Goal: Task Accomplishment & Management: Manage account settings

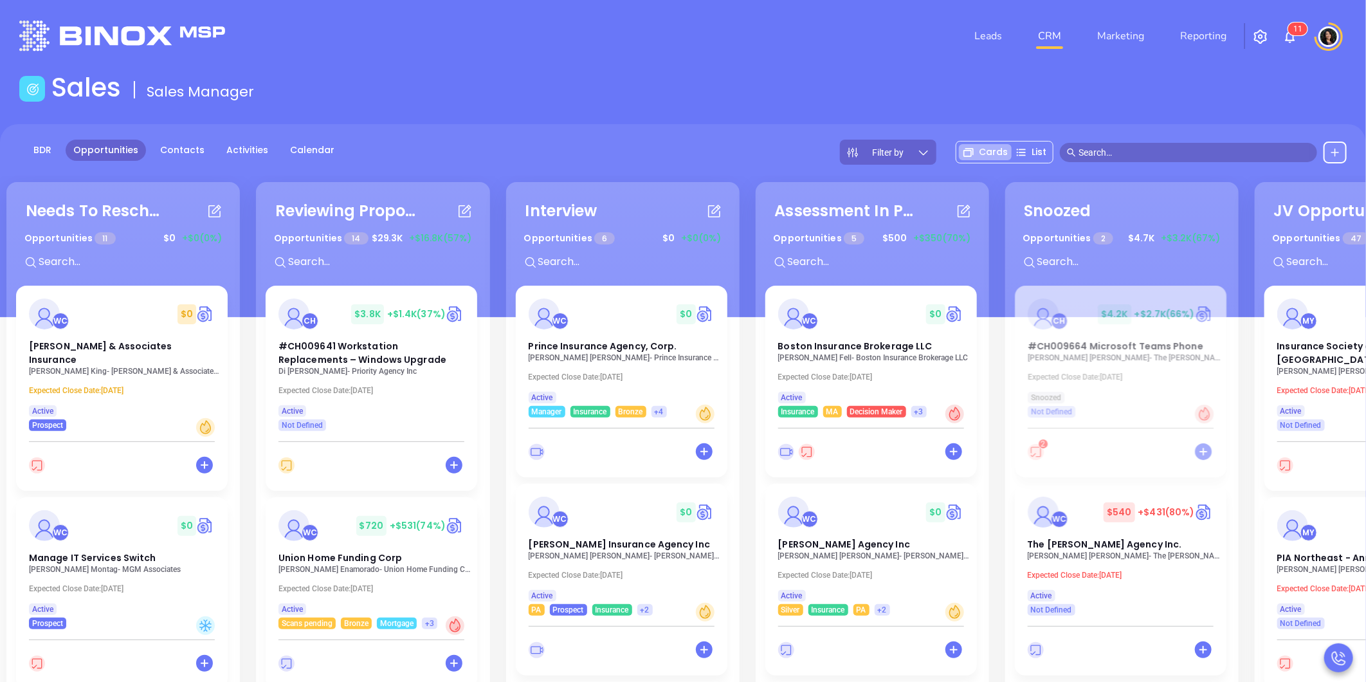
click at [1211, 148] on input "text" at bounding box center [1195, 152] width 232 height 14
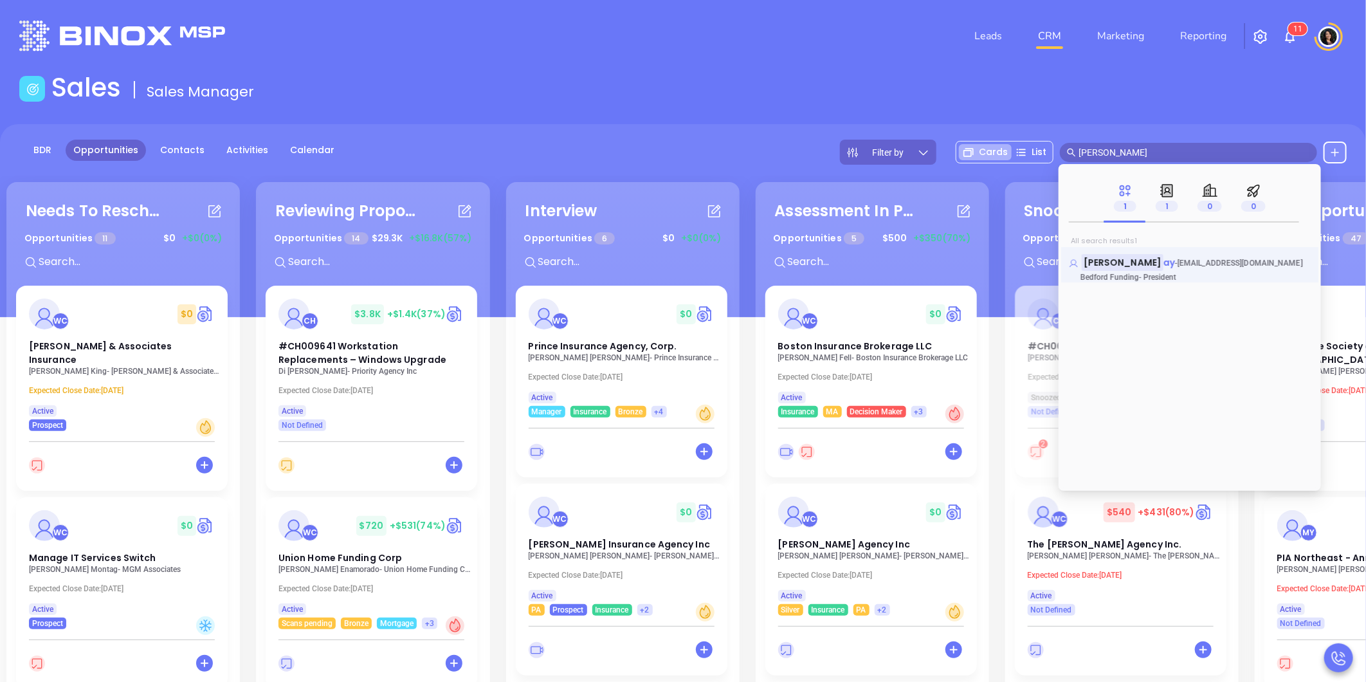
type input "martin murr"
click at [1178, 260] on span "[EMAIL_ADDRESS][DOMAIN_NAME]" at bounding box center [1240, 263] width 125 height 9
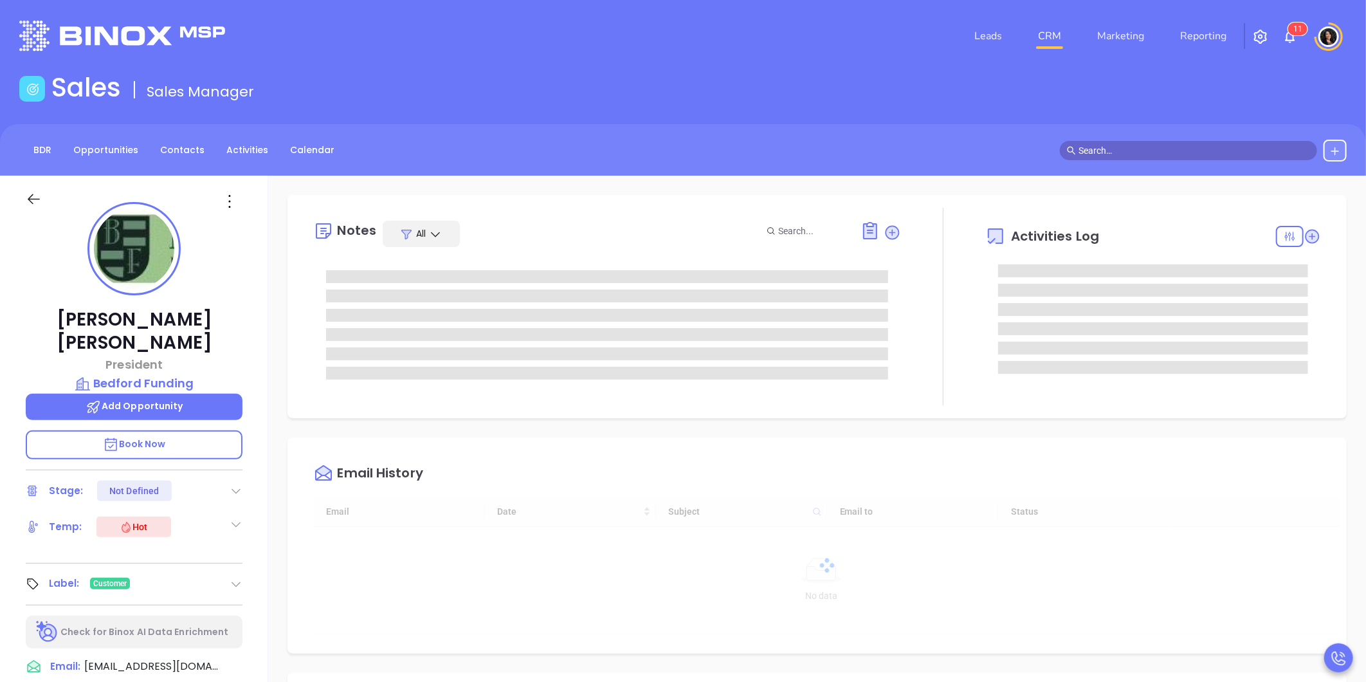
type input "[DATE]"
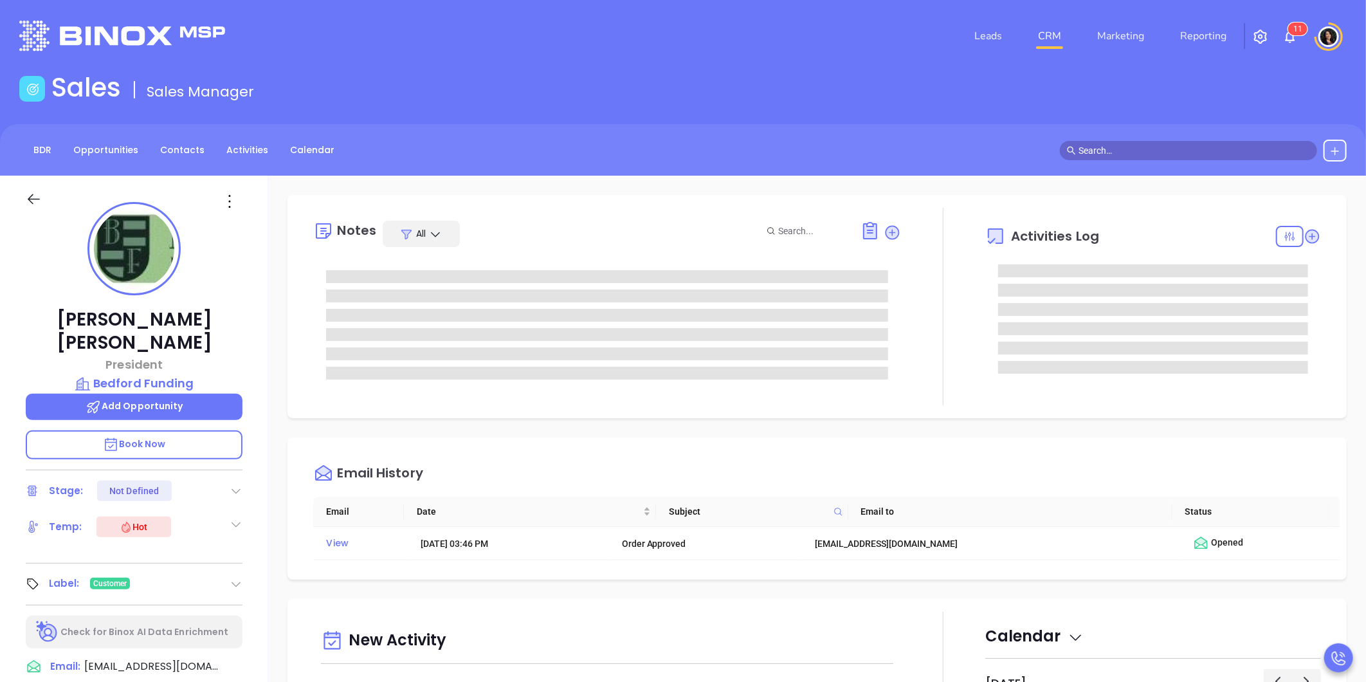
type input "[PERSON_NAME]"
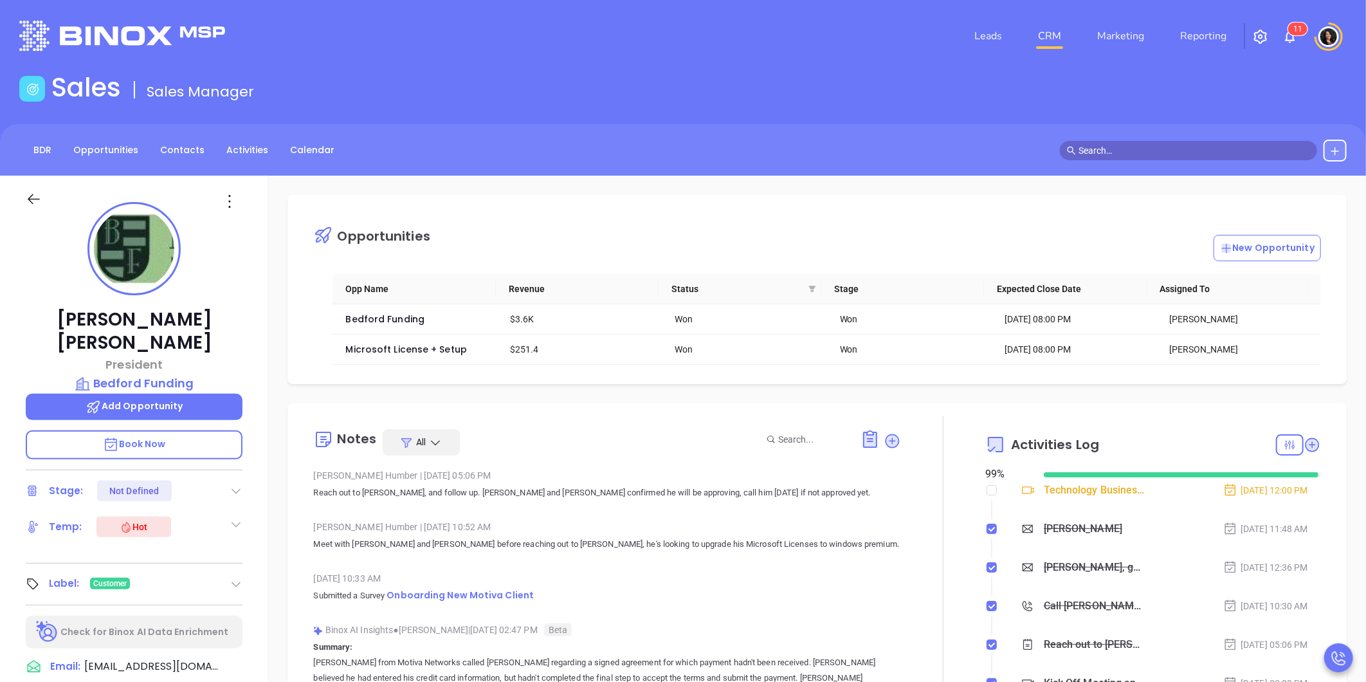
click at [1185, 104] on div "Sales Sales Manager" at bounding box center [683, 90] width 1343 height 36
click at [191, 27] on img at bounding box center [122, 36] width 206 height 30
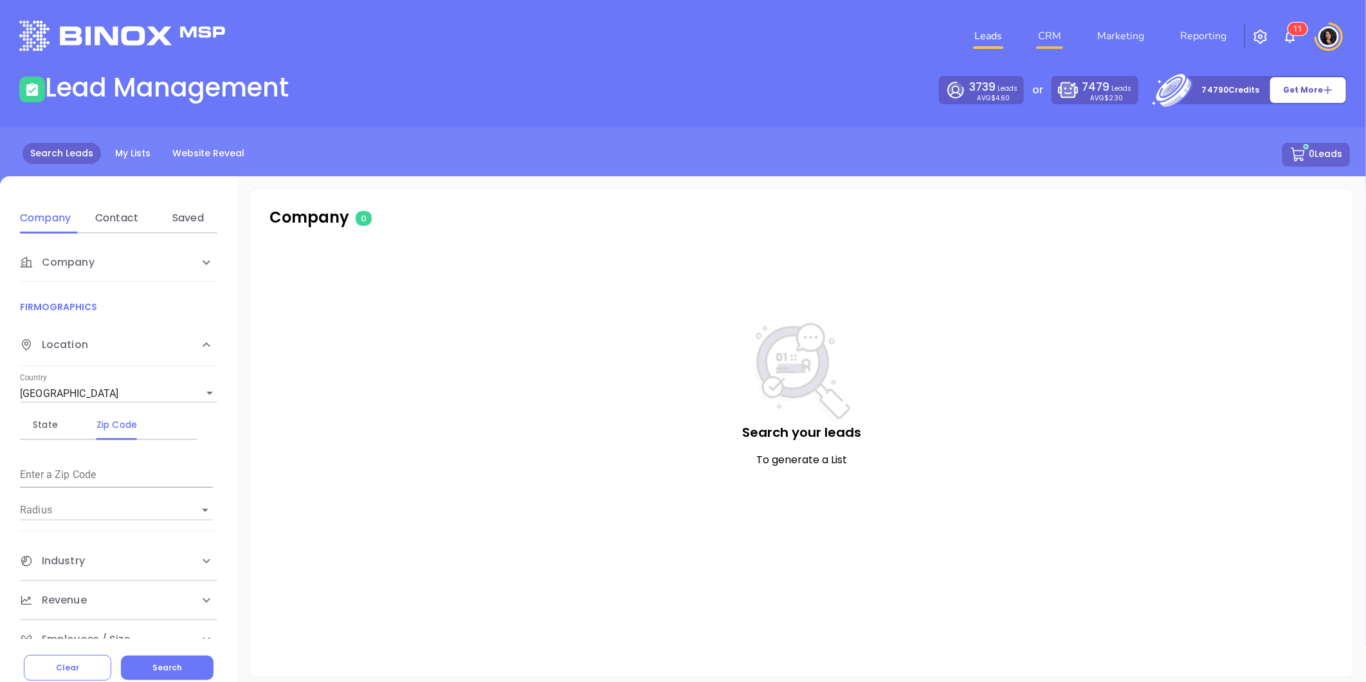
click at [1054, 24] on link "CRM" at bounding box center [1049, 36] width 33 height 26
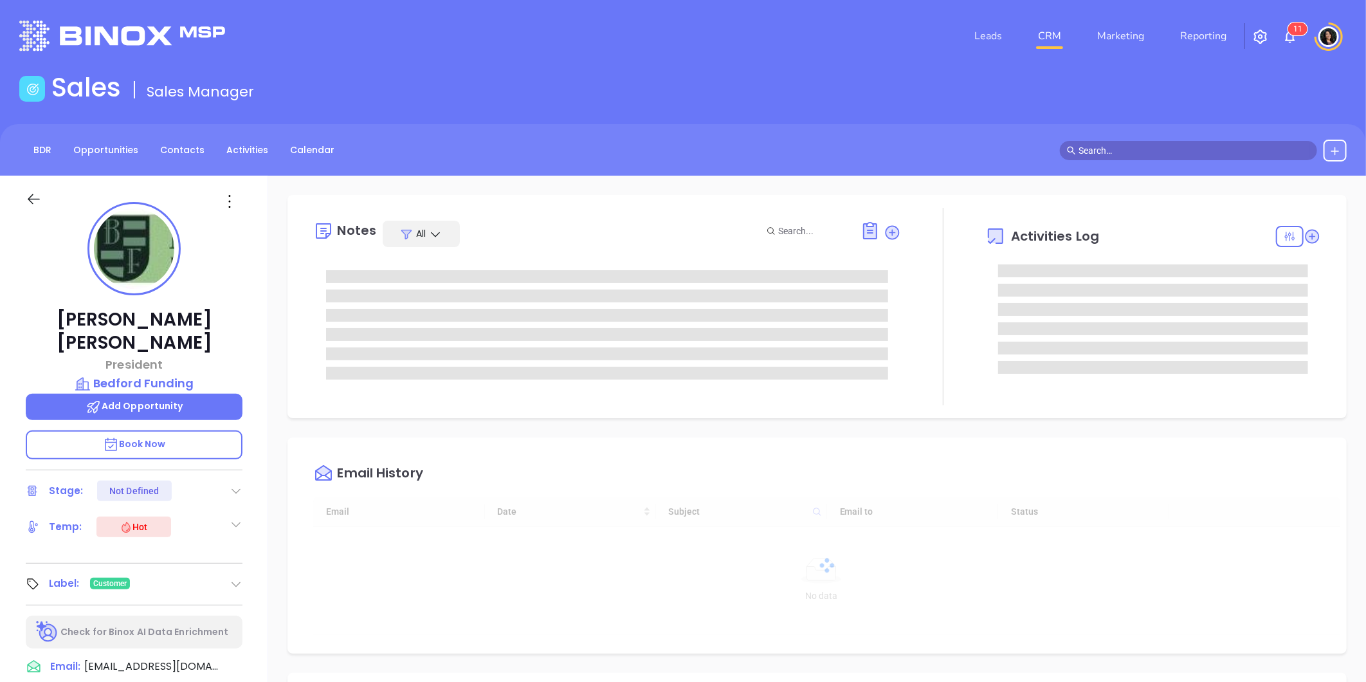
type input "10/07/2025"
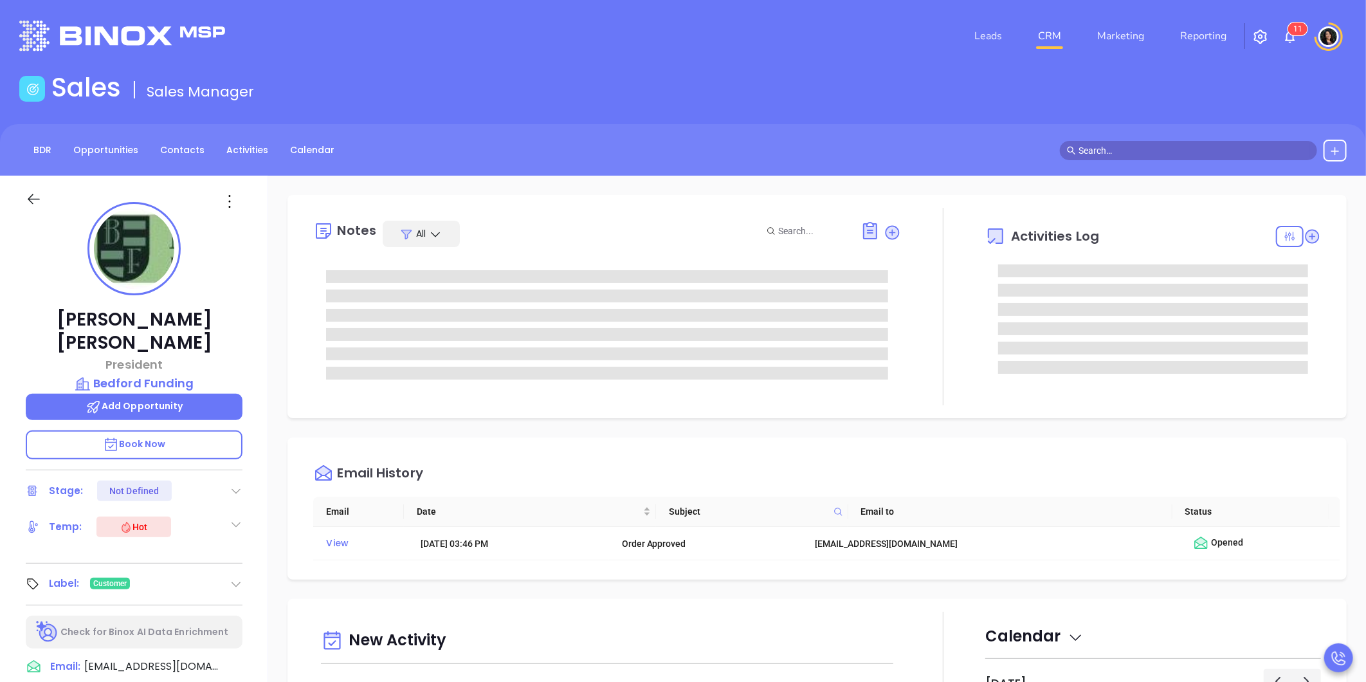
type input "[PERSON_NAME]"
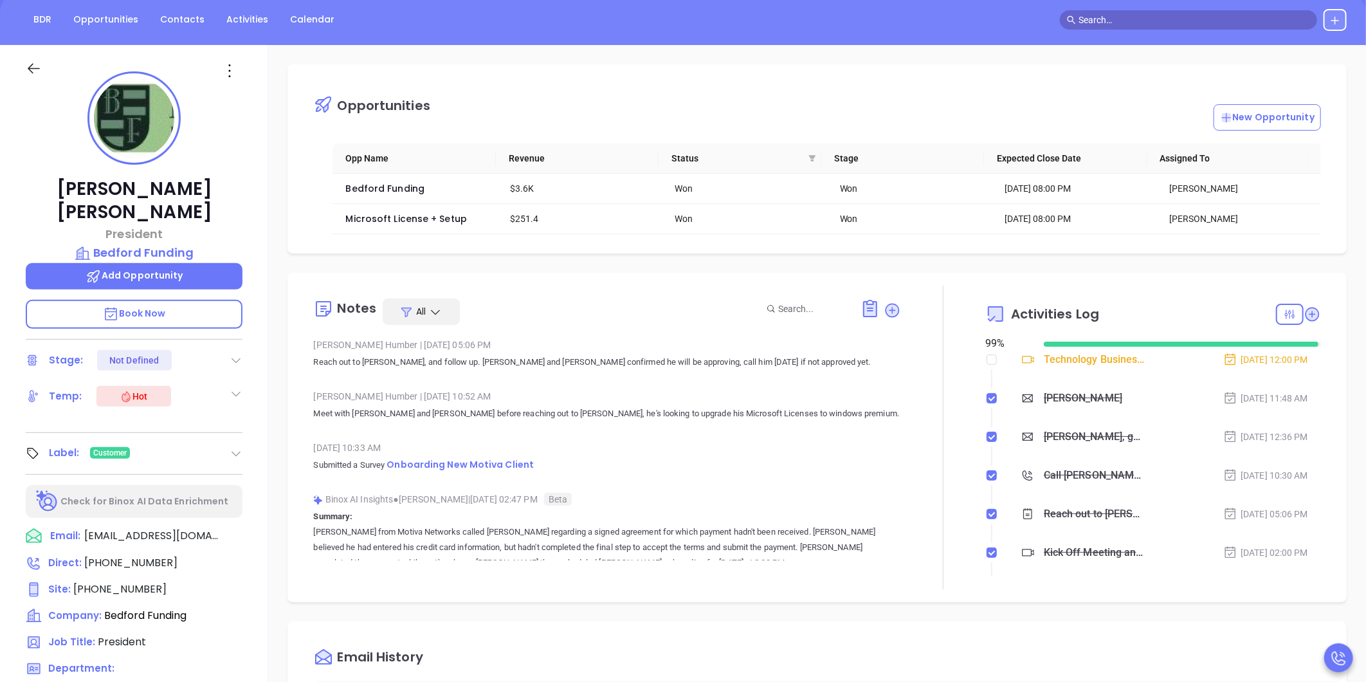
scroll to position [143, 0]
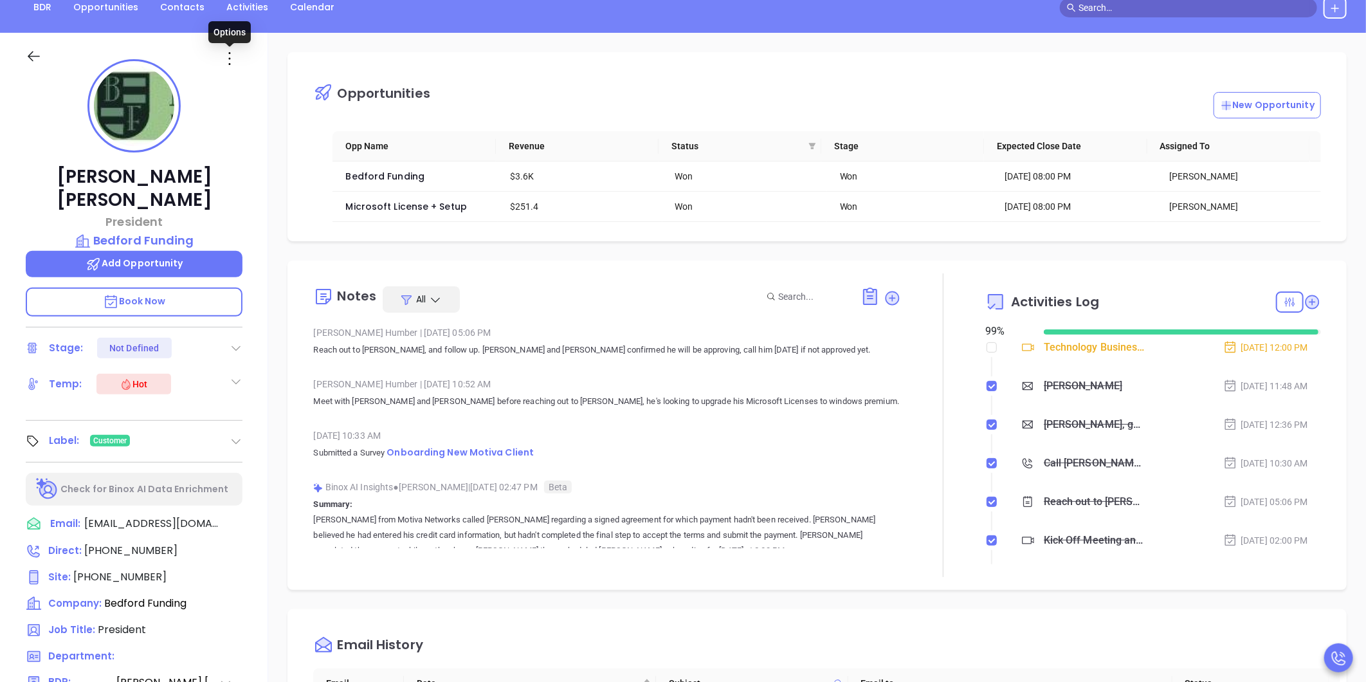
click at [236, 55] on icon at bounding box center [229, 58] width 21 height 21
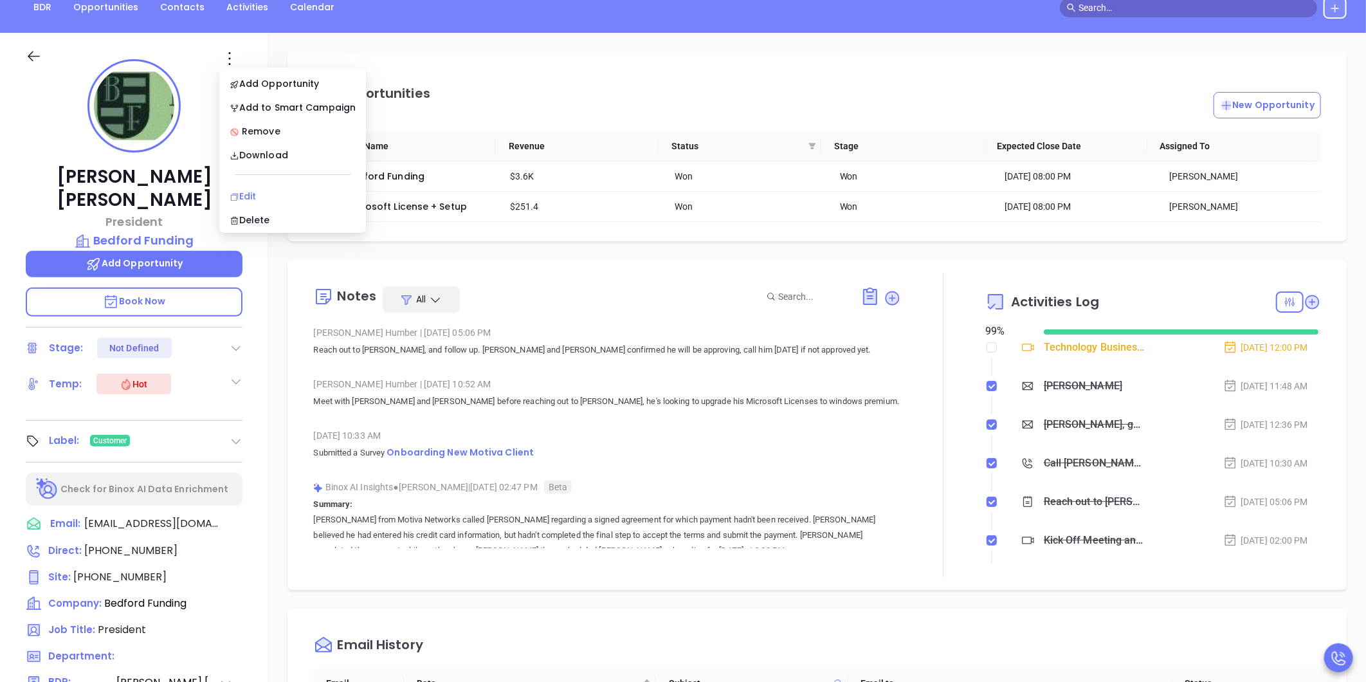
click at [280, 196] on div "Edit" at bounding box center [293, 196] width 126 height 14
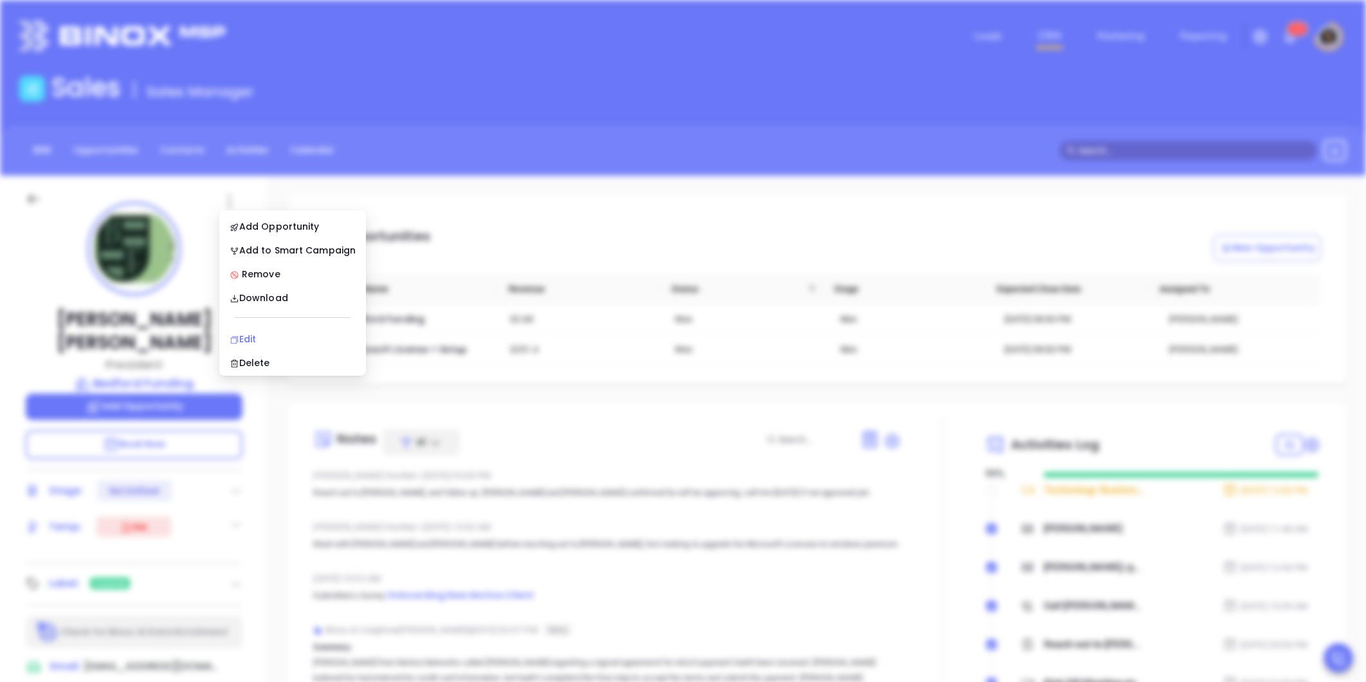
scroll to position [0, 0]
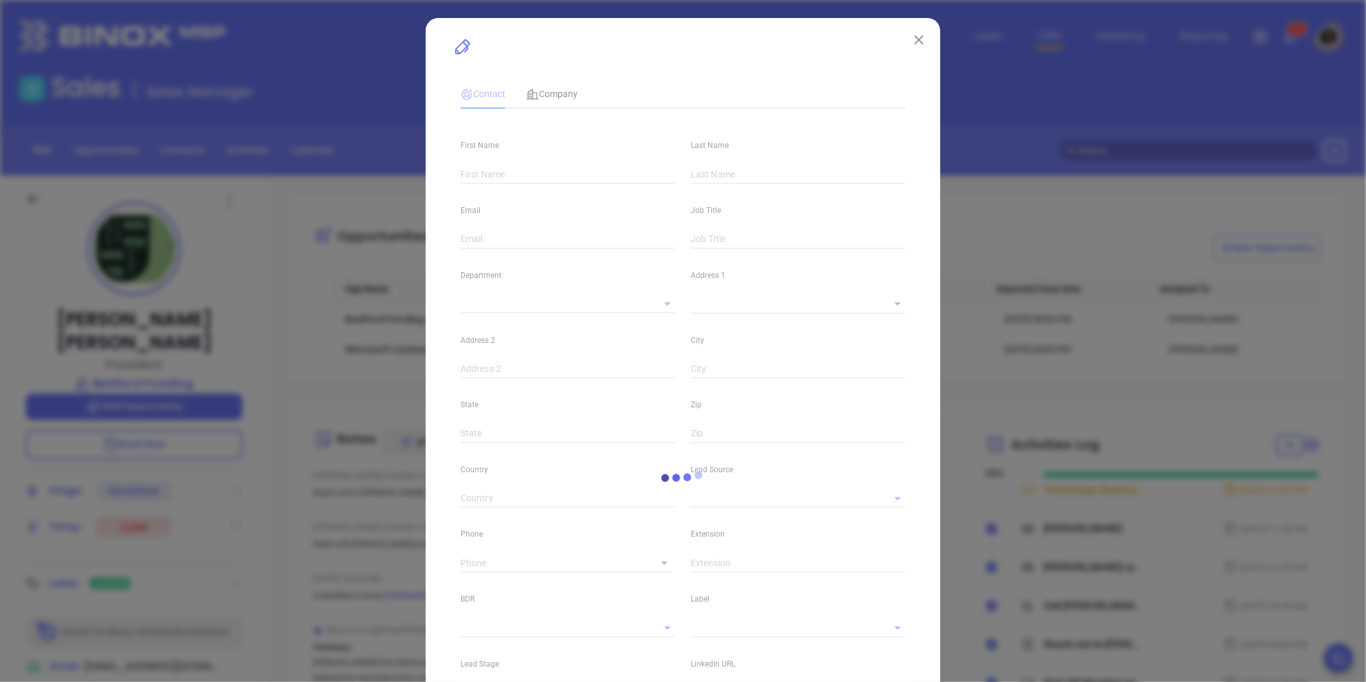
type input "[PERSON_NAME]"
type input "[EMAIL_ADDRESS][DOMAIN_NAME]"
type input "President"
type textarea "[STREET_ADDRESS]"
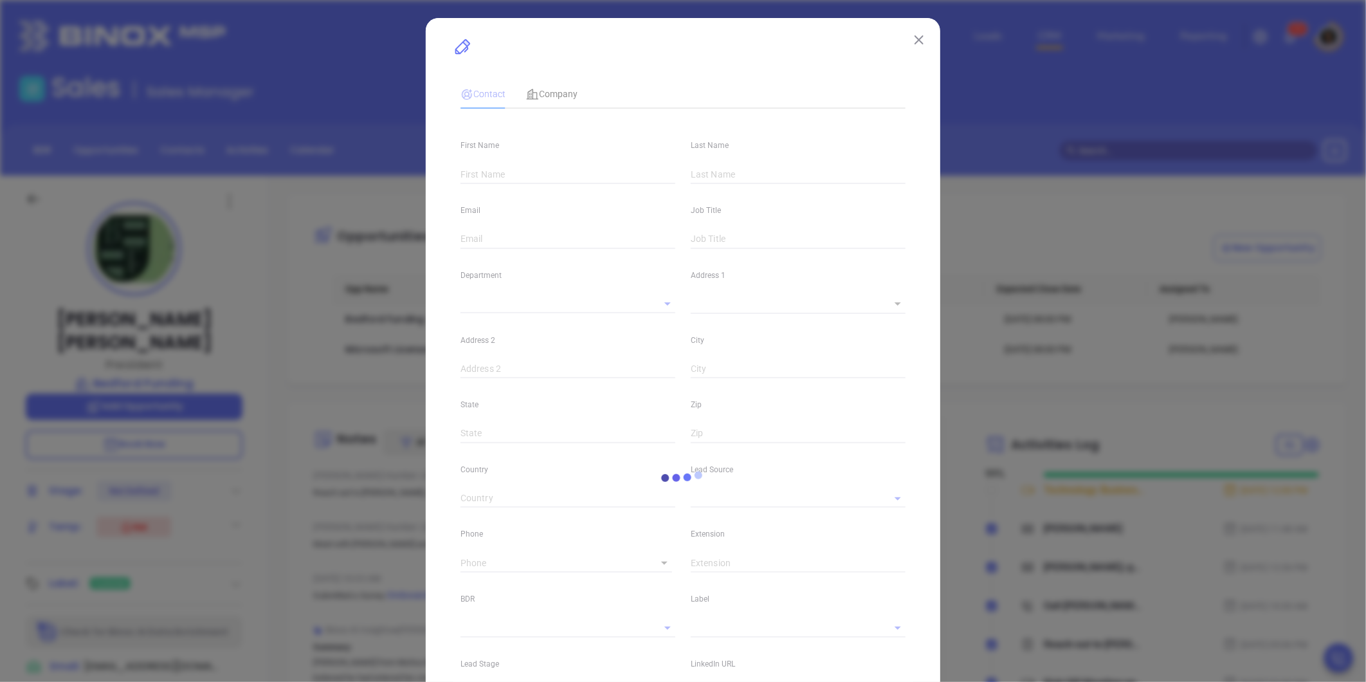
type input "1"
type input "[GEOGRAPHIC_DATA]"
type input "[US_STATE]"
type input "11229"
type input "United States"
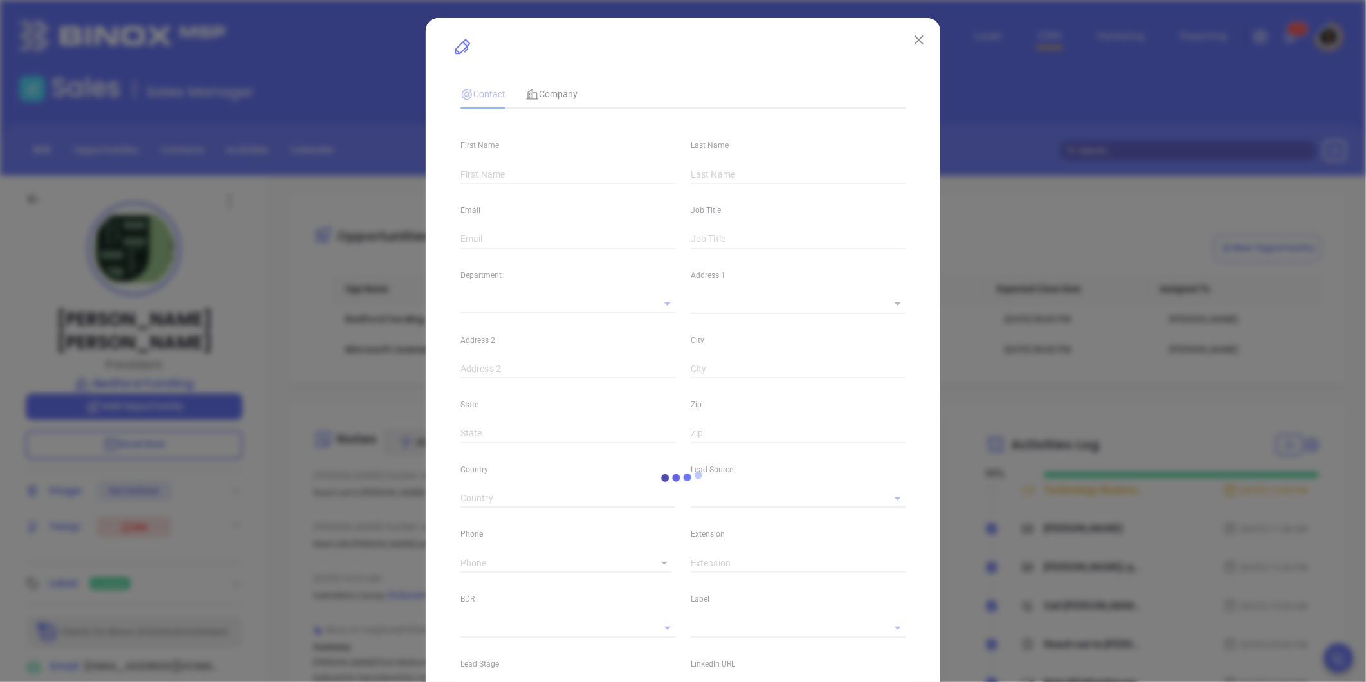
type input "www.linkedin.com/in/martin-murray-0b42b839"
type input "NYAMB 2024"
type input "Anabell Dominguez"
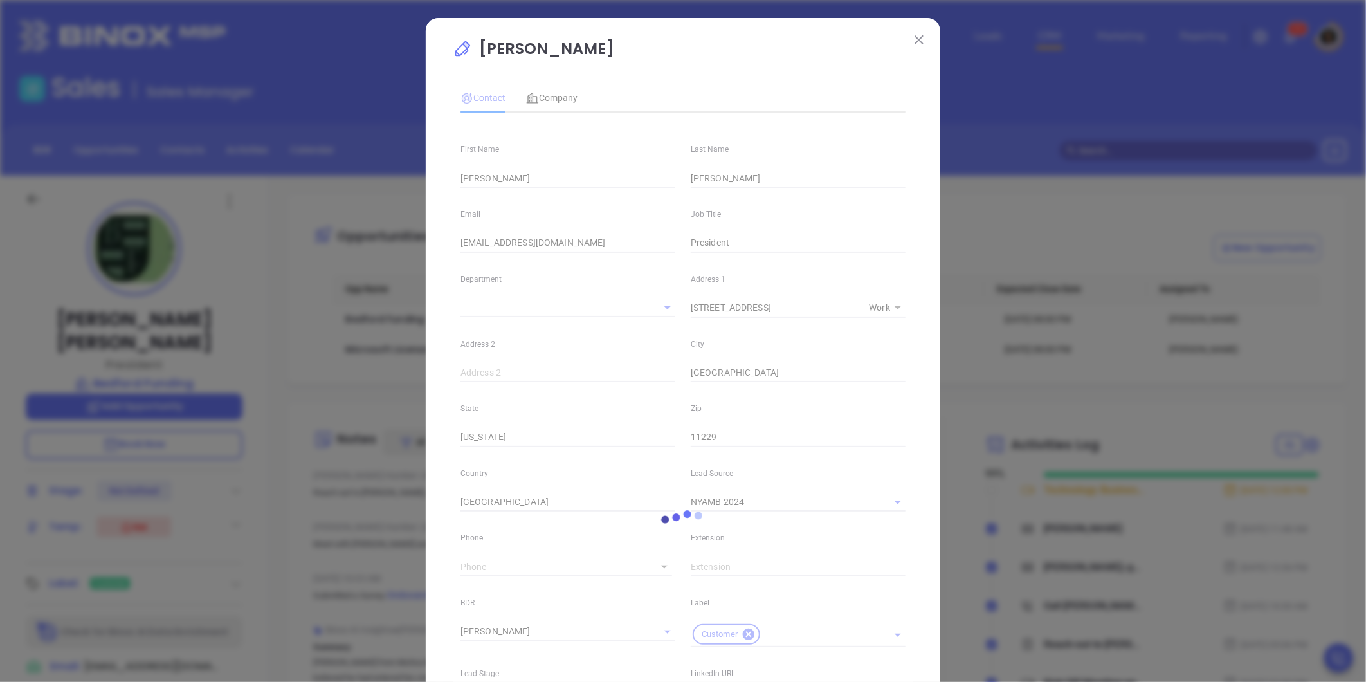
type input "1"
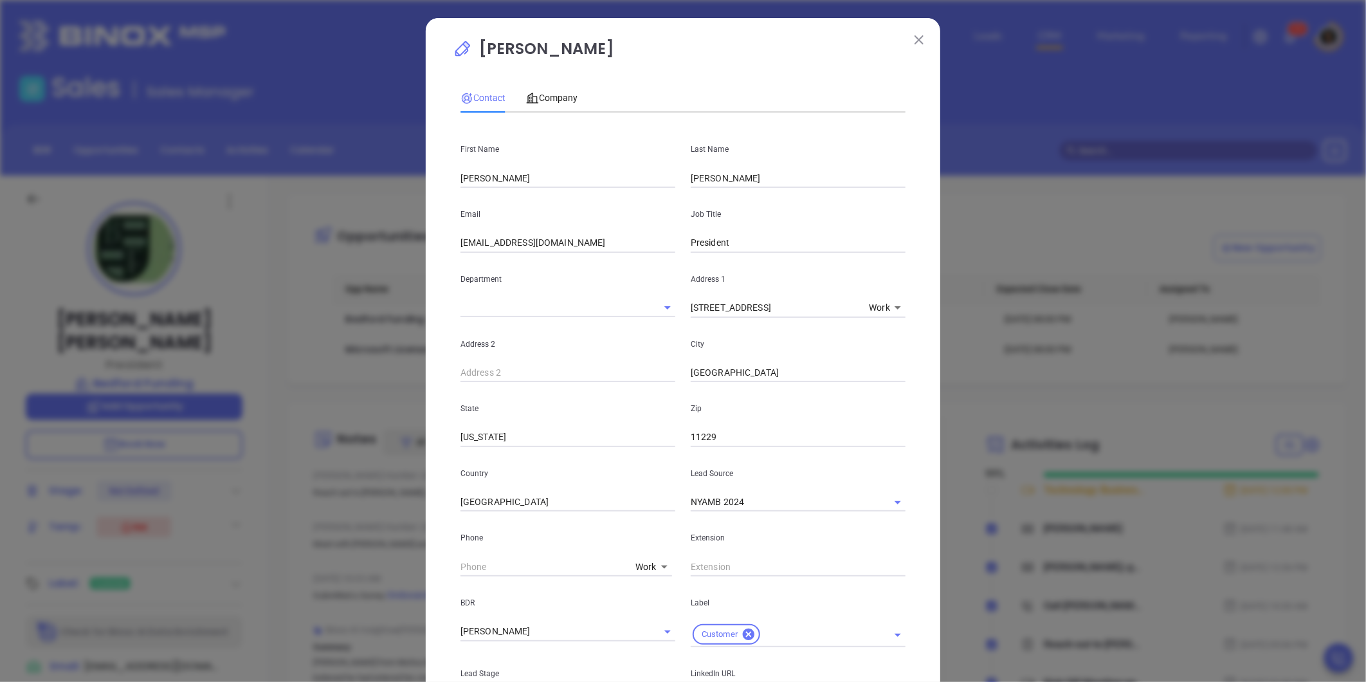
click at [599, 237] on input "bedfordfunding@hotmail.com" at bounding box center [568, 242] width 215 height 19
drag, startPoint x: 599, startPoint y: 237, endPoint x: 352, endPoint y: 255, distance: 247.6
click at [352, 255] on div "Martin Murray Contact Company First Name Martin Last Name Murray Email bedfordf…" at bounding box center [683, 341] width 1366 height 682
paste input "martin@bedfordfundingcorp"
type input "[PERSON_NAME][EMAIL_ADDRESS][DOMAIN_NAME]"
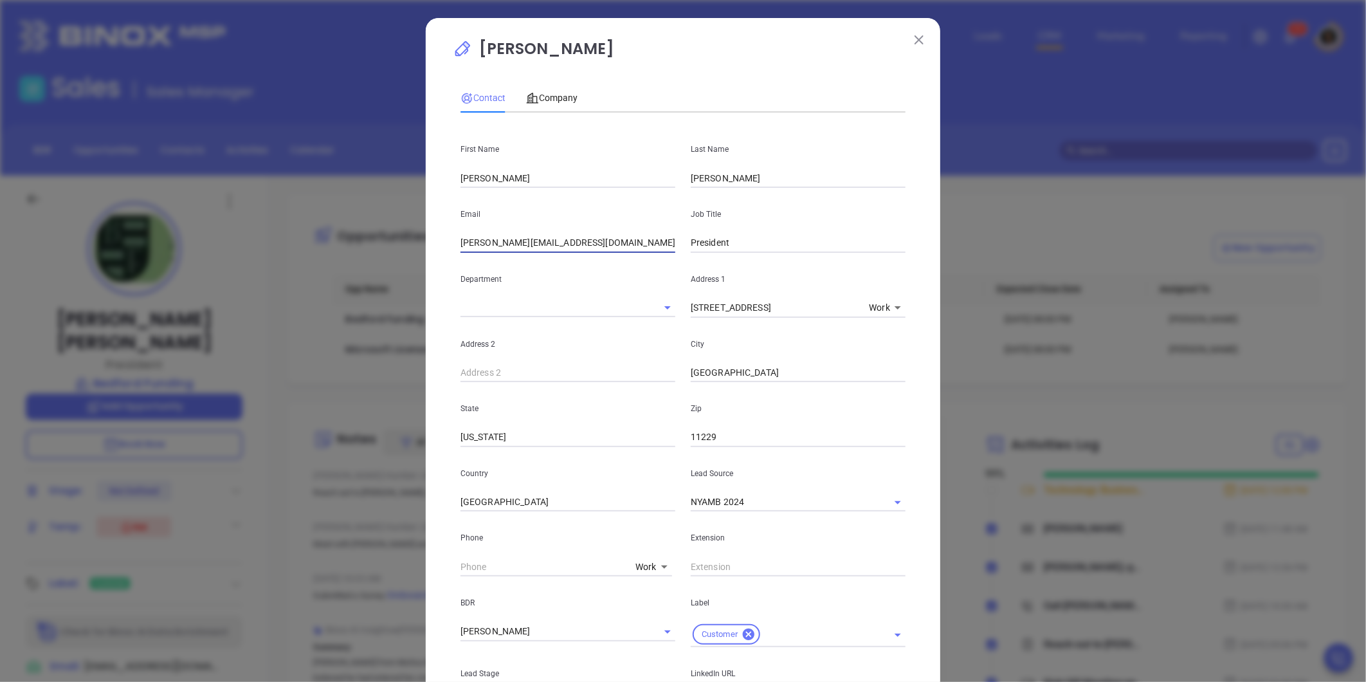
click at [429, 316] on div "Martin Murray Contact Company First Name Martin Last Name Murray Email martin@b…" at bounding box center [683, 509] width 515 height 982
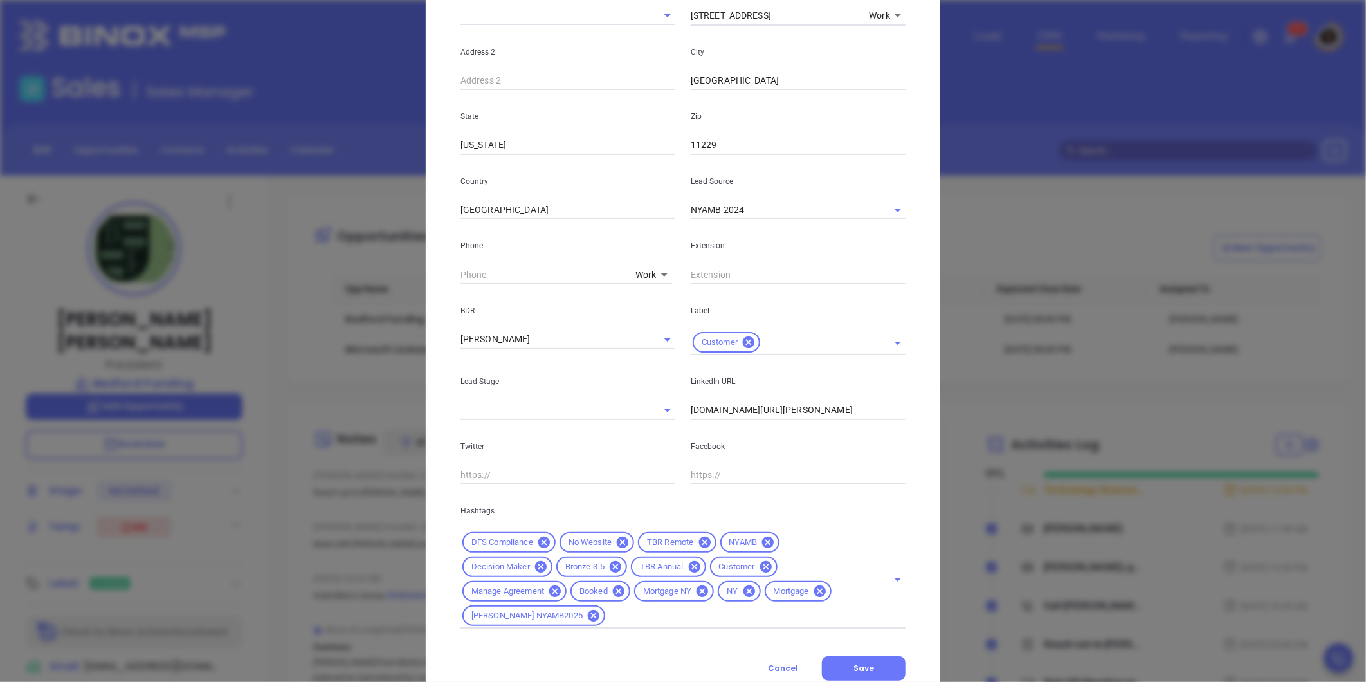
scroll to position [336, 0]
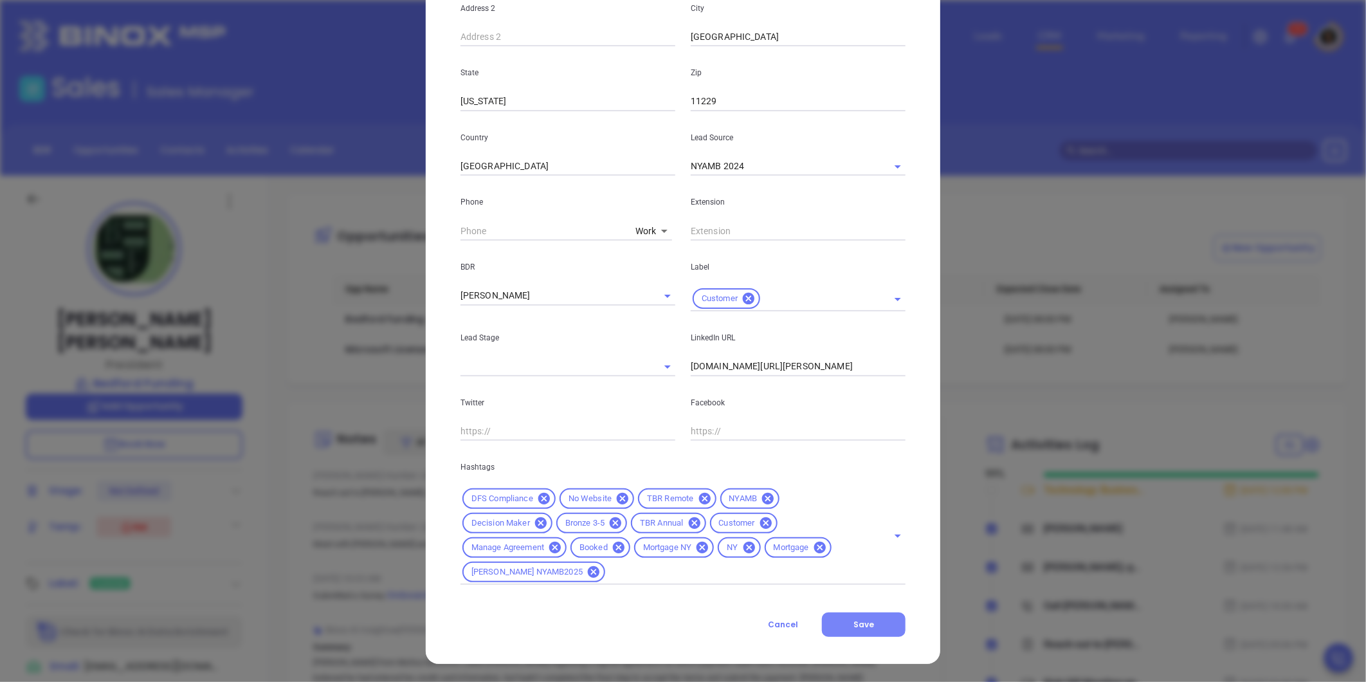
click at [897, 619] on button "Save" at bounding box center [864, 624] width 84 height 24
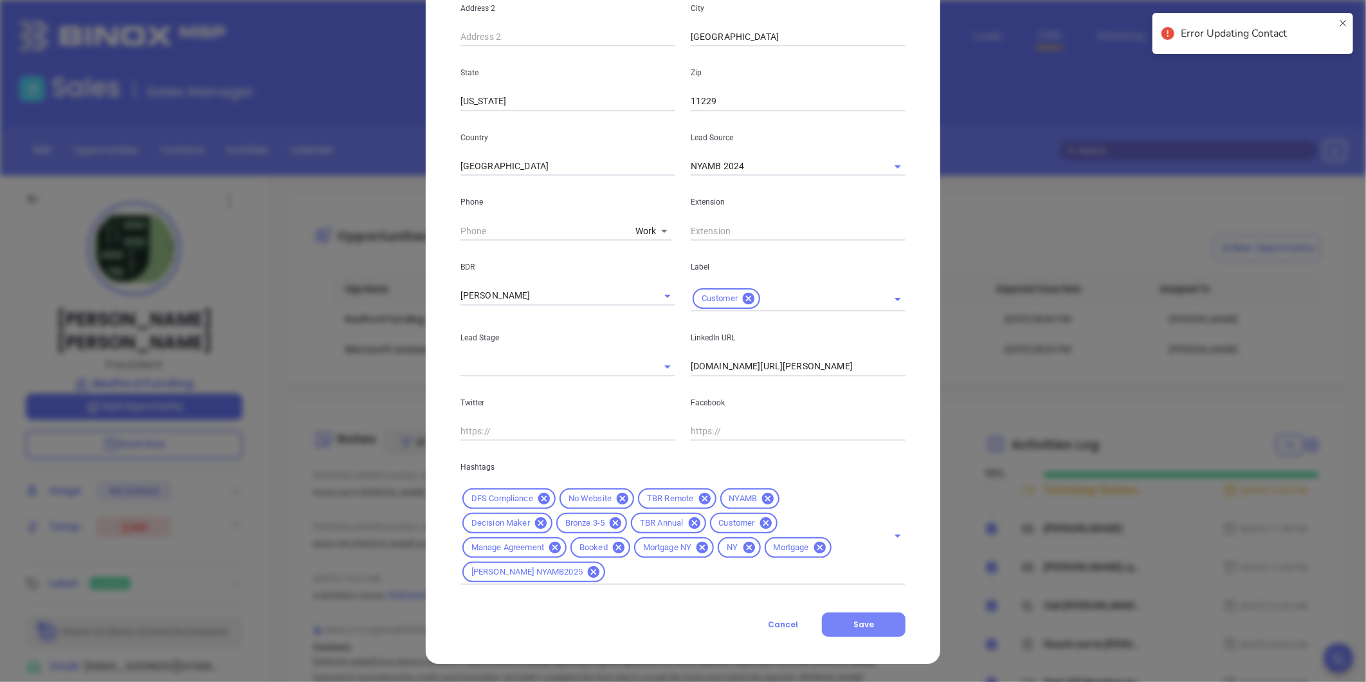
click at [865, 633] on button "Save" at bounding box center [864, 624] width 84 height 24
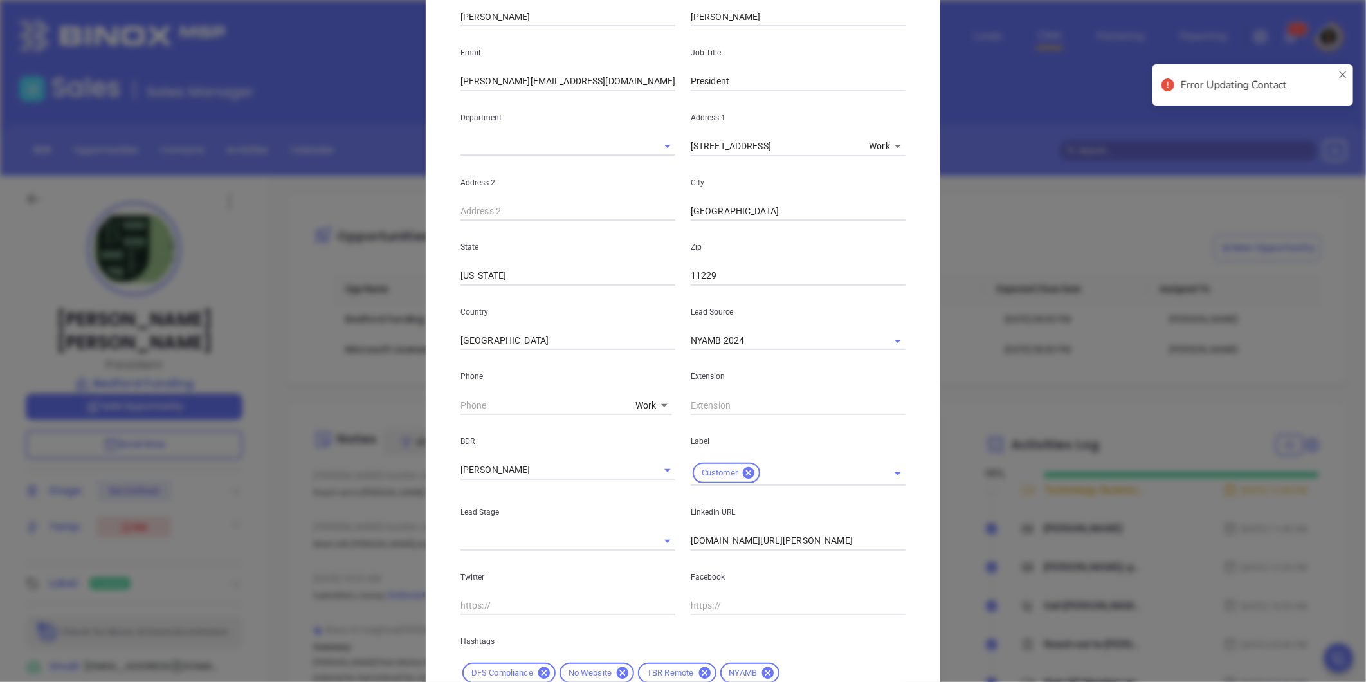
scroll to position [0, 0]
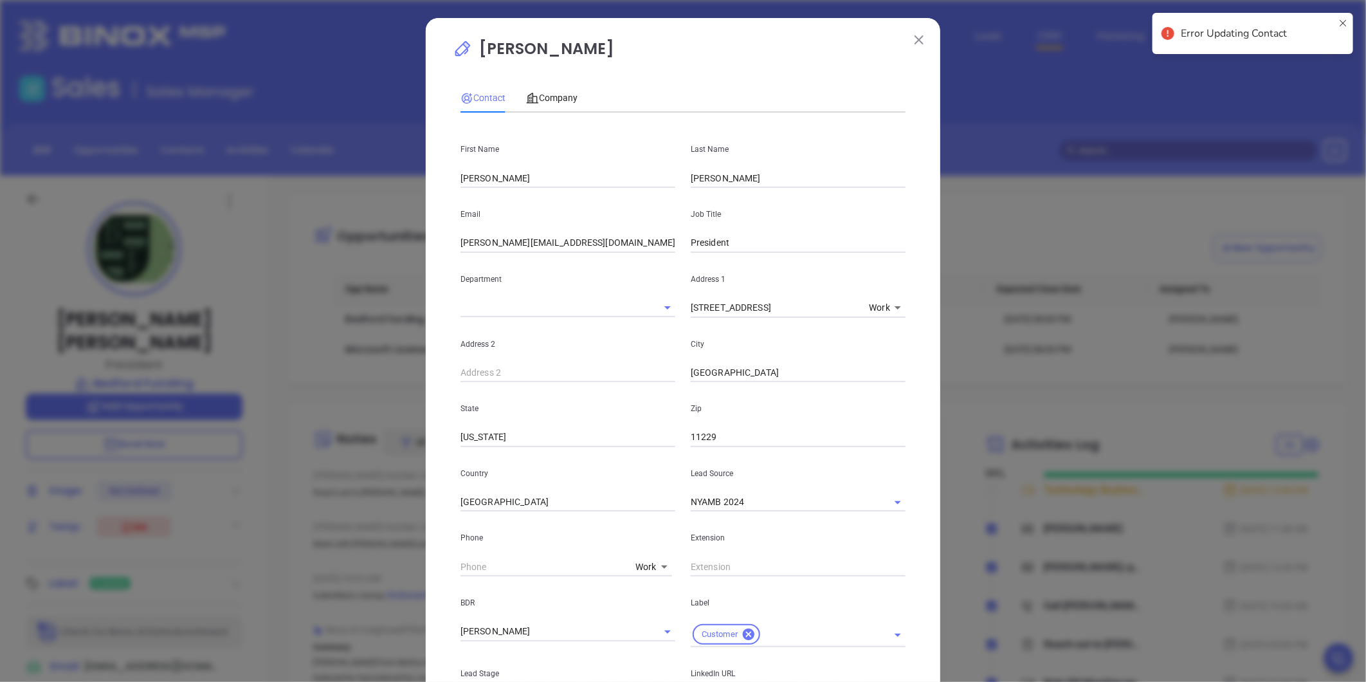
click at [915, 42] on img at bounding box center [919, 39] width 9 height 9
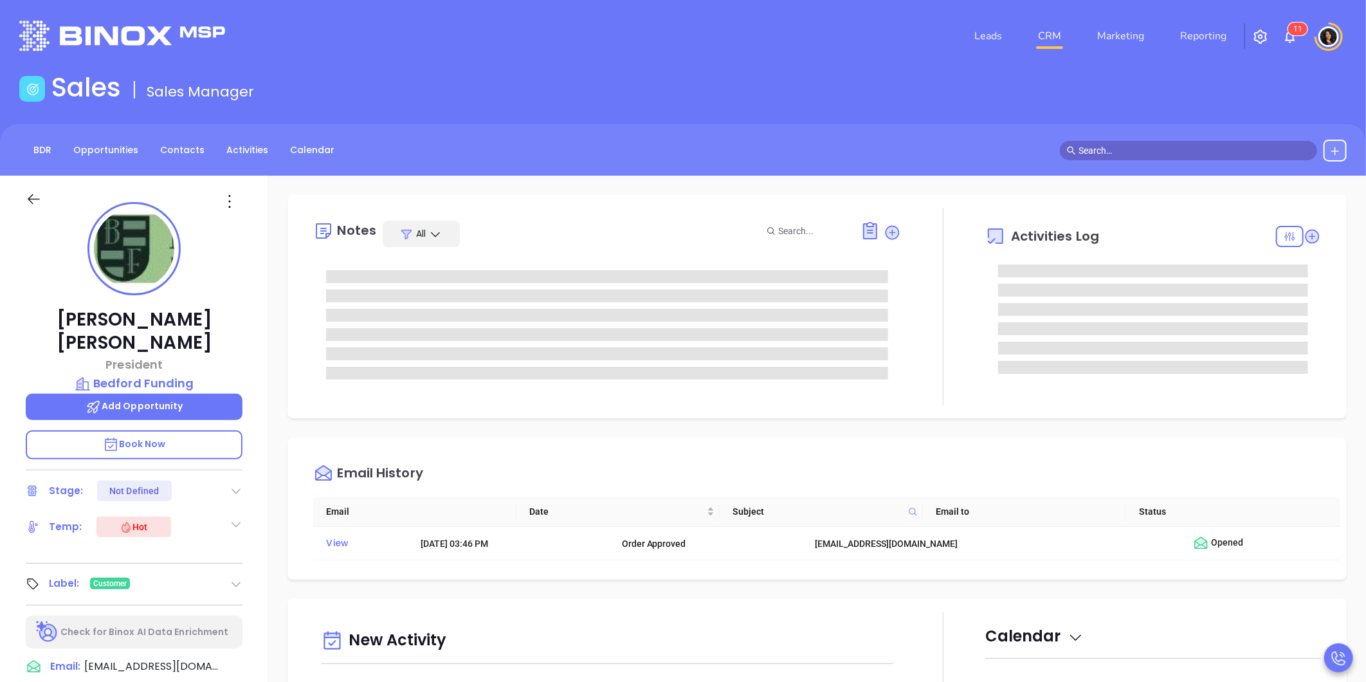
type input "[PERSON_NAME]"
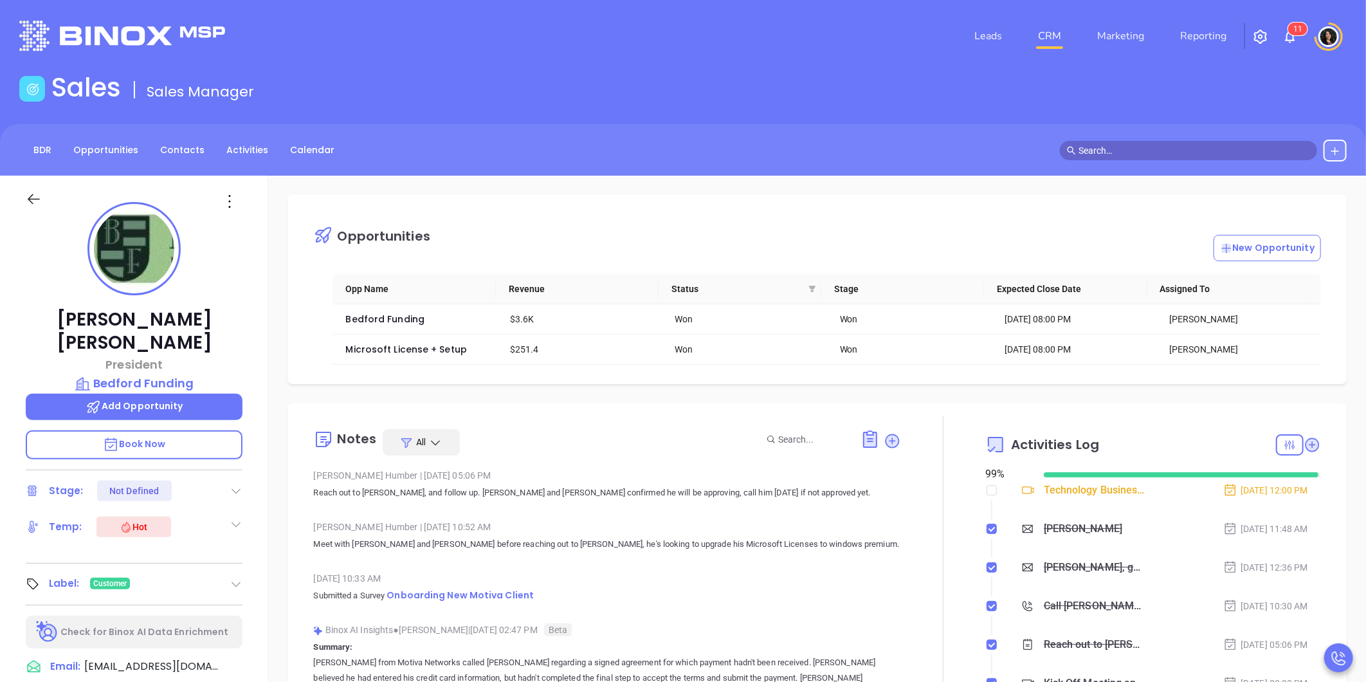
scroll to position [262, 0]
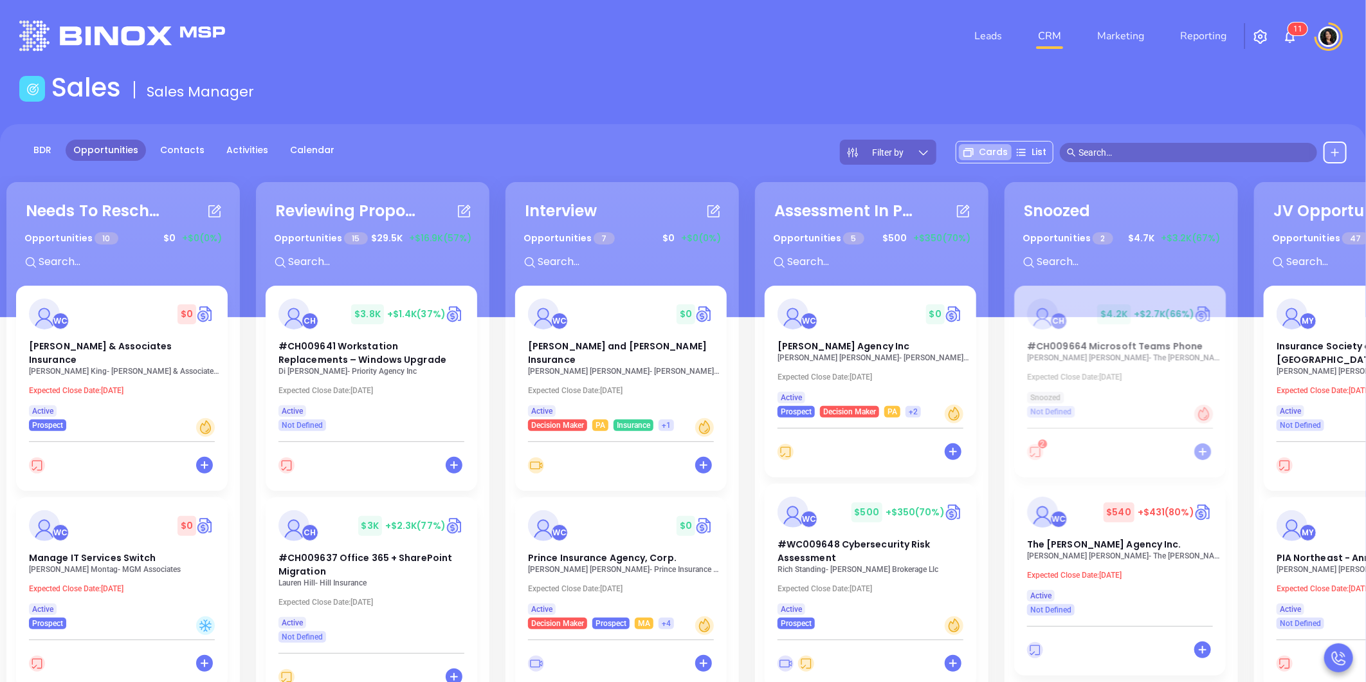
click at [690, 110] on main "Sales Sales Manager BDR Opportunities Contacts Activities Calendar Filter by Ca…" at bounding box center [683, 464] width 1366 height 785
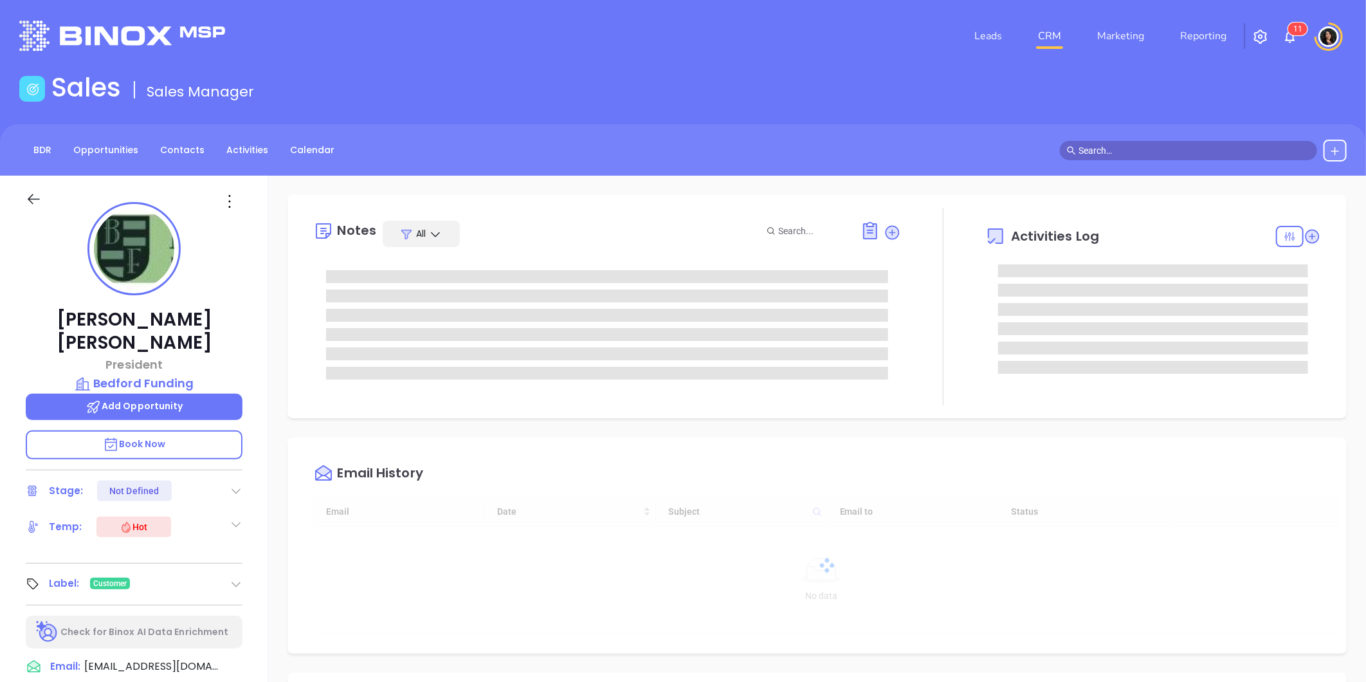
type input "10:00 am"
type input "[DATE]"
type input "[PERSON_NAME]"
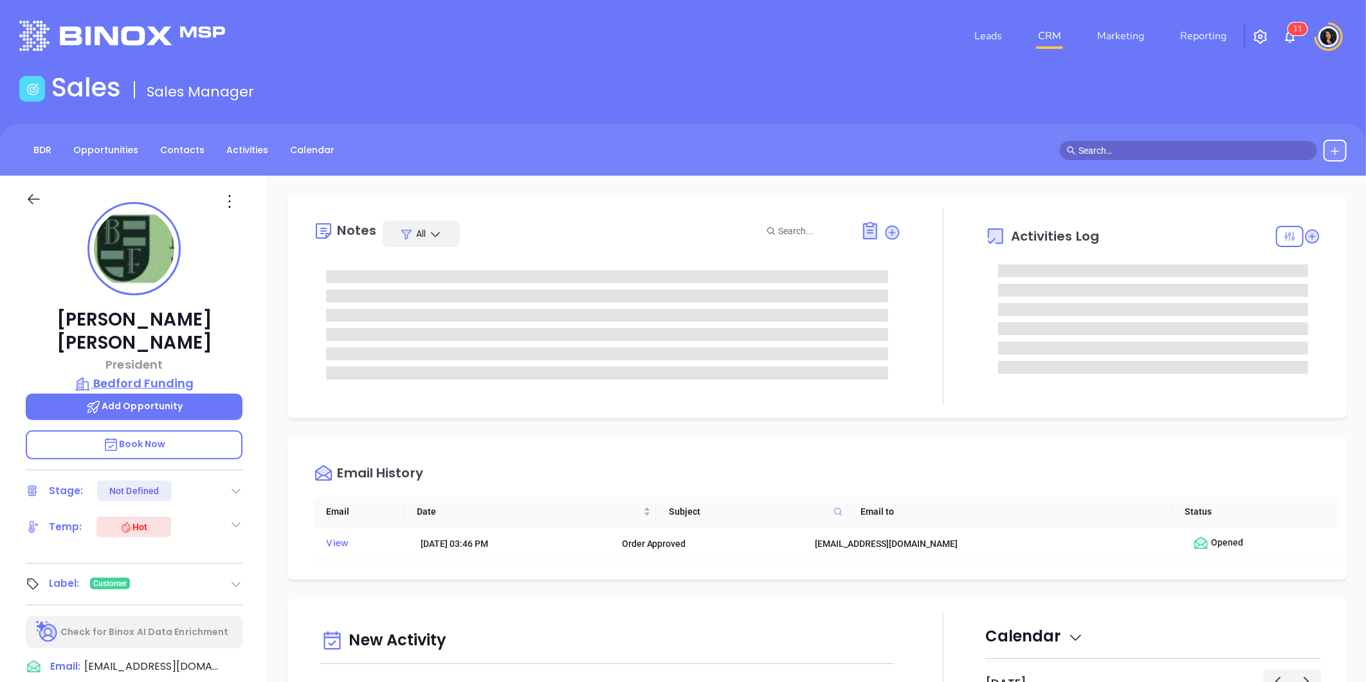
click at [174, 374] on p "Bedford Funding" at bounding box center [134, 383] width 217 height 18
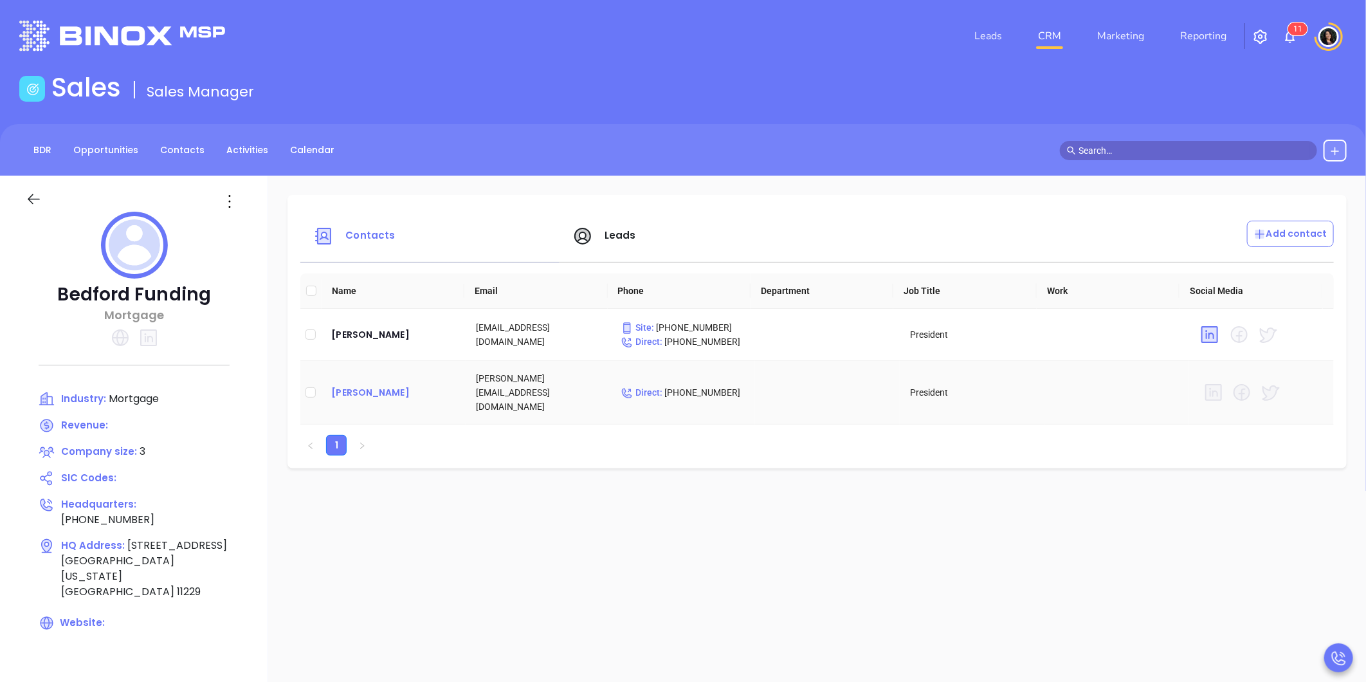
click at [367, 387] on div "[PERSON_NAME]" at bounding box center [393, 392] width 124 height 15
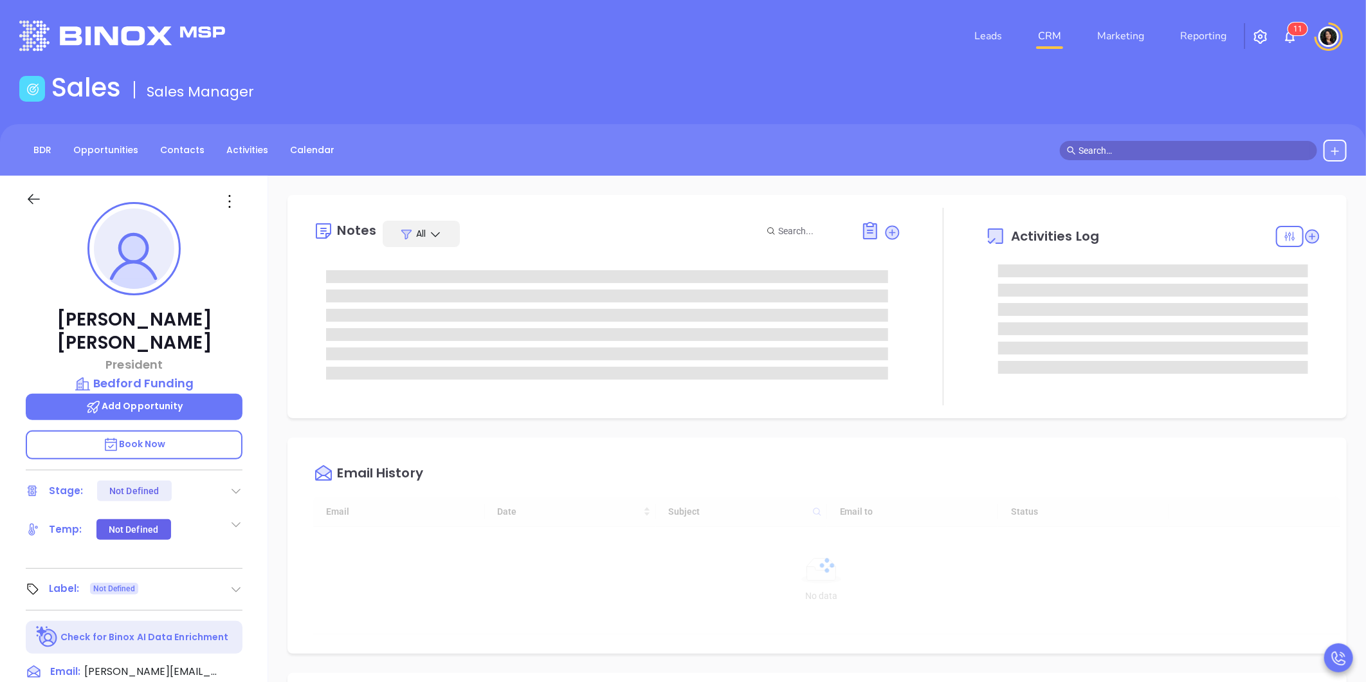
type input "[DATE]"
type input "[PERSON_NAME]"
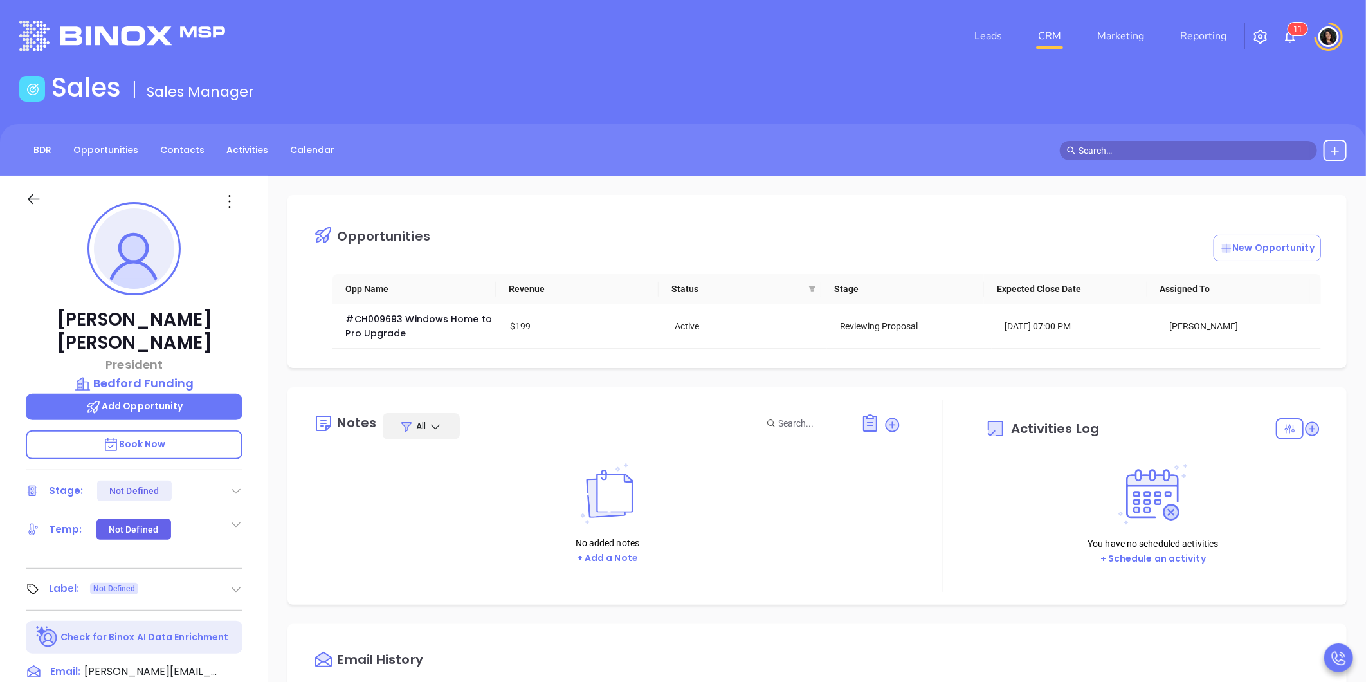
click at [40, 200] on icon at bounding box center [34, 199] width 16 height 16
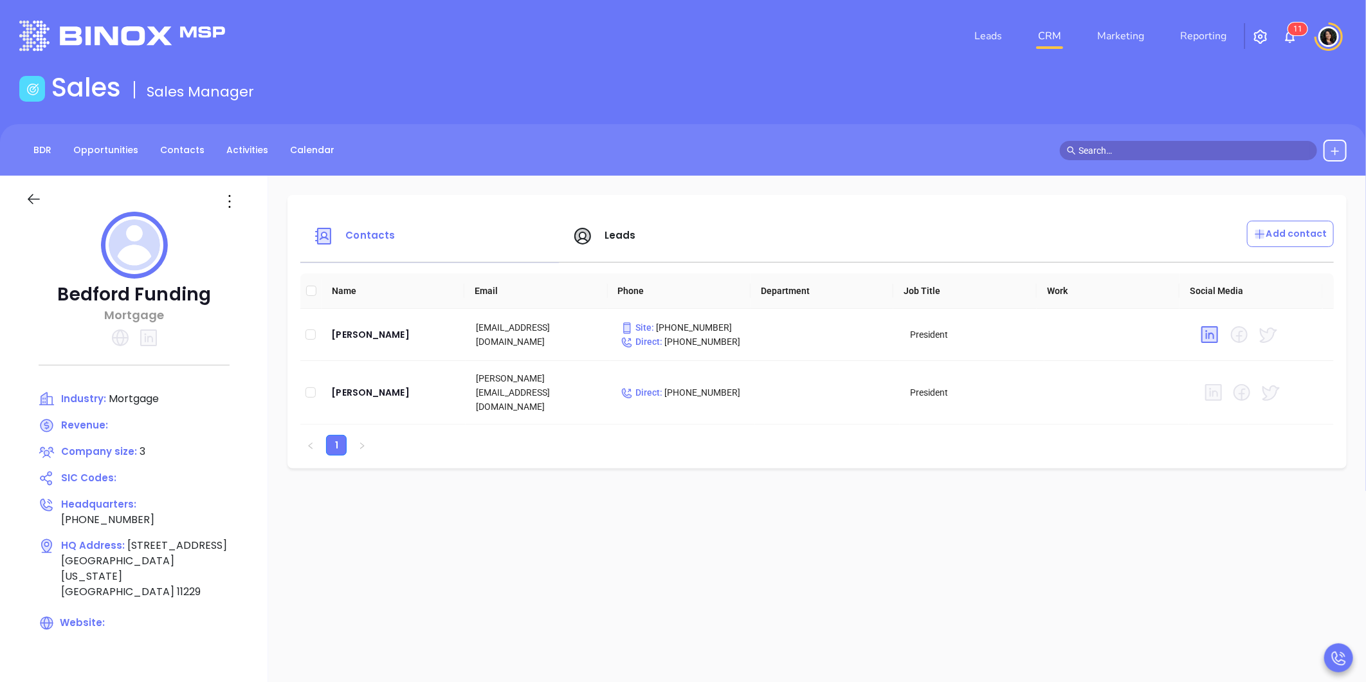
click at [1050, 40] on link "CRM" at bounding box center [1049, 36] width 33 height 26
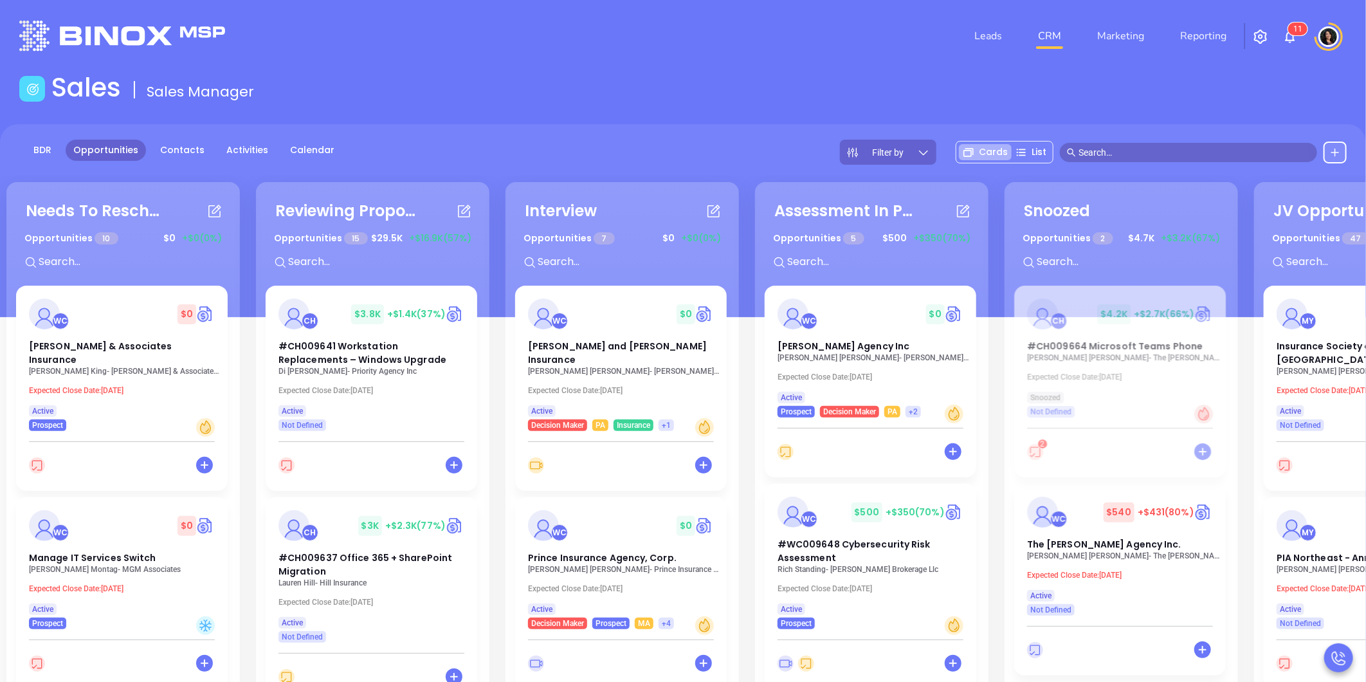
click at [1160, 152] on input "text" at bounding box center [1195, 152] width 232 height 14
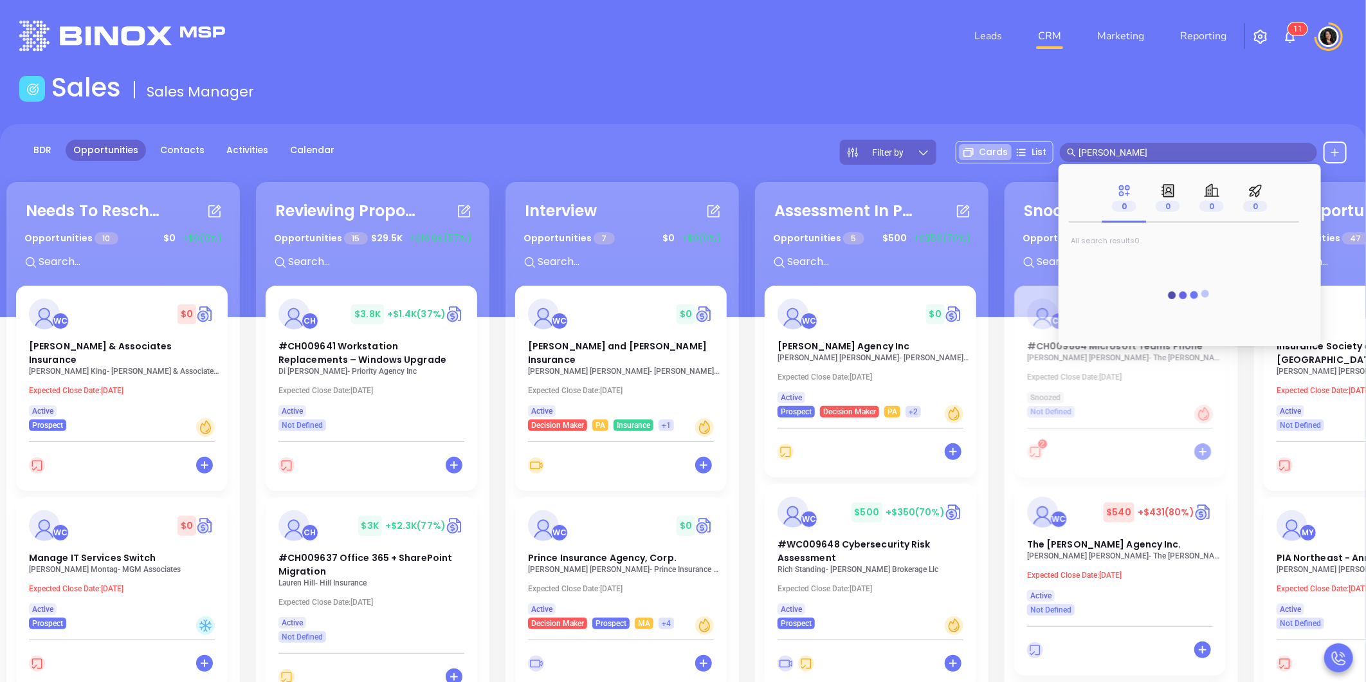
type input "mike"
click at [814, 123] on main "Sales Sales Manager BDR Opportunities Contacts Activities Calendar Filter by Ca…" at bounding box center [683, 464] width 1366 height 785
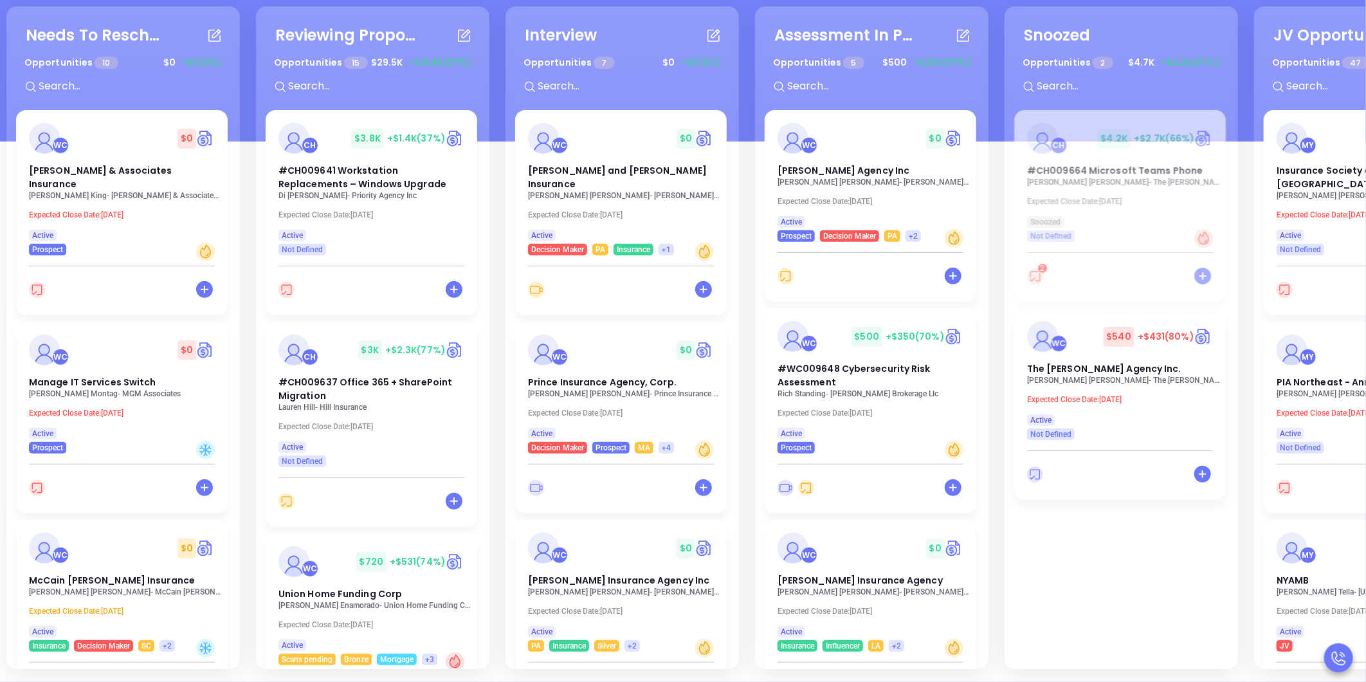
scroll to position [1490, 0]
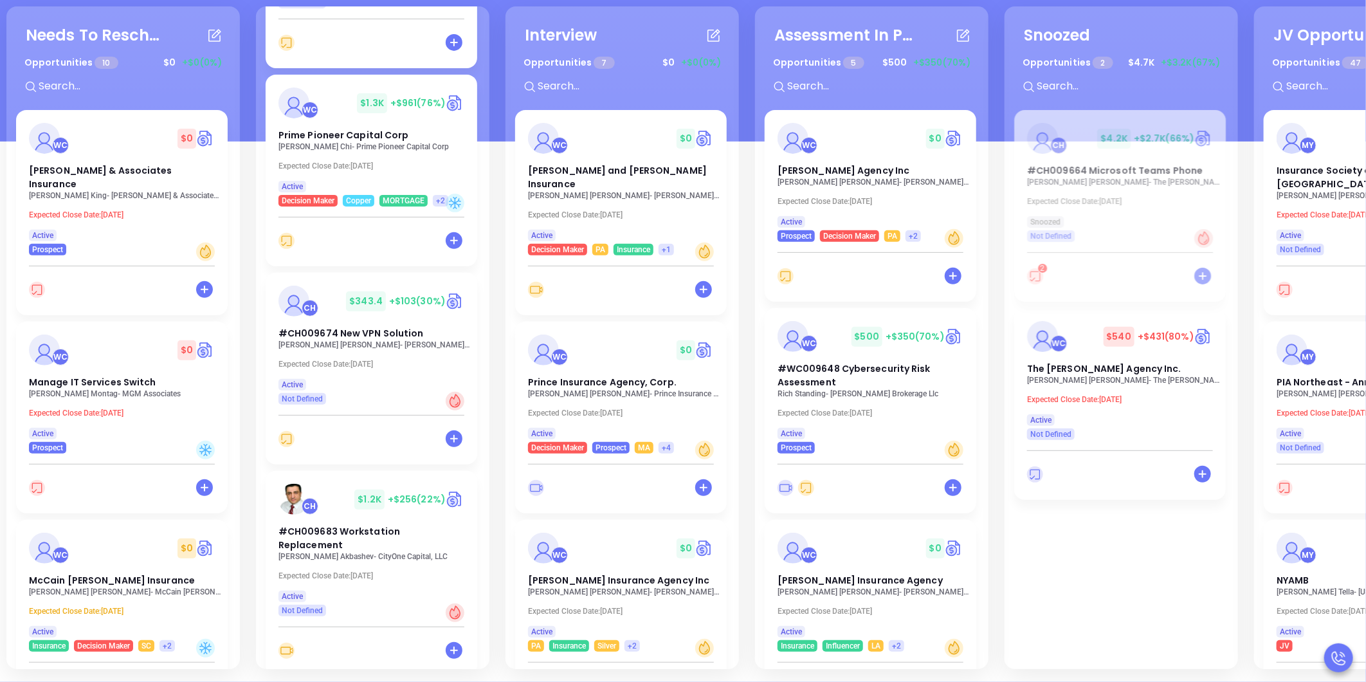
click at [379, 538] on div "Needs To Reschedule Opportunities 10 $ 0 +$0 (0%) + WC $ 0 Moore & Associates I…" at bounding box center [683, 412] width 1366 height 540
click at [336, 532] on span "#CH009683 Workstation Replacement" at bounding box center [340, 538] width 122 height 26
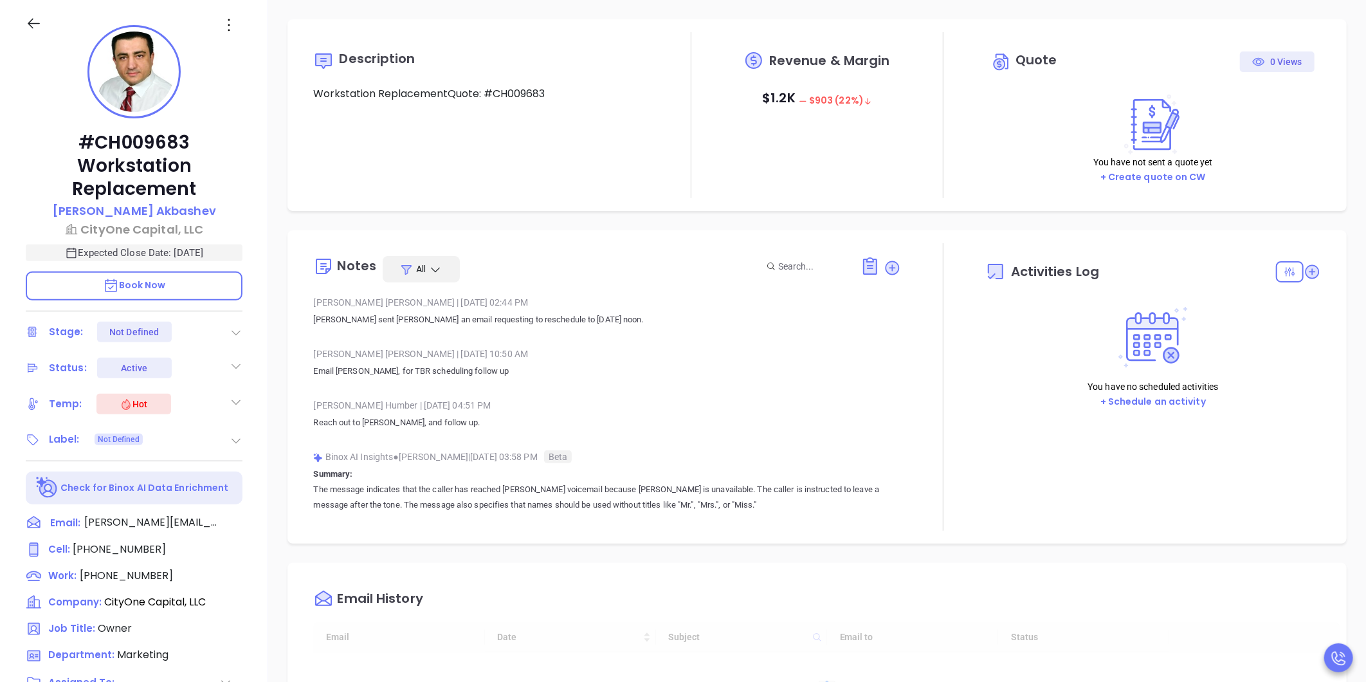
type input "10:00 am"
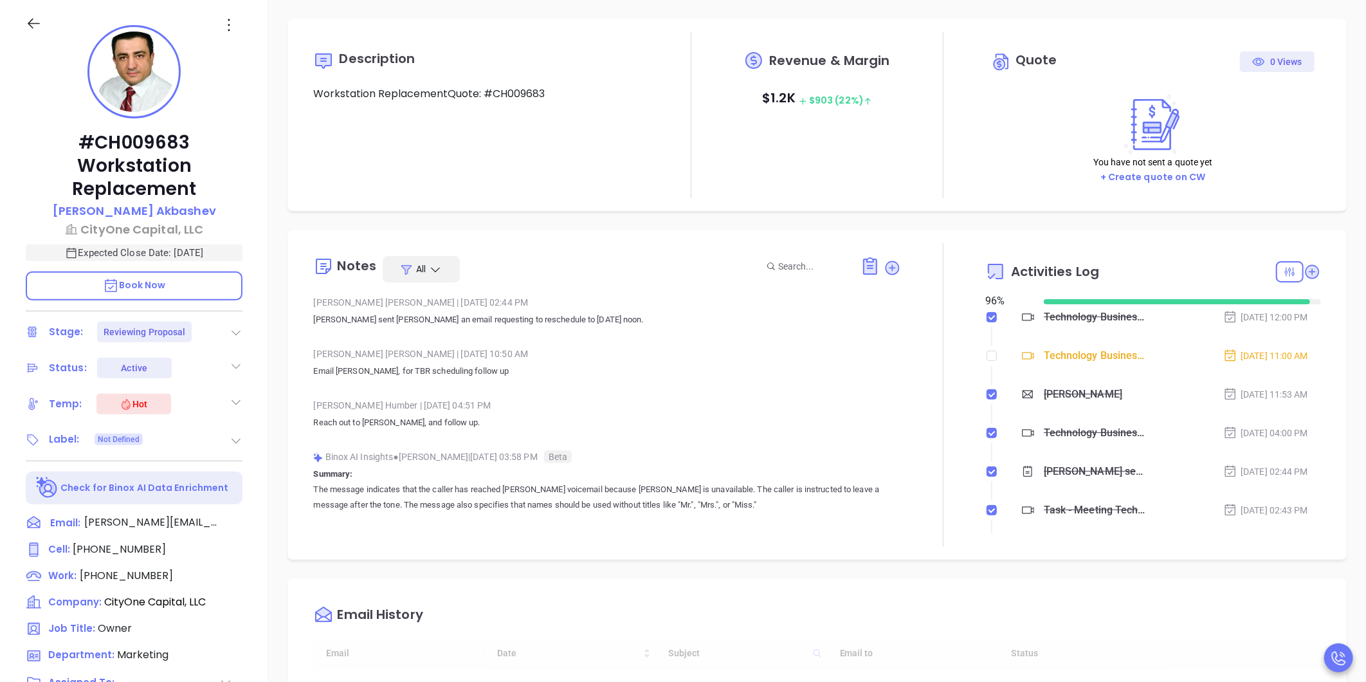
type input "[DATE]"
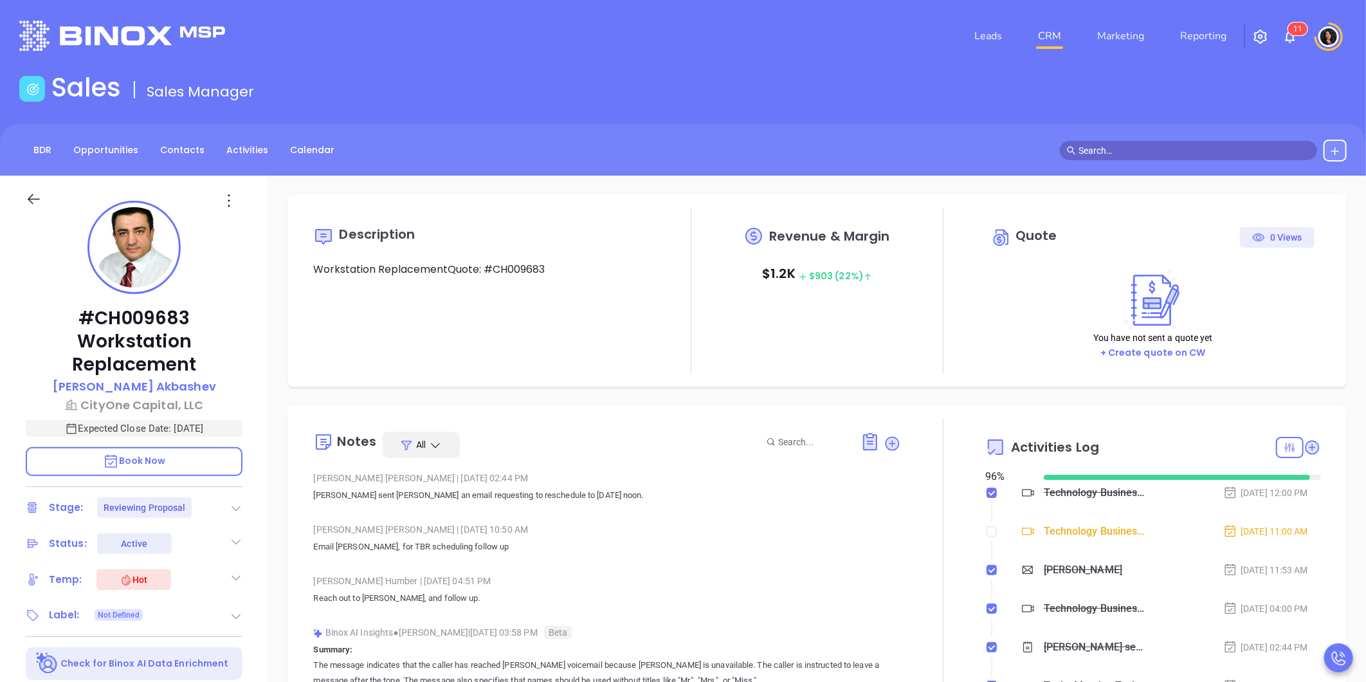
scroll to position [299, 0]
type input "[PERSON_NAME]"
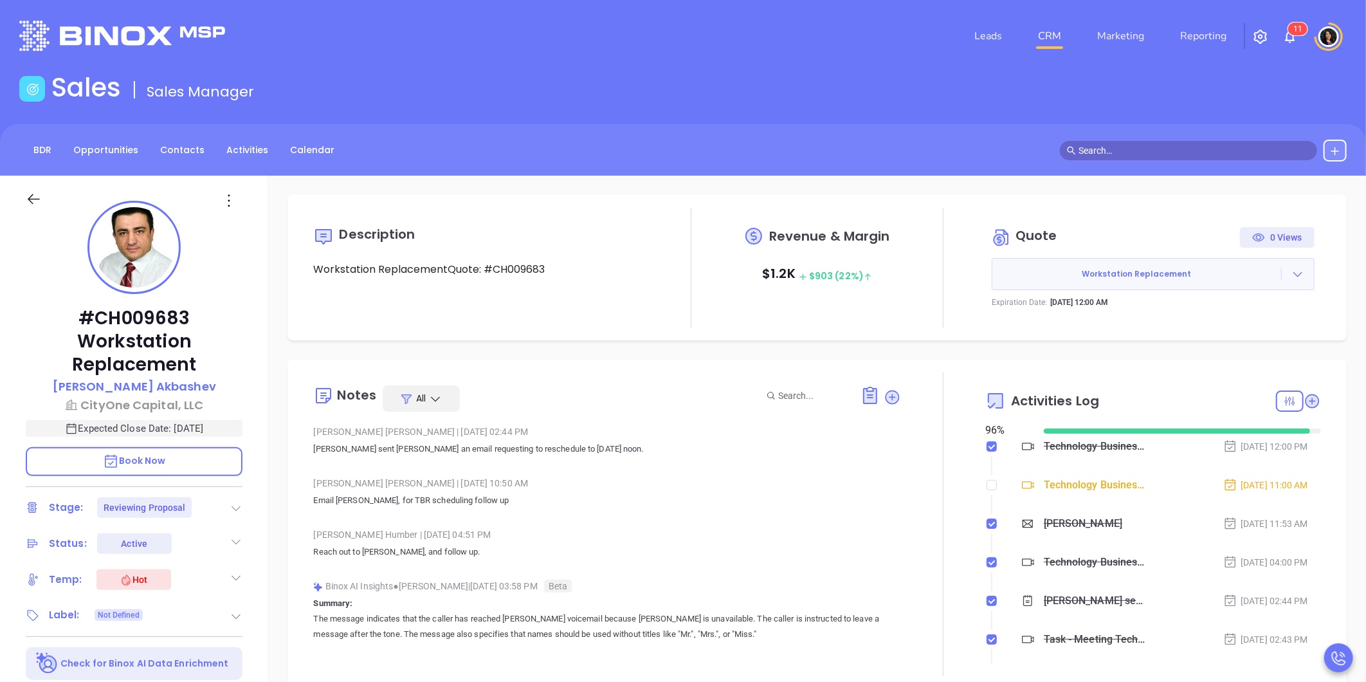
click at [804, 355] on div "Description Workstation ReplacementQuote: #CH009683 Revenue & Margin $ 1.2K $ 9…" at bounding box center [817, 626] width 1098 height 900
click at [1295, 277] on div at bounding box center [1298, 274] width 32 height 13
click at [1243, 334] on link "View Order Porter" at bounding box center [1226, 333] width 133 height 13
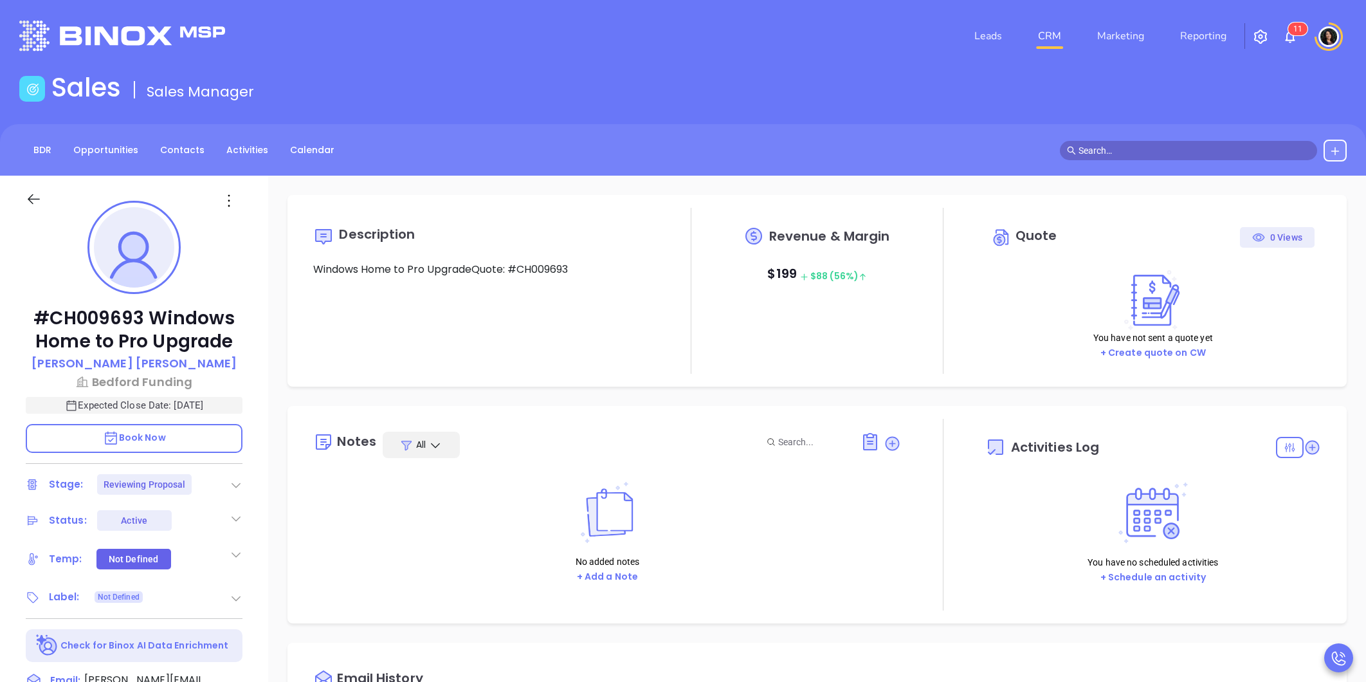
type input "[PERSON_NAME]"
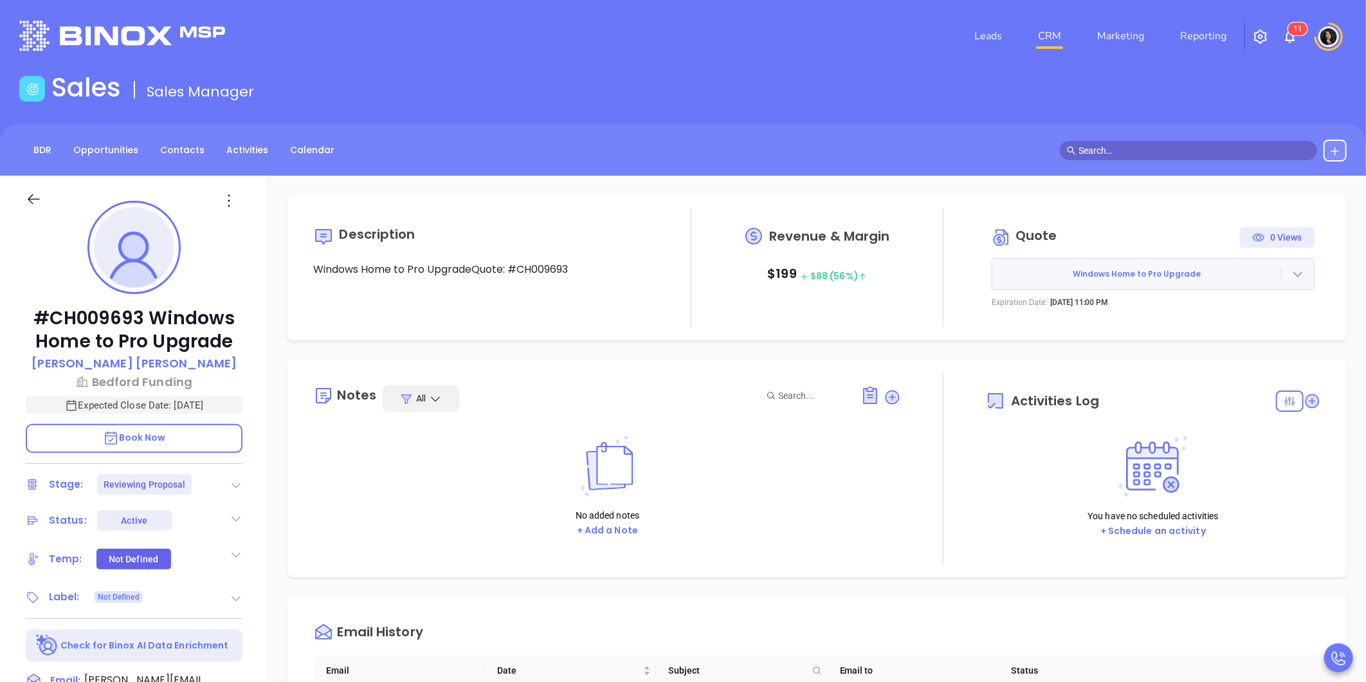
scroll to position [262, 0]
click at [928, 356] on div "Description Windows Home to Pro UpgradeQuote: #CH009693 Revenue & Margin $ 199 …" at bounding box center [817, 626] width 1098 height 900
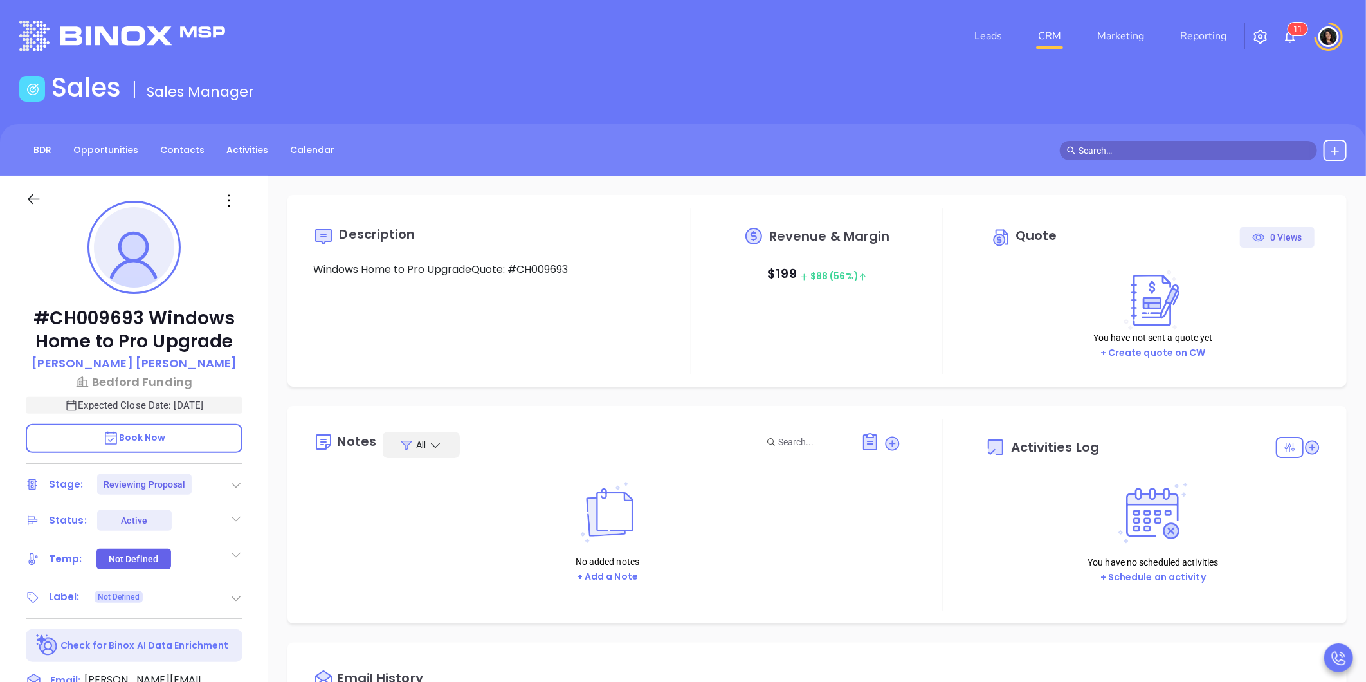
type input "10:00 am"
type input "[DATE]"
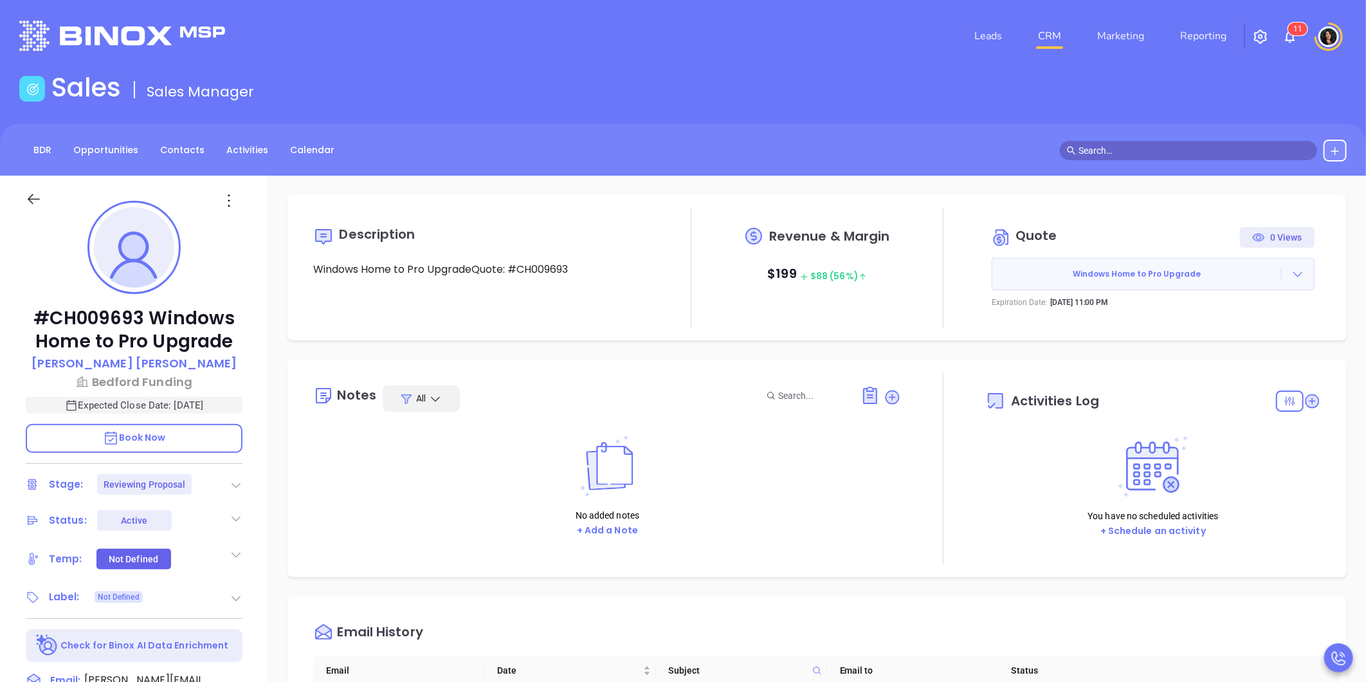
type input "[PERSON_NAME]"
click at [1058, 39] on link "CRM" at bounding box center [1049, 36] width 33 height 26
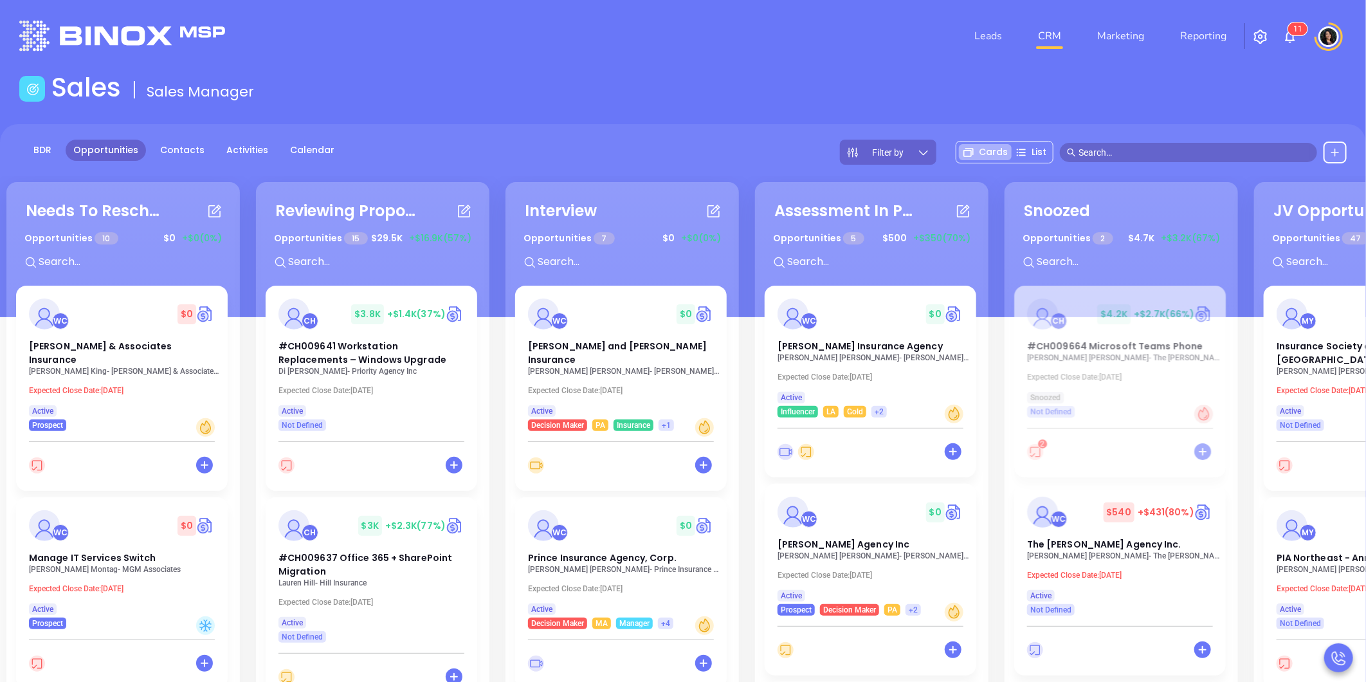
click at [624, 125] on div "BDR Opportunities Contacts Activities Calendar Filter by Cards List" at bounding box center [683, 220] width 1366 height 193
click at [1106, 148] on input "text" at bounding box center [1195, 152] width 232 height 14
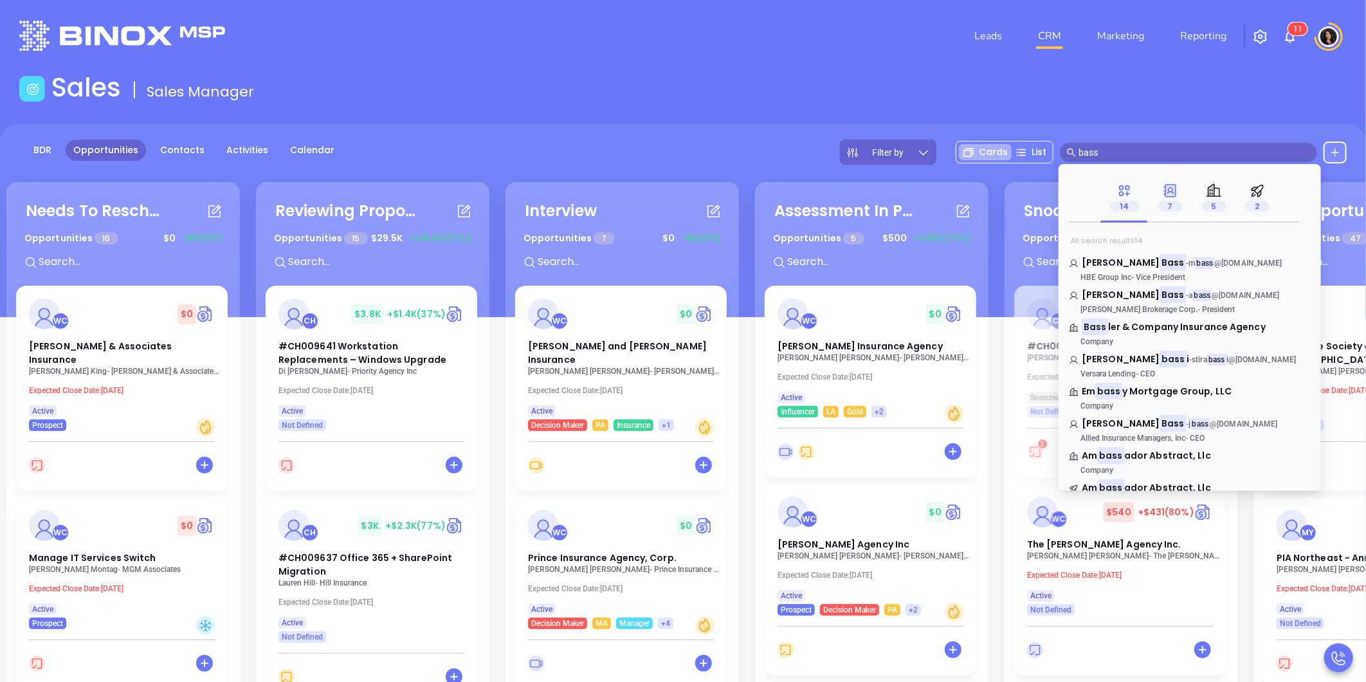
type input "bass"
click at [1165, 203] on span "7" at bounding box center [1170, 206] width 24 height 11
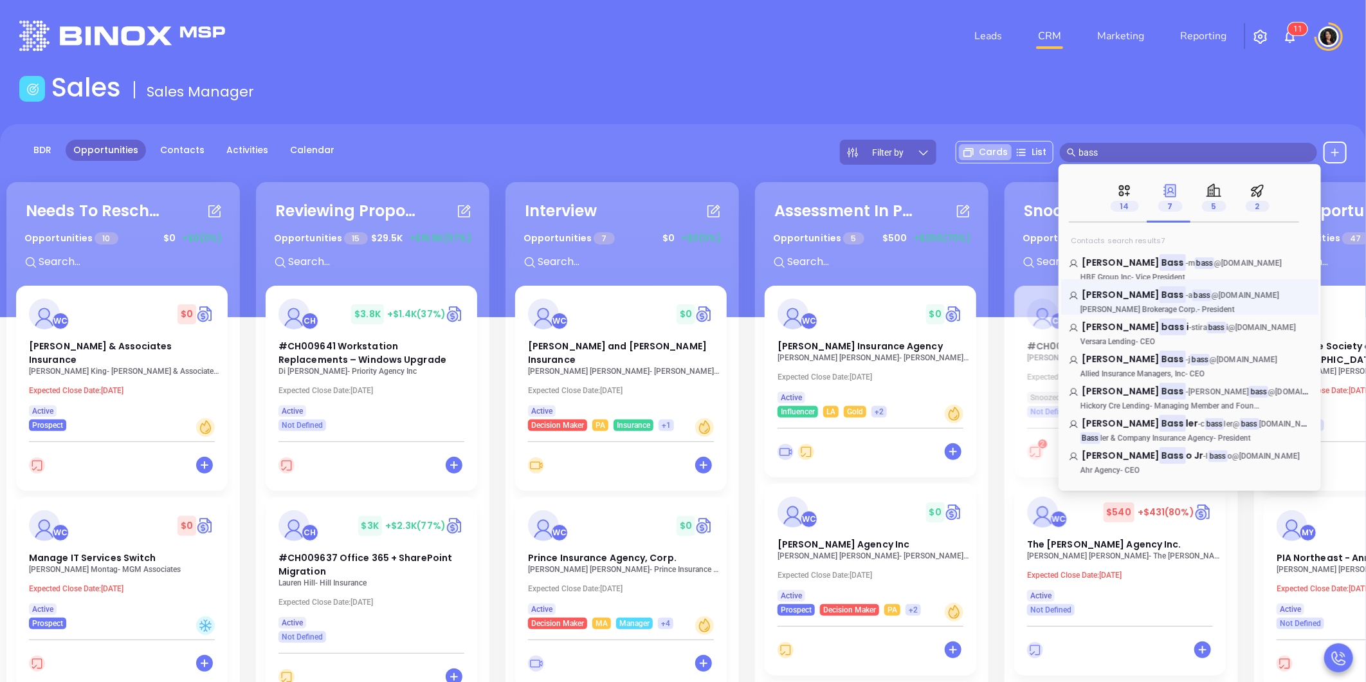
click at [1159, 303] on link "Andrew Bass - a bass @haskellbrokerage.com Haskell Brokerage Corp. - President" at bounding box center [1190, 301] width 242 height 26
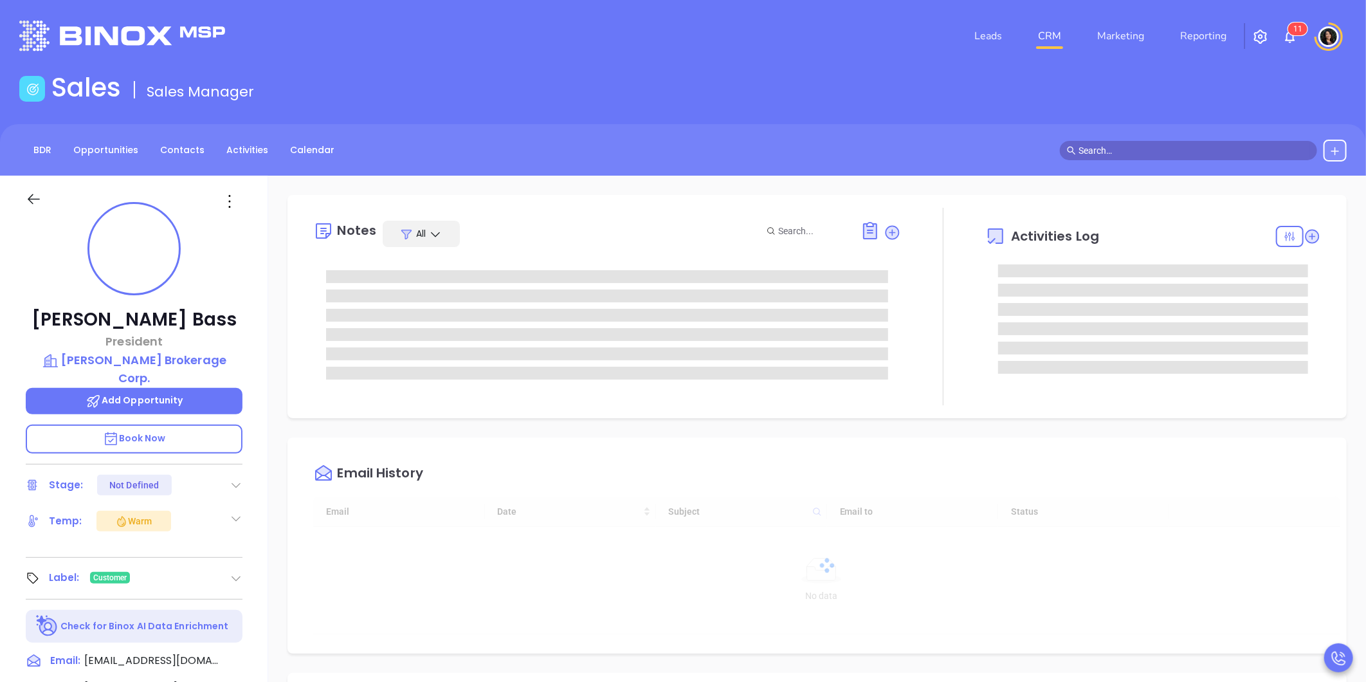
type input "[DATE]"
type input "[PERSON_NAME]"
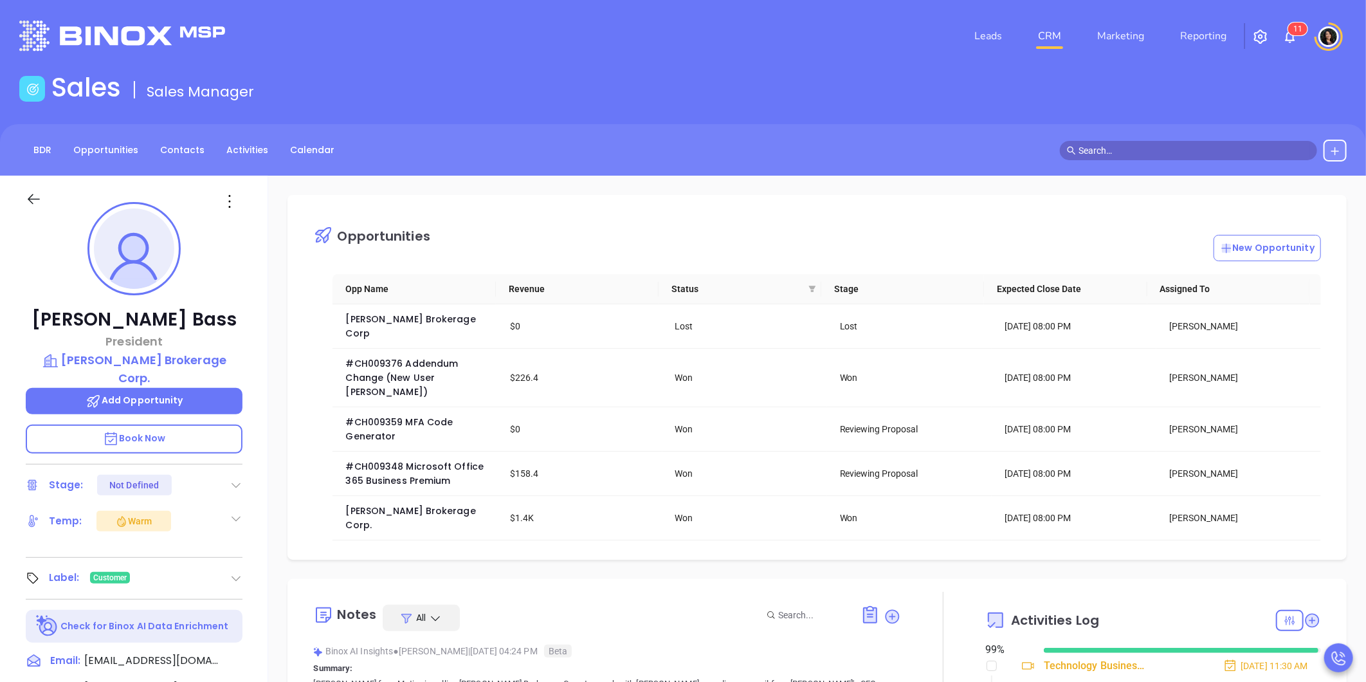
click at [286, 473] on div "Opportunities New Opportunity Opp Name Revenue Status Stage Expected Close Date…" at bounding box center [817, 626] width 1098 height 900
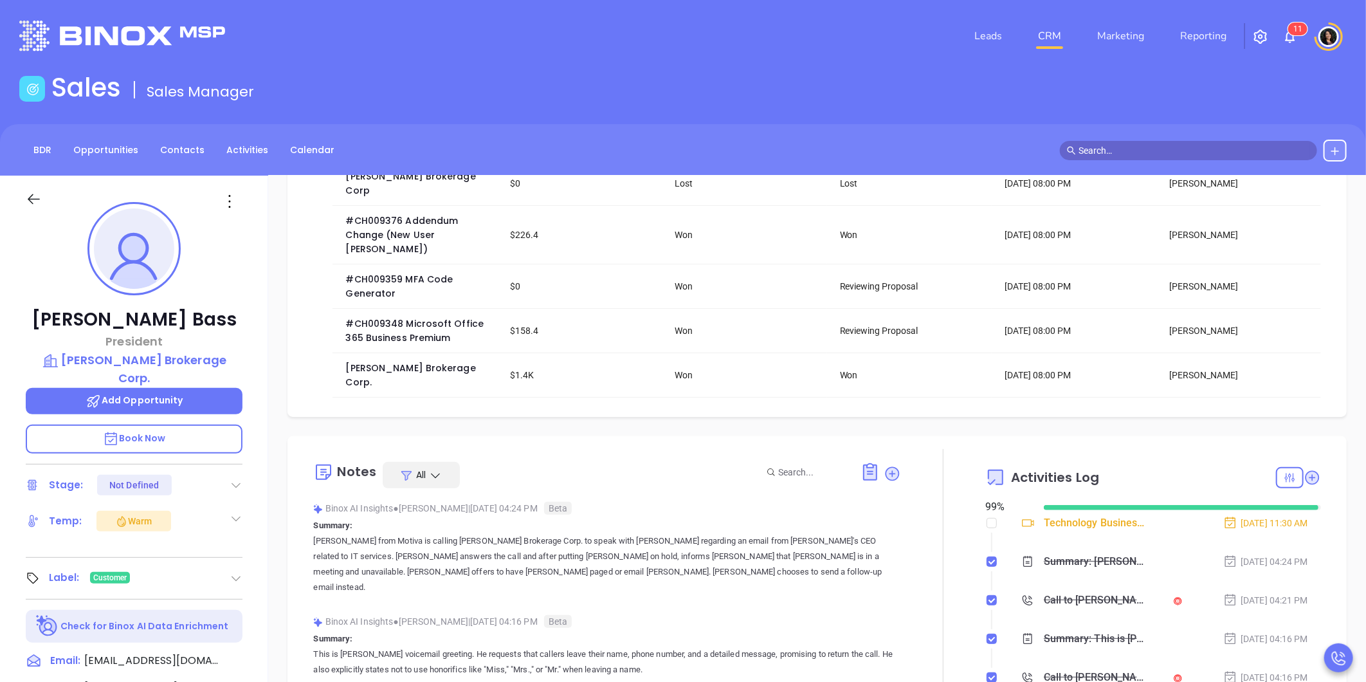
scroll to position [71, 0]
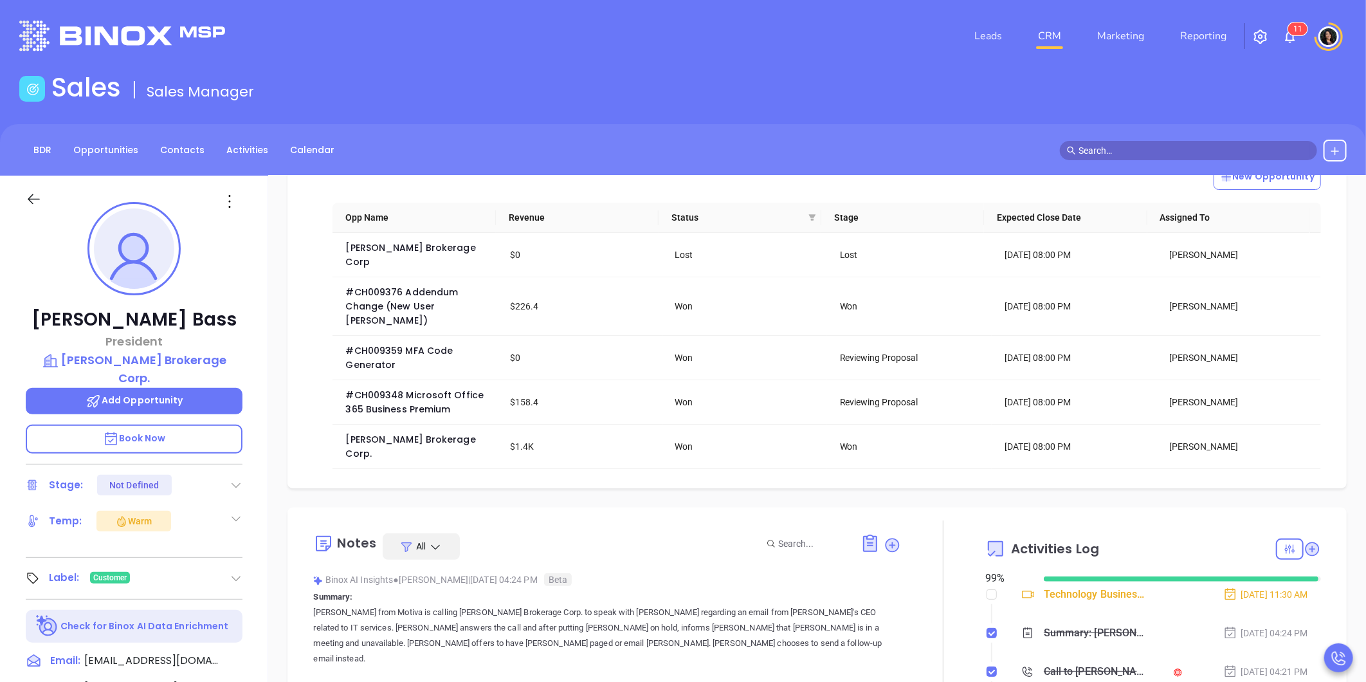
click at [1042, 39] on link "CRM" at bounding box center [1049, 36] width 33 height 26
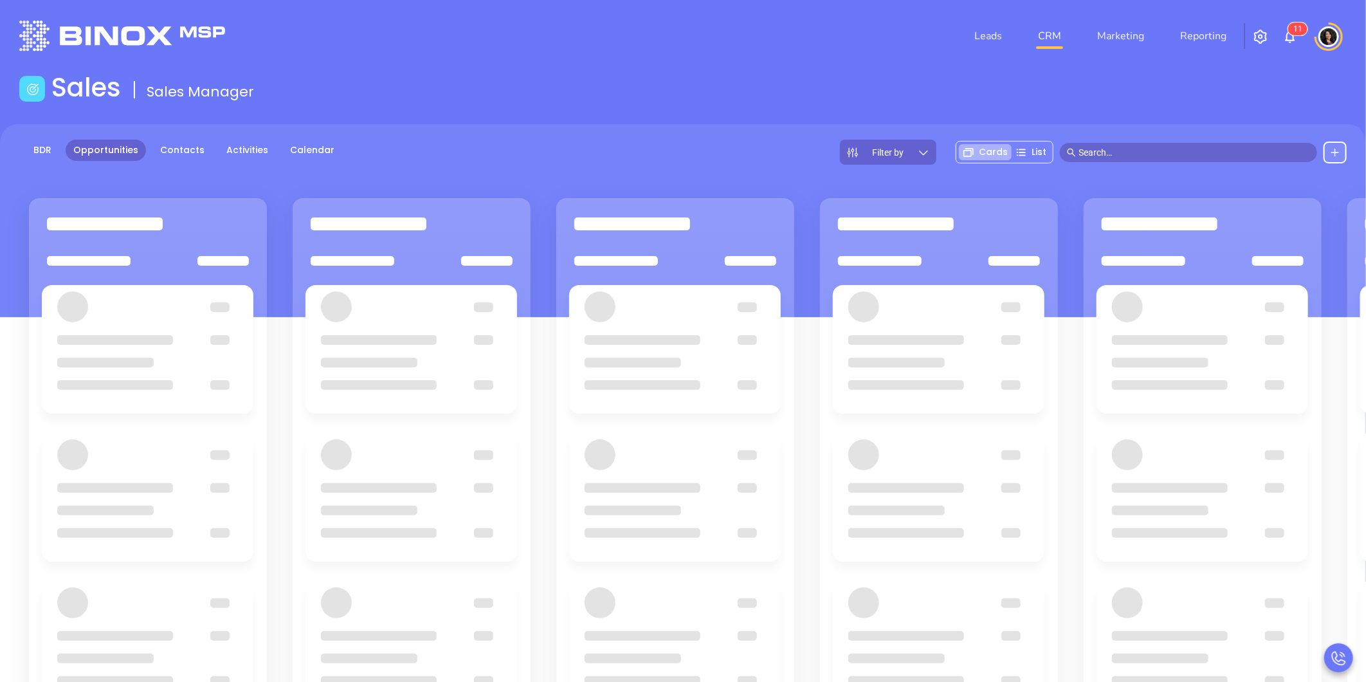
click at [1102, 151] on input "text" at bounding box center [1195, 152] width 232 height 14
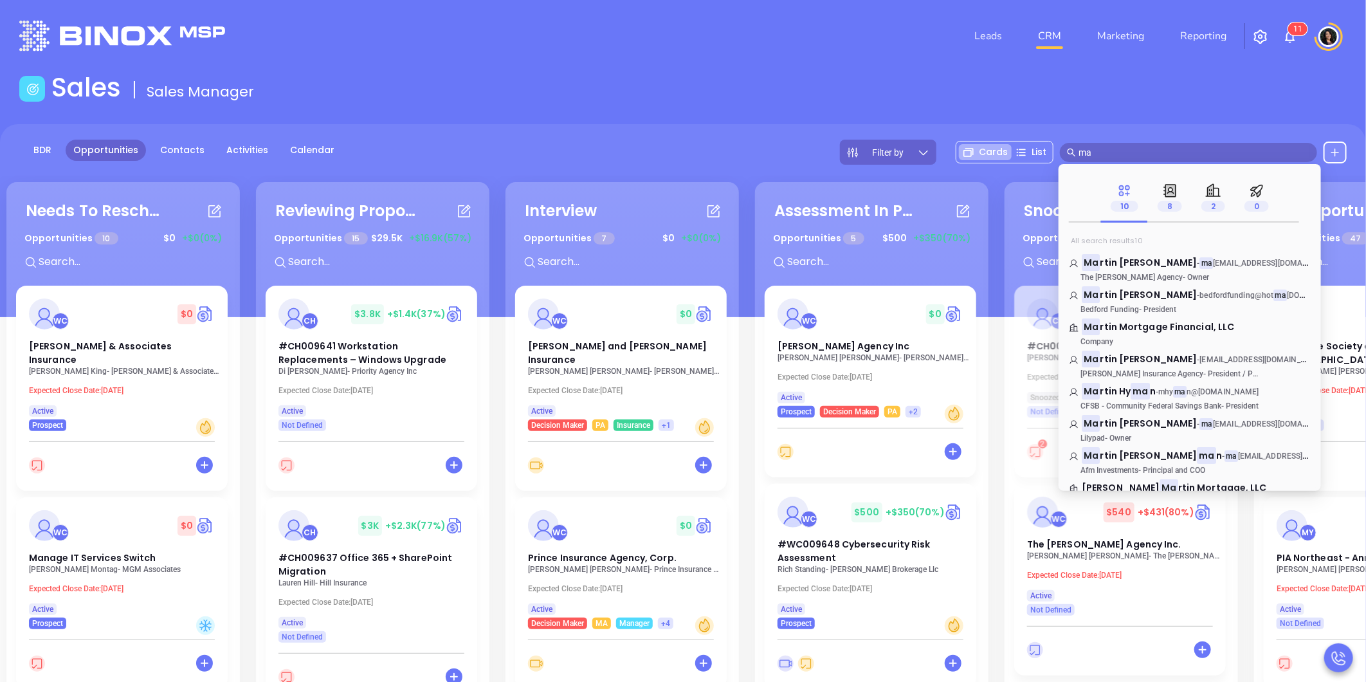
type input "m"
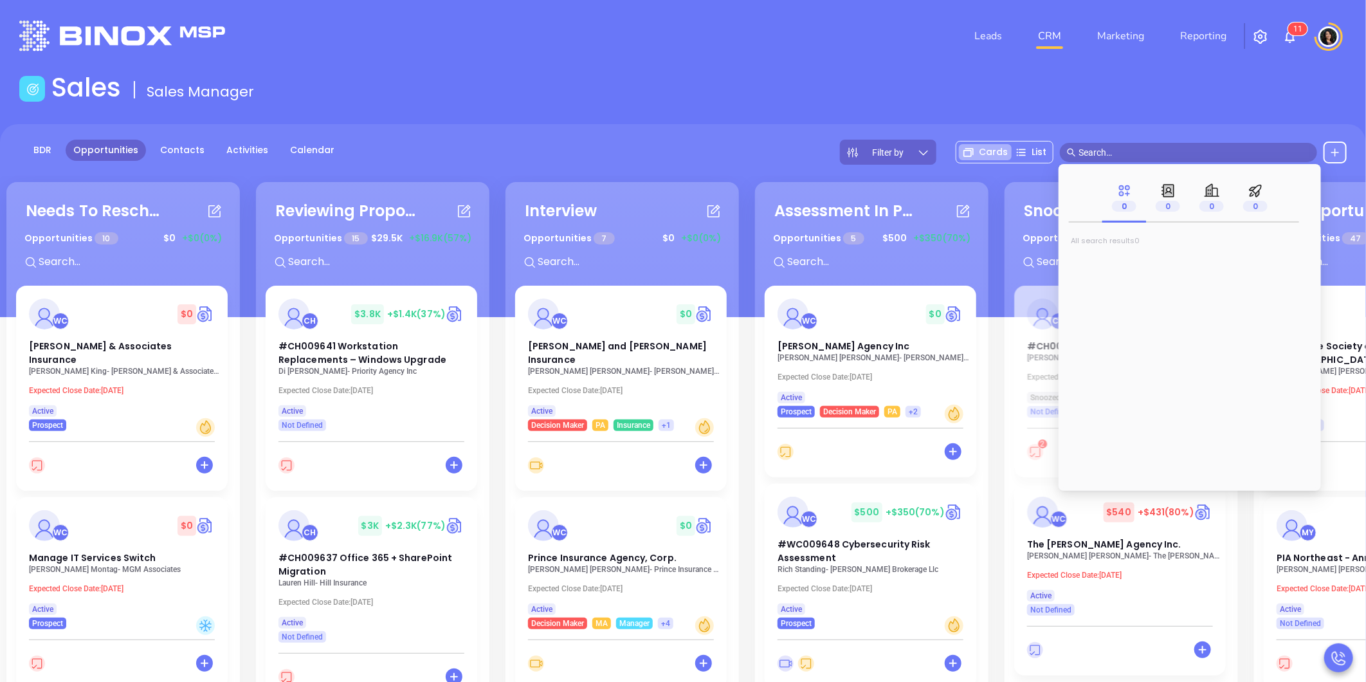
click at [1169, 109] on main "Sales Sales Manager BDR Opportunities Contacts Activities Calendar Filter by Ca…" at bounding box center [683, 464] width 1366 height 785
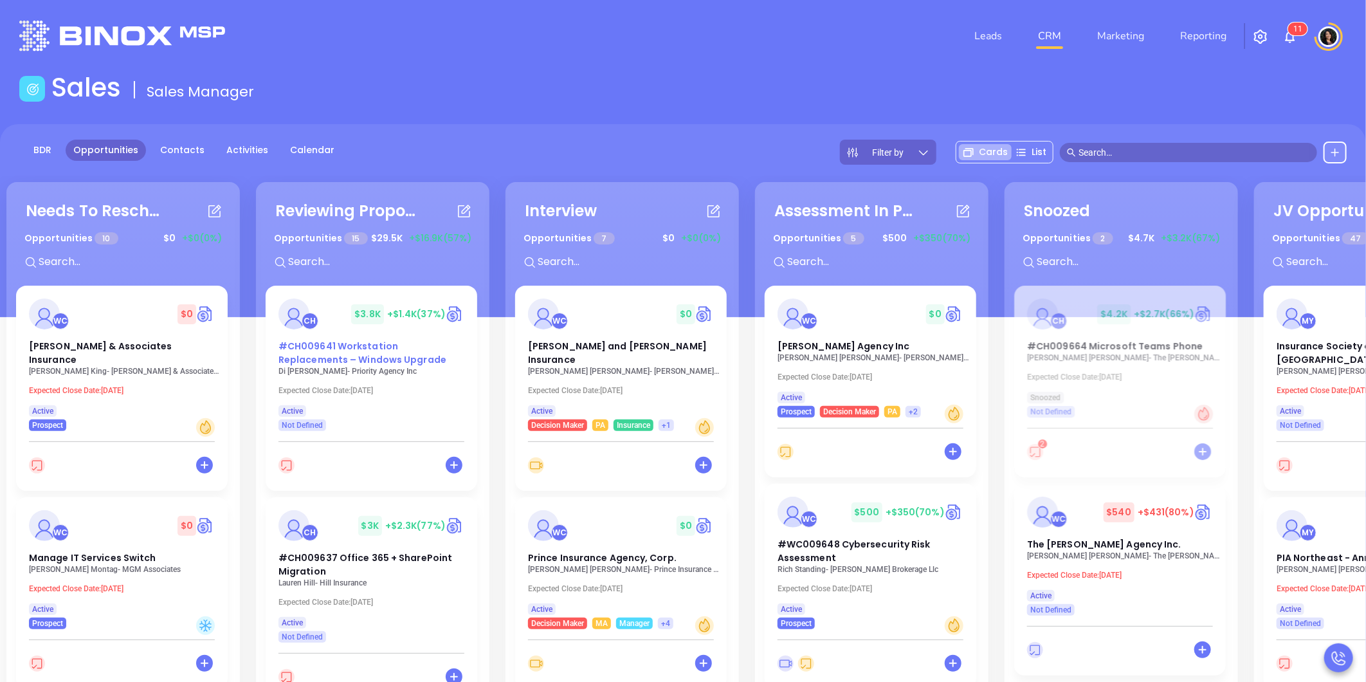
drag, startPoint x: 371, startPoint y: 358, endPoint x: 387, endPoint y: 363, distance: 16.3
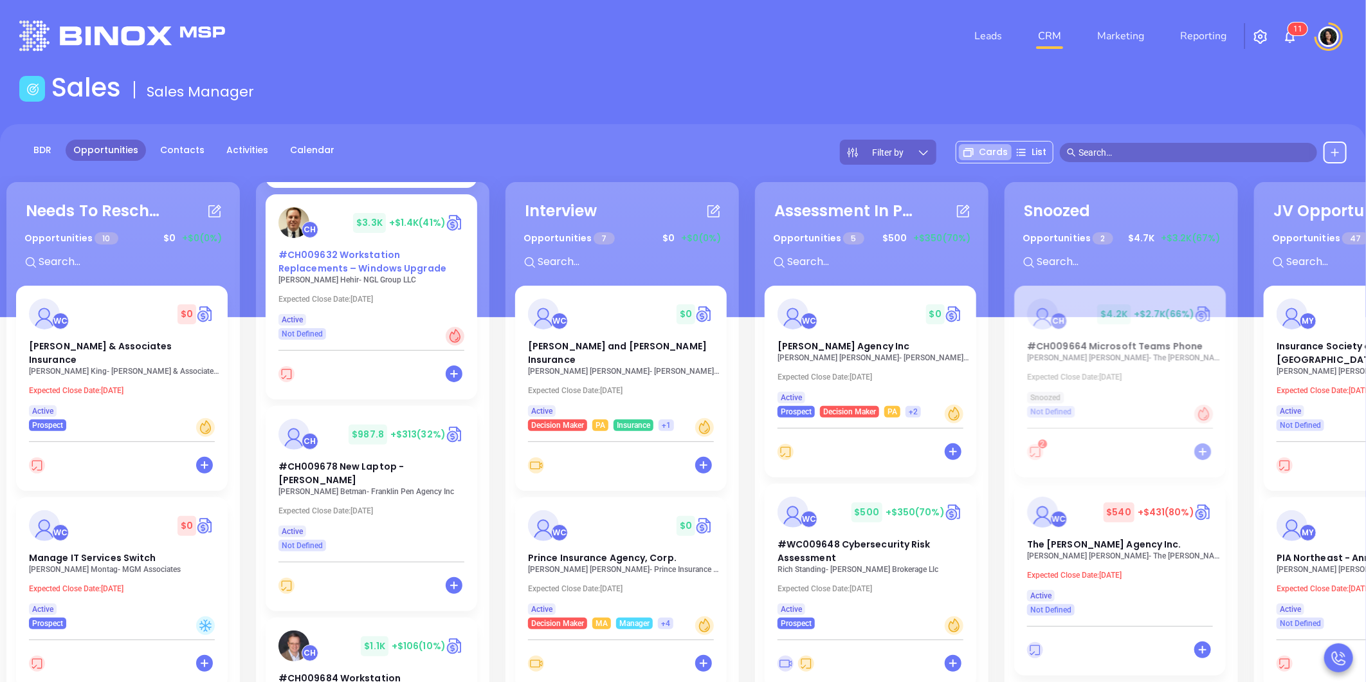
scroll to position [929, 0]
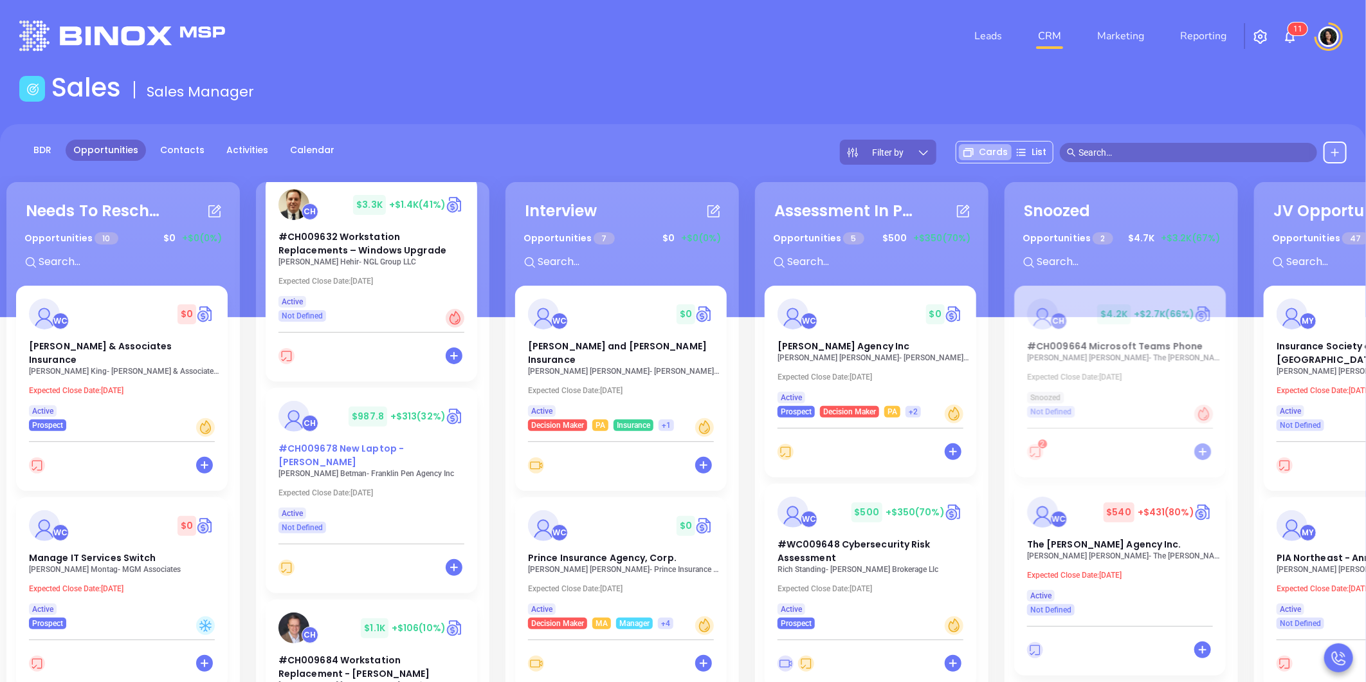
click at [338, 455] on div "#CH009678 New Laptop - Robert Betman" at bounding box center [371, 455] width 201 height 27
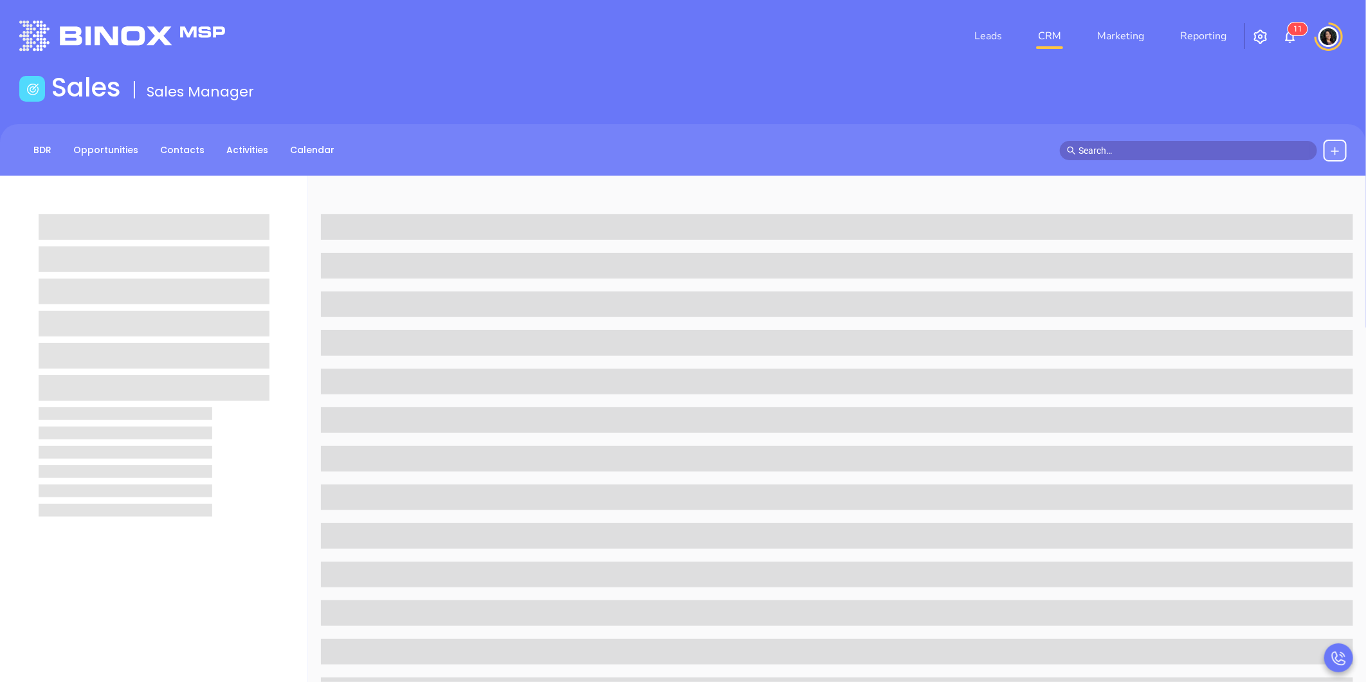
scroll to position [357, 0]
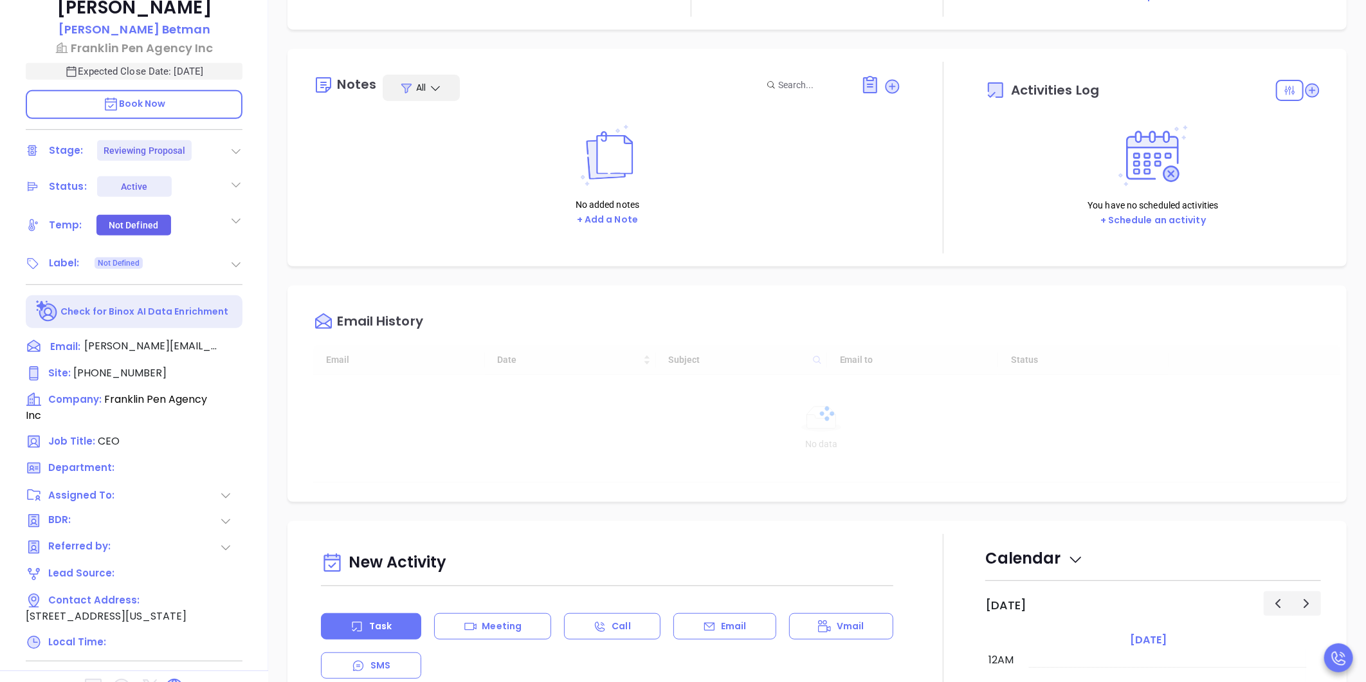
type input "[DATE]"
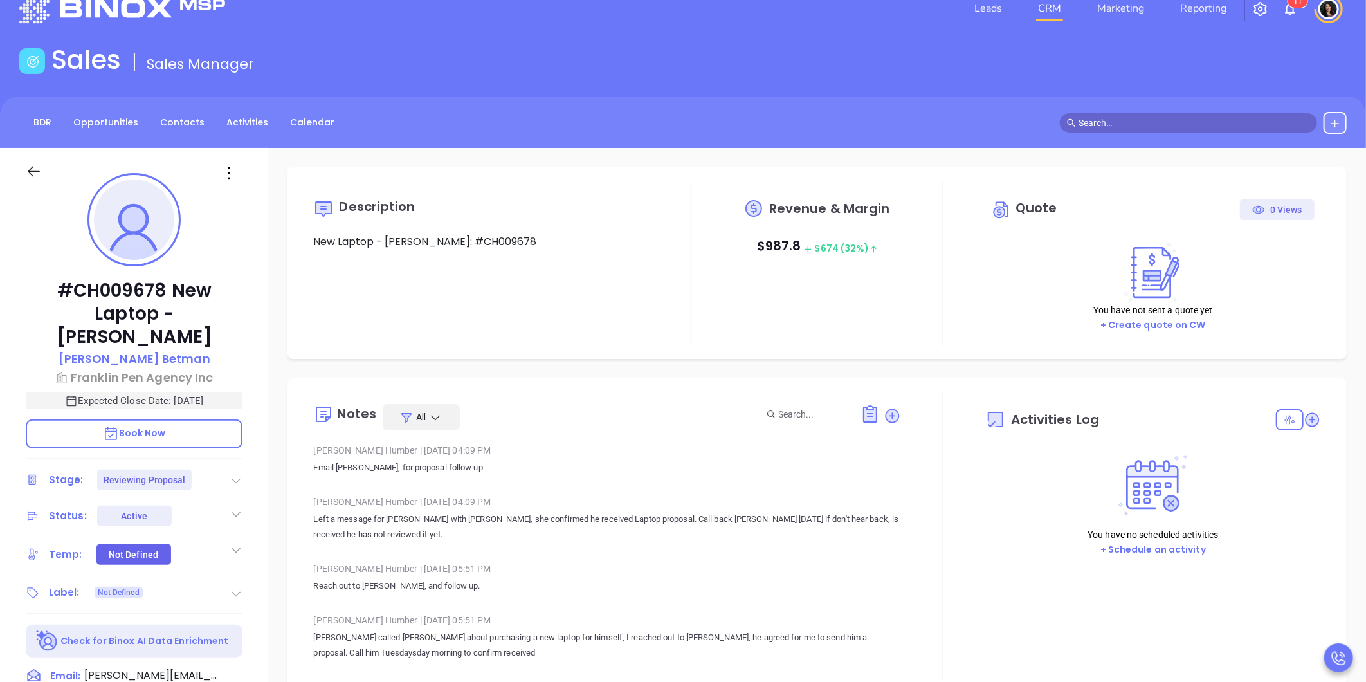
scroll to position [0, 0]
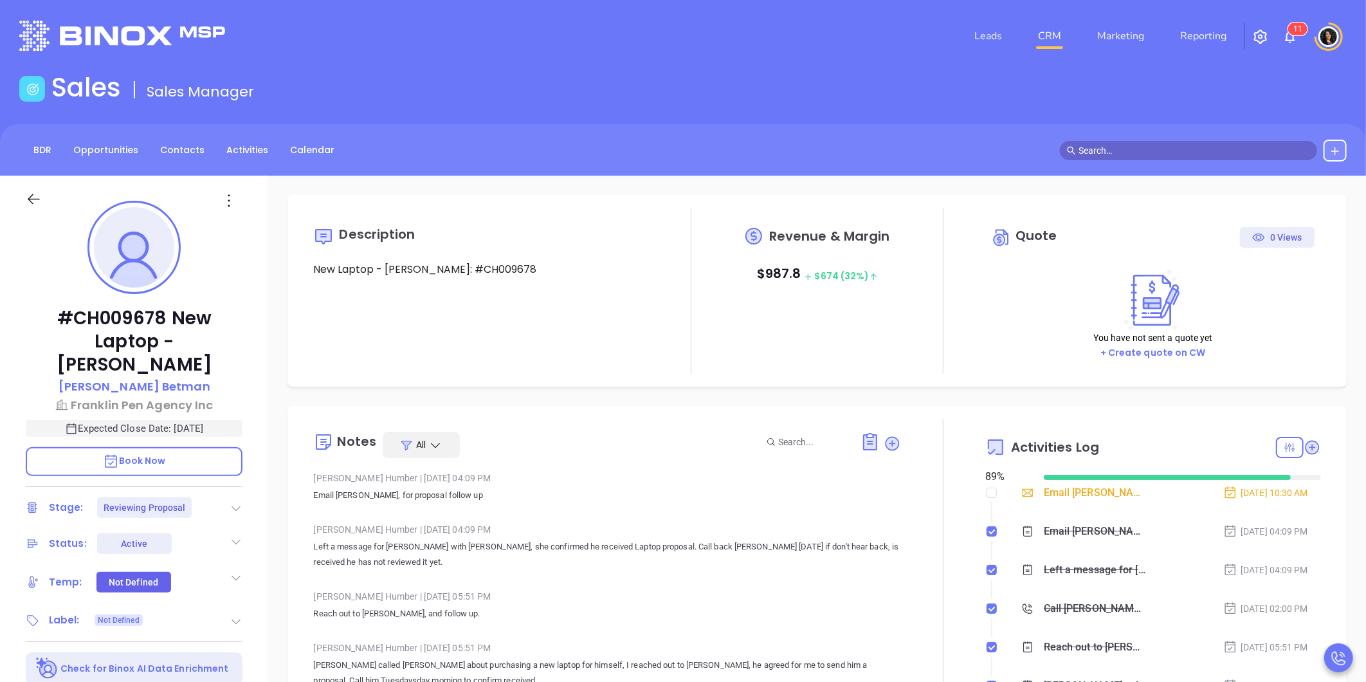
click at [1068, 496] on div "Email Robert proposal follow up - Robert Betman" at bounding box center [1095, 492] width 102 height 19
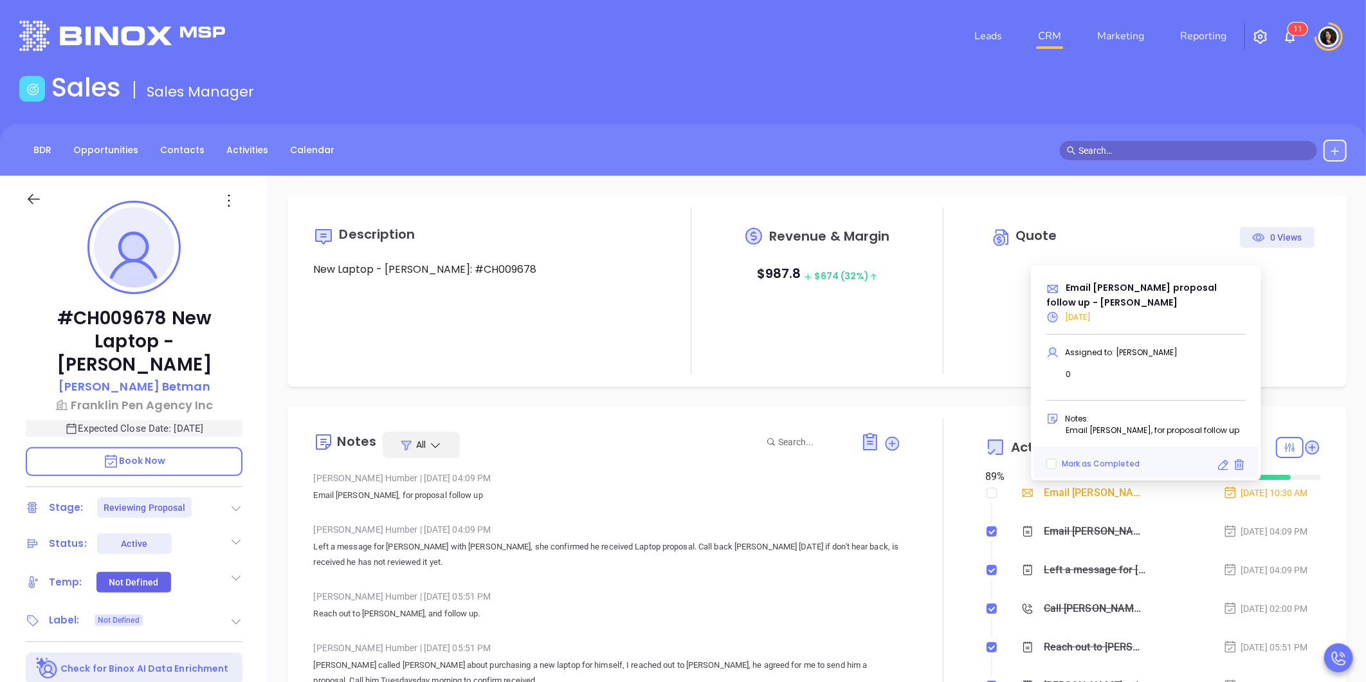
click at [1221, 461] on icon at bounding box center [1223, 465] width 13 height 13
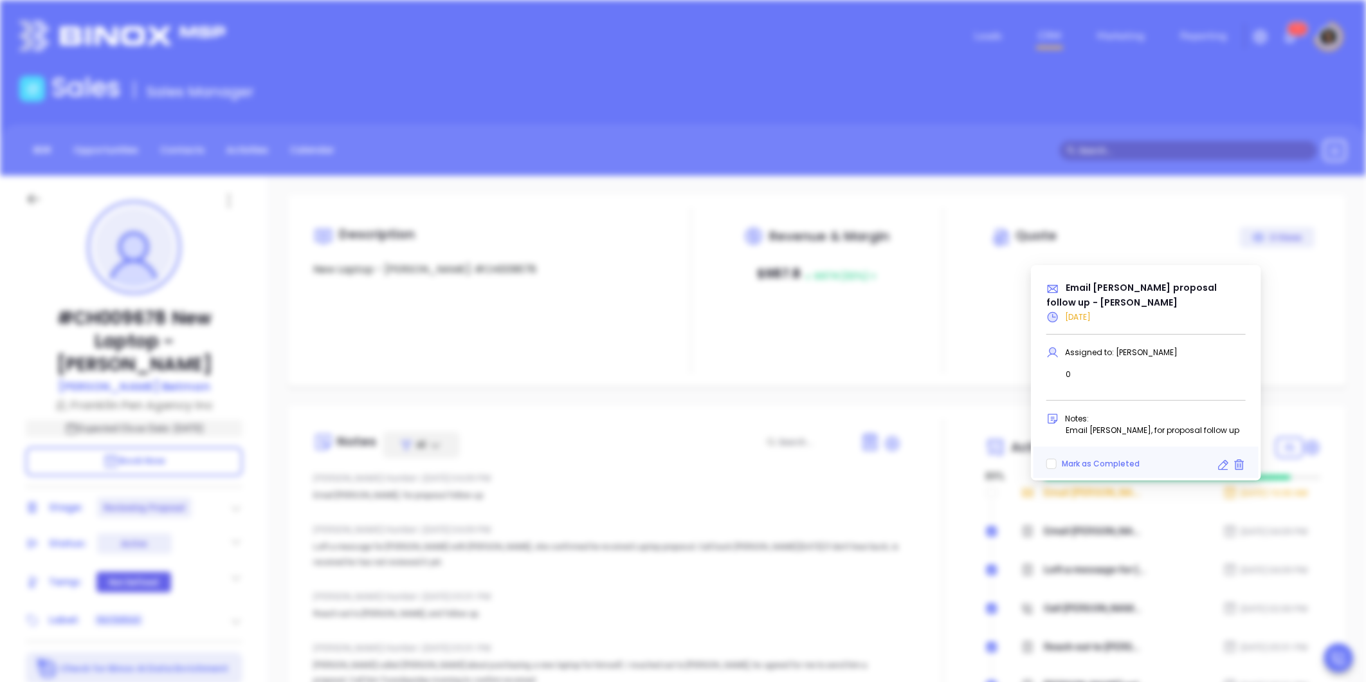
type input "[DATE]"
type input "Email Robert proposal follow up - Robert Betman"
type input "Email"
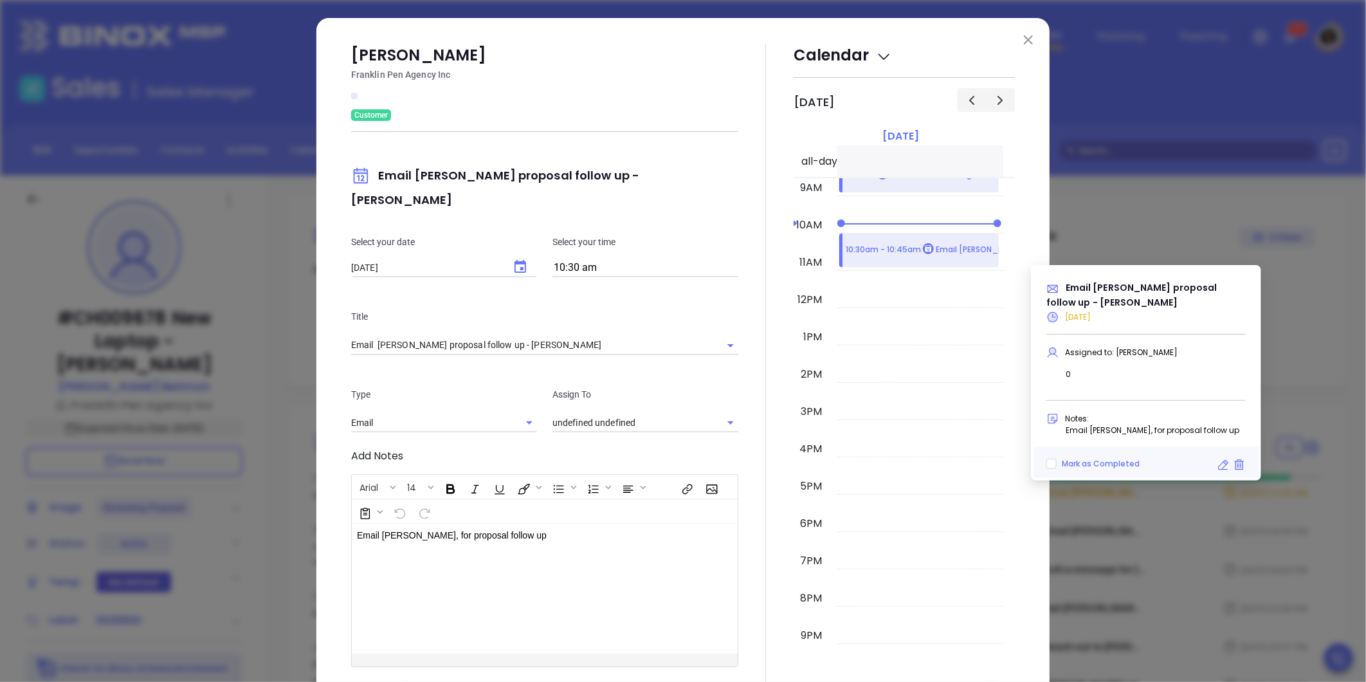
click at [583, 259] on input "10:30 am" at bounding box center [646, 268] width 186 height 18
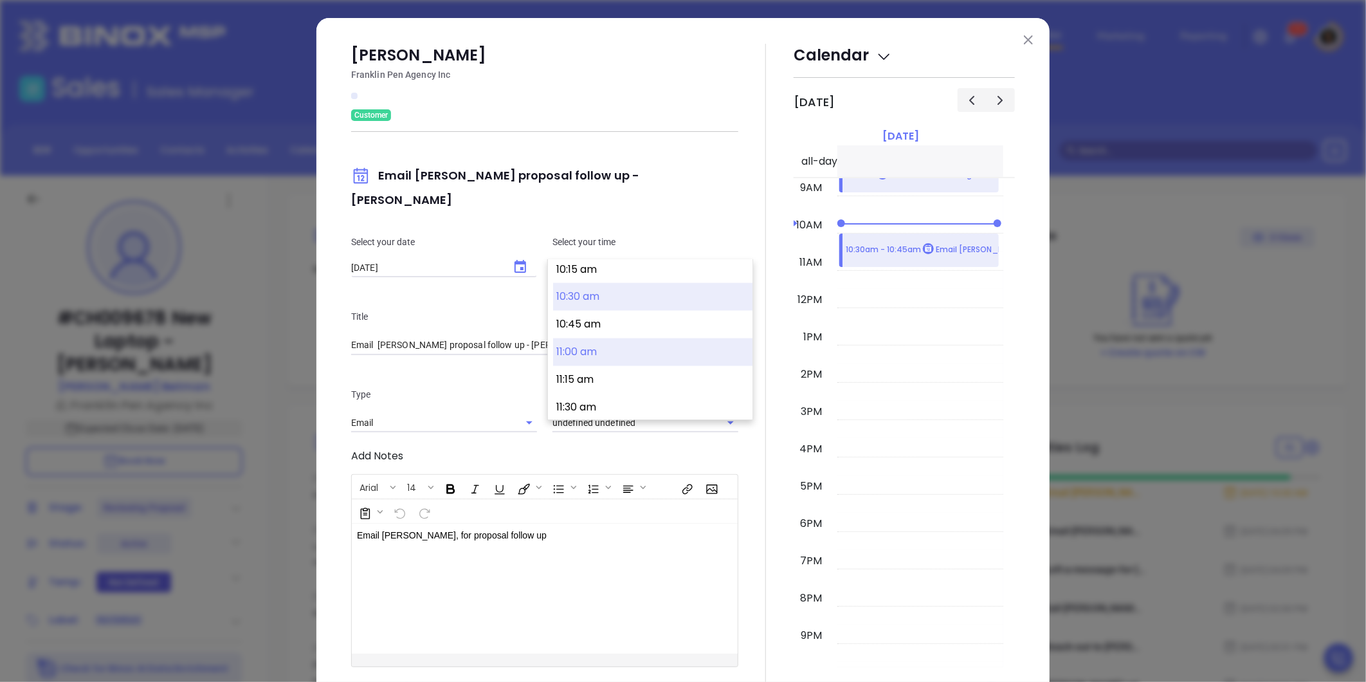
scroll to position [1420, 0]
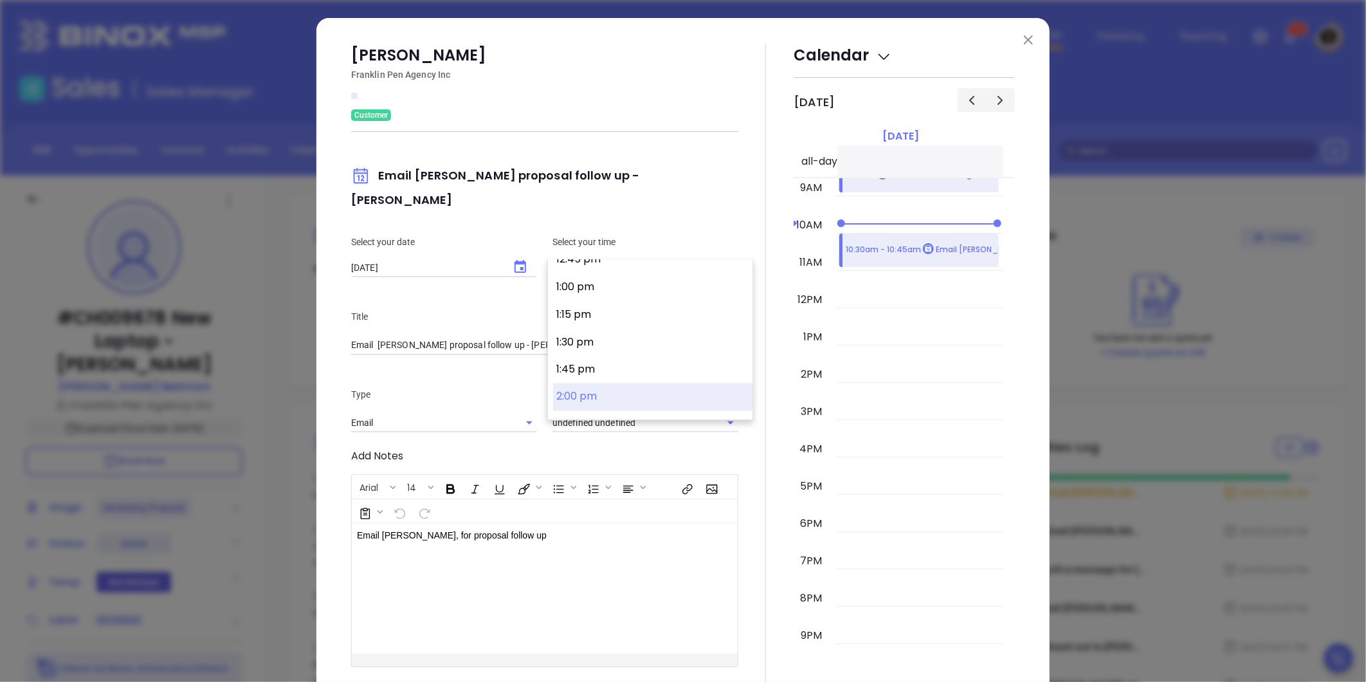
click at [584, 396] on button "2:00 pm" at bounding box center [652, 397] width 199 height 28
type input "2:00 pm"
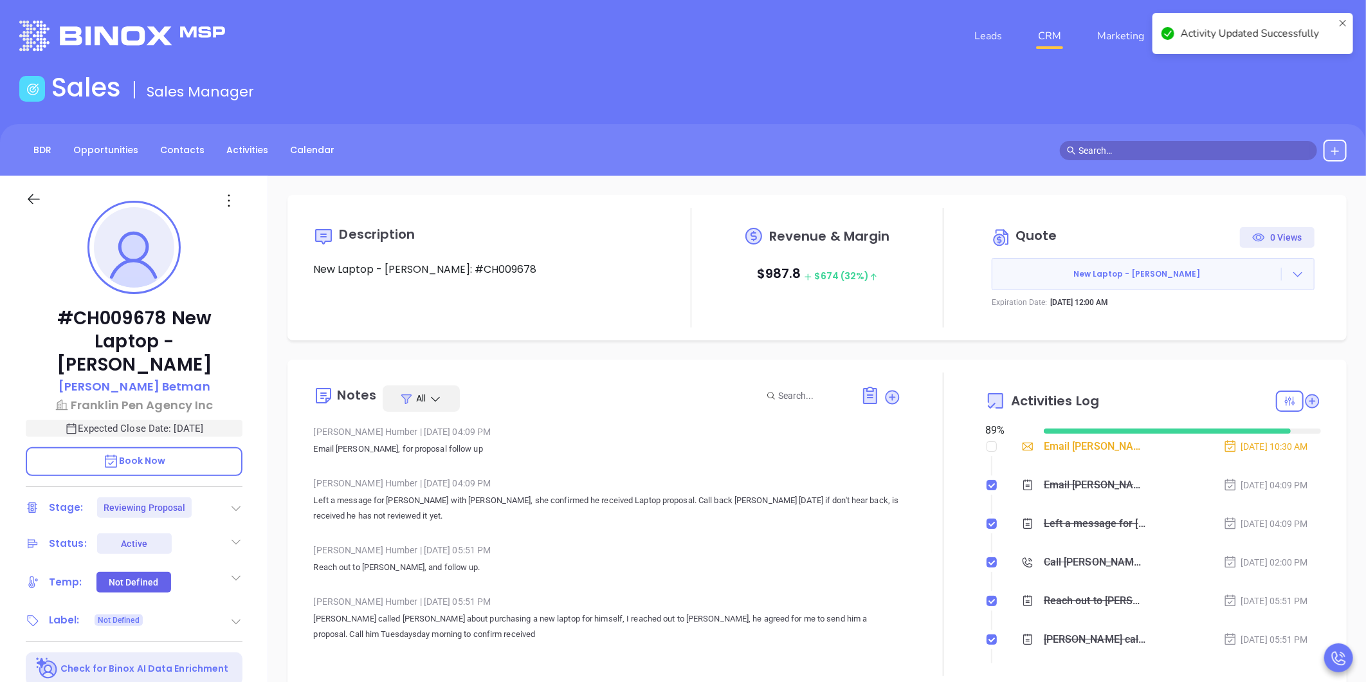
type input "[PERSON_NAME]"
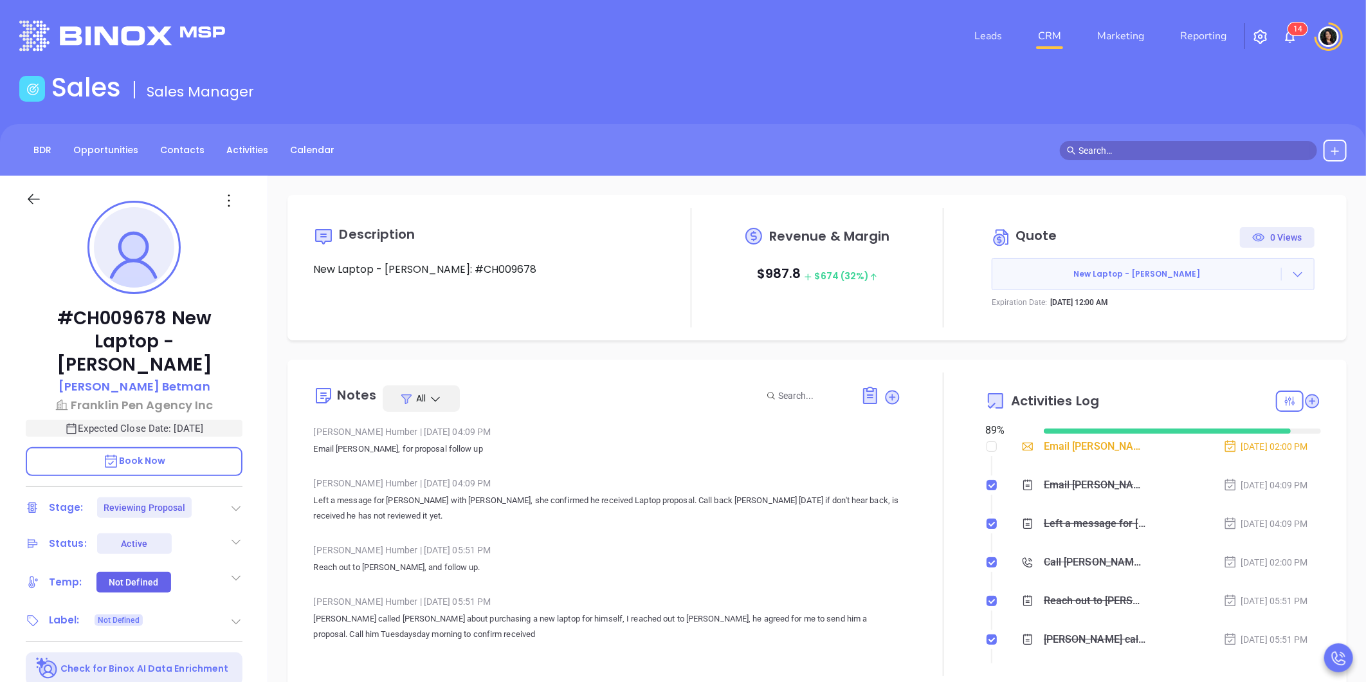
click at [1096, 445] on div "Email Robert proposal follow up - Robert Betman" at bounding box center [1095, 446] width 102 height 19
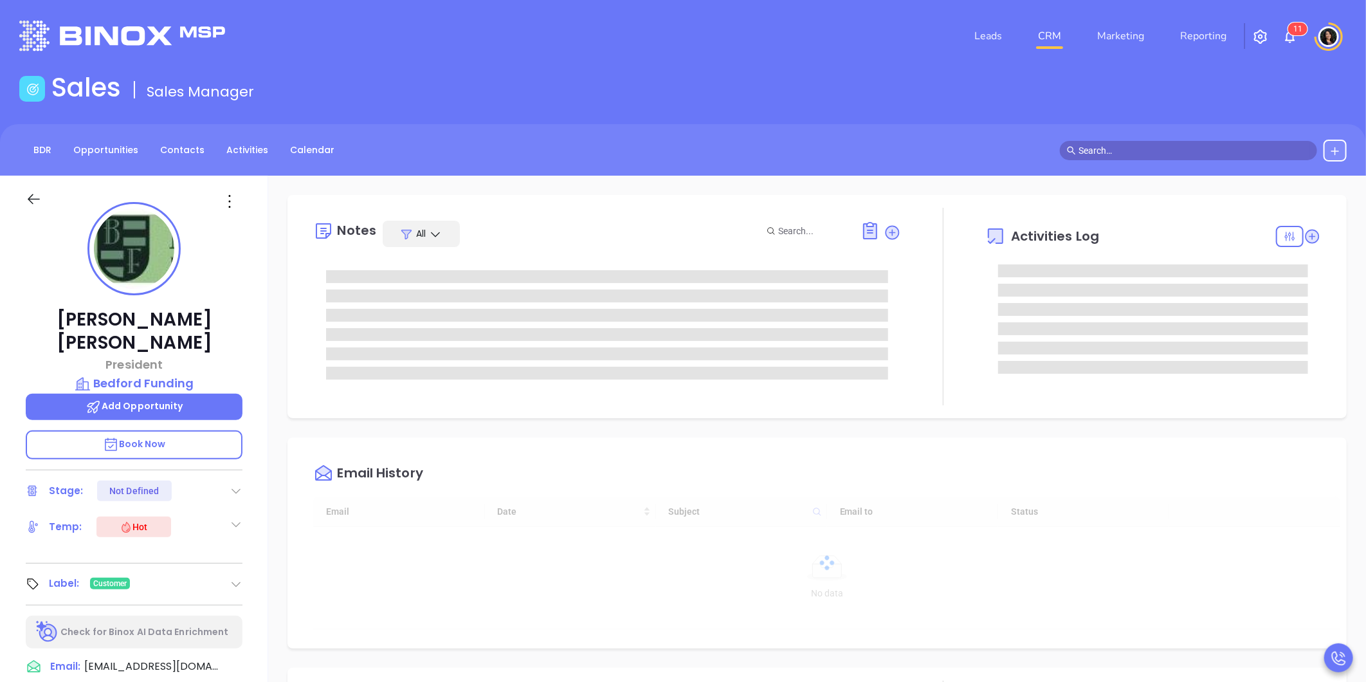
type input "10:00 am"
type input "[DATE]"
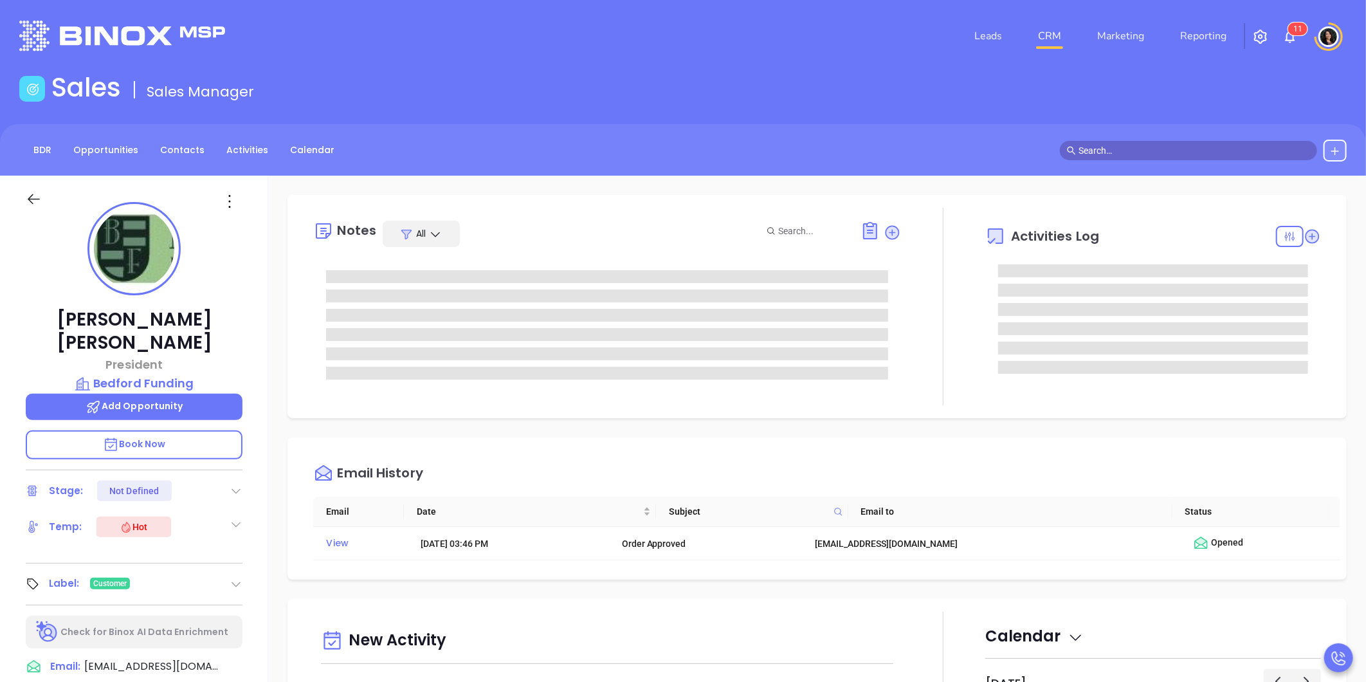
type input "[PERSON_NAME]"
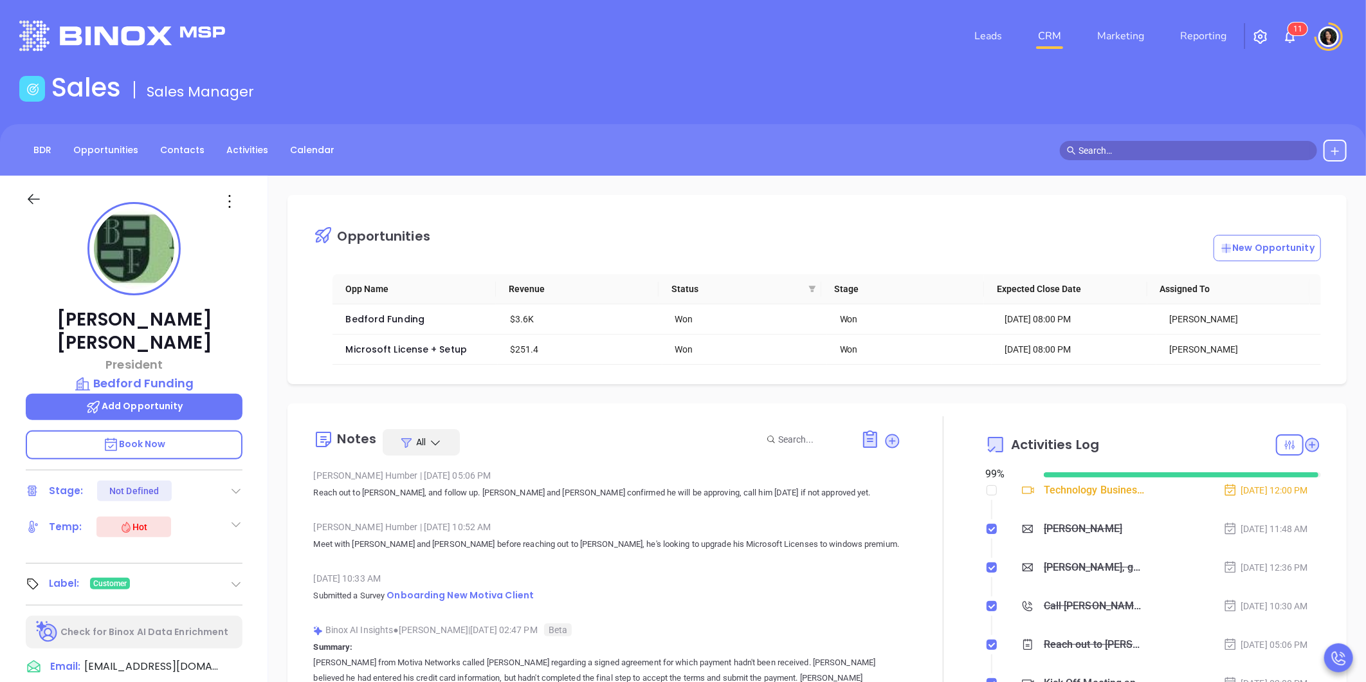
click at [69, 275] on div "Martin Murray President Bedford Funding Add Opportunity Book Now Stage: Not Def…" at bounding box center [134, 602] width 268 height 852
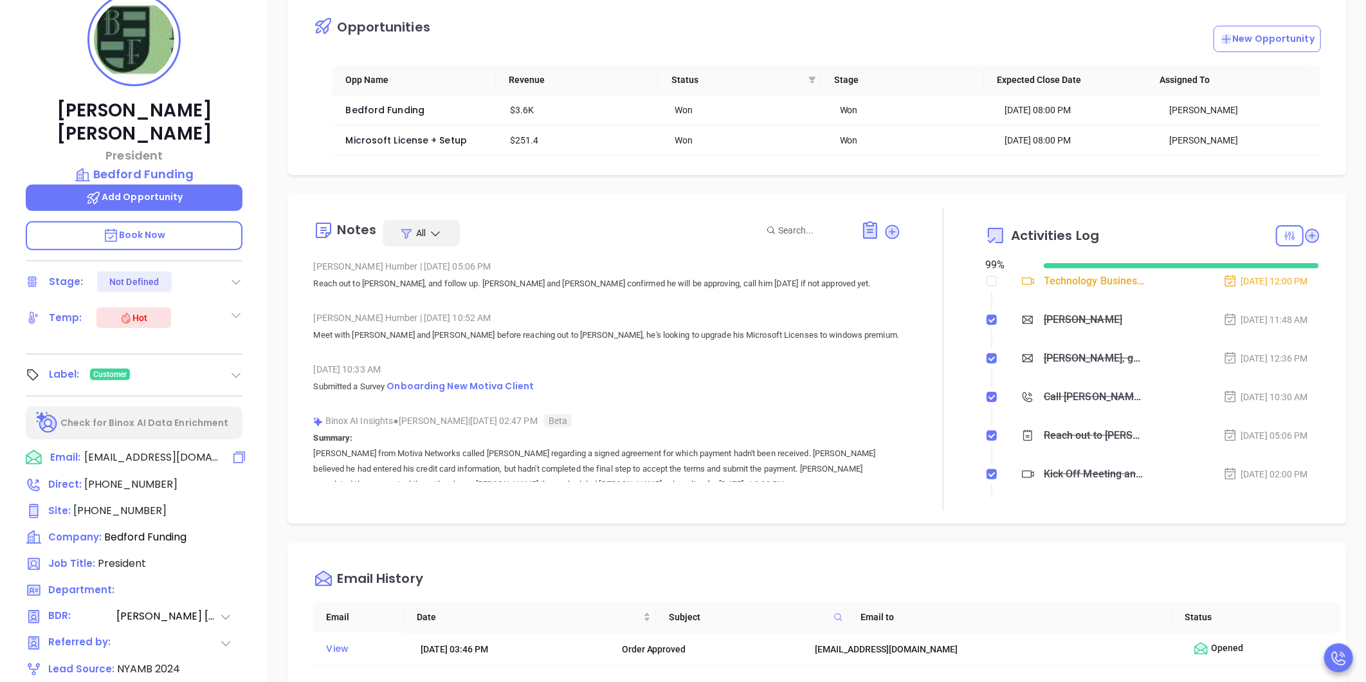
scroll to position [214, 0]
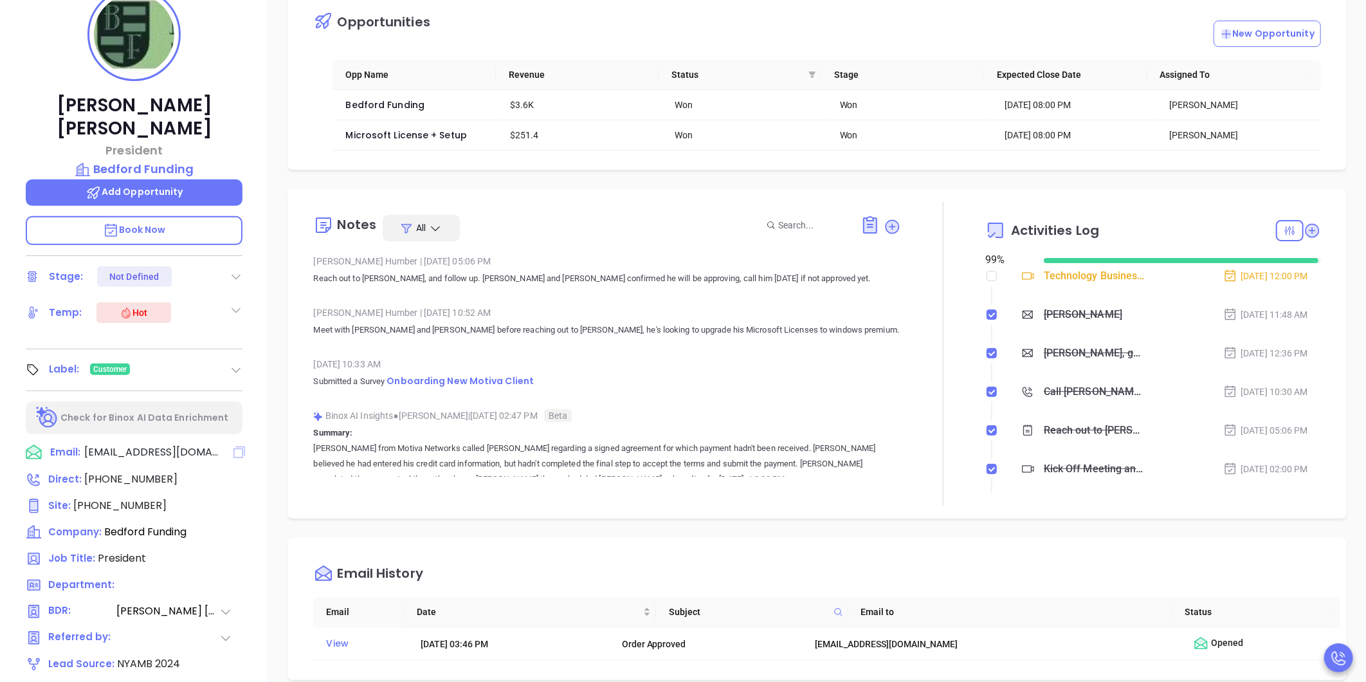
click at [233, 446] on icon at bounding box center [239, 452] width 12 height 12
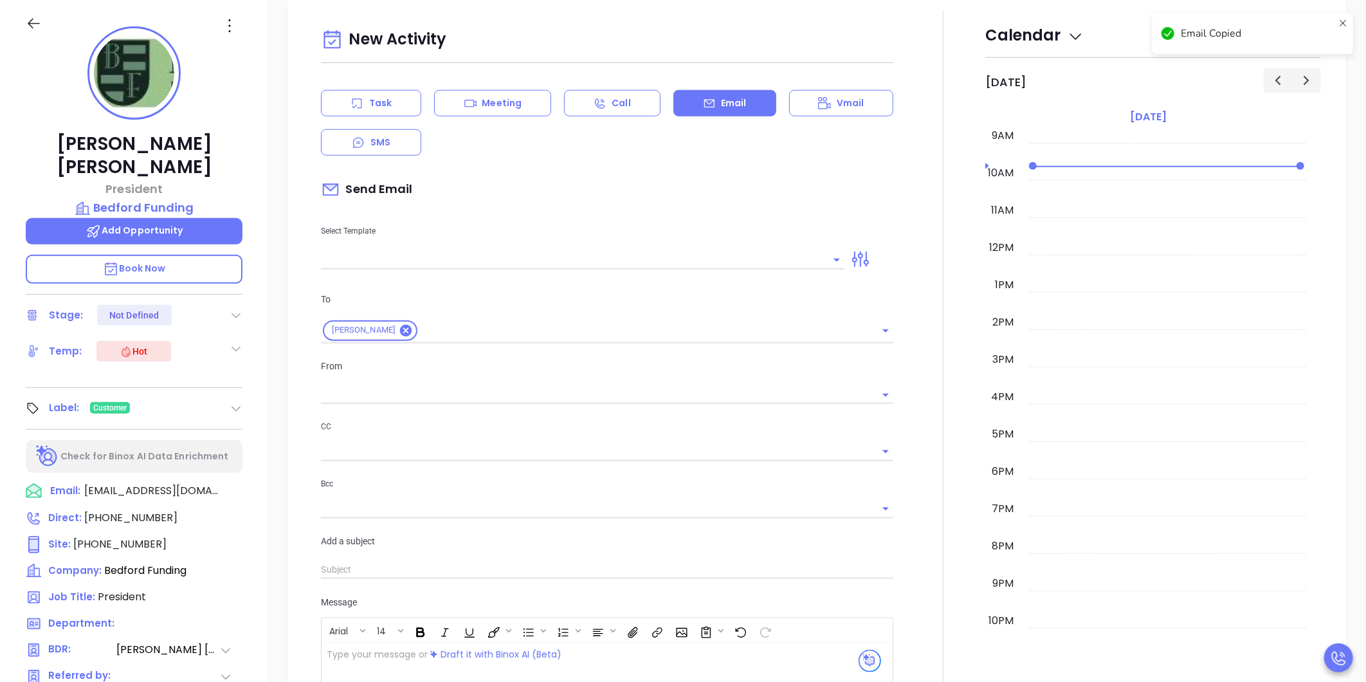
type input "[PERSON_NAME]"
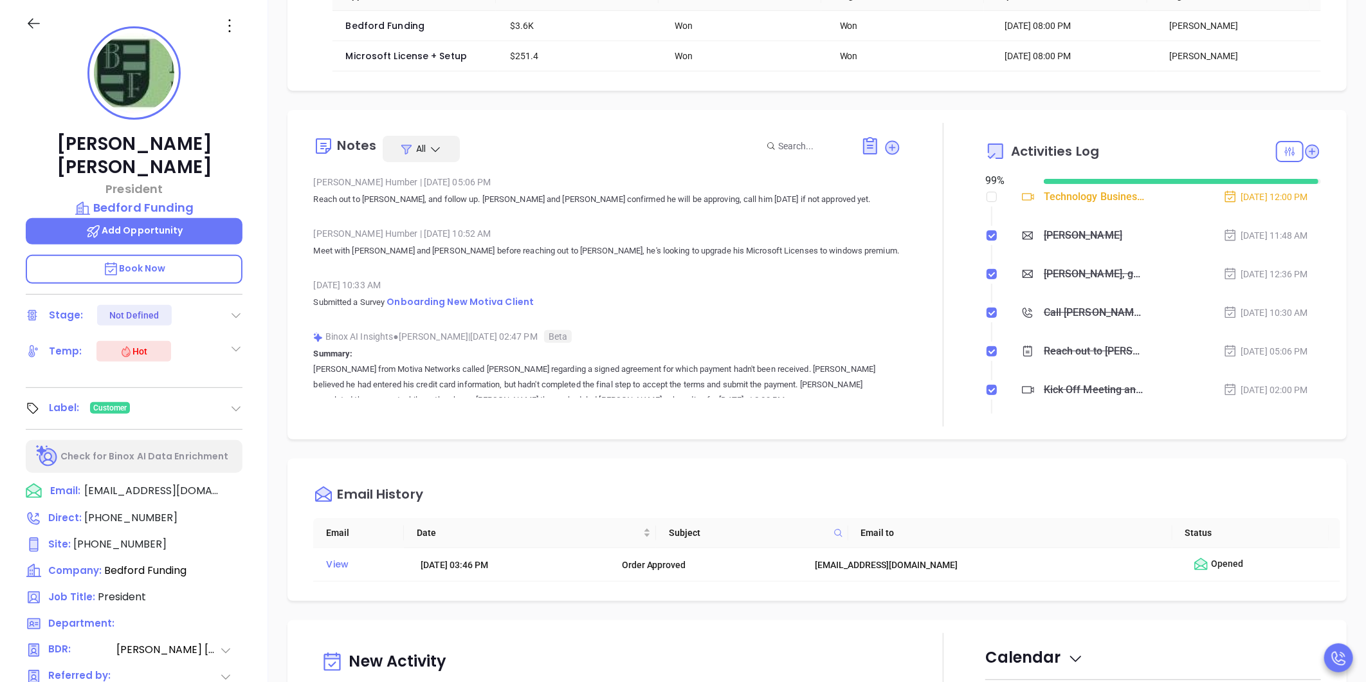
scroll to position [96, 0]
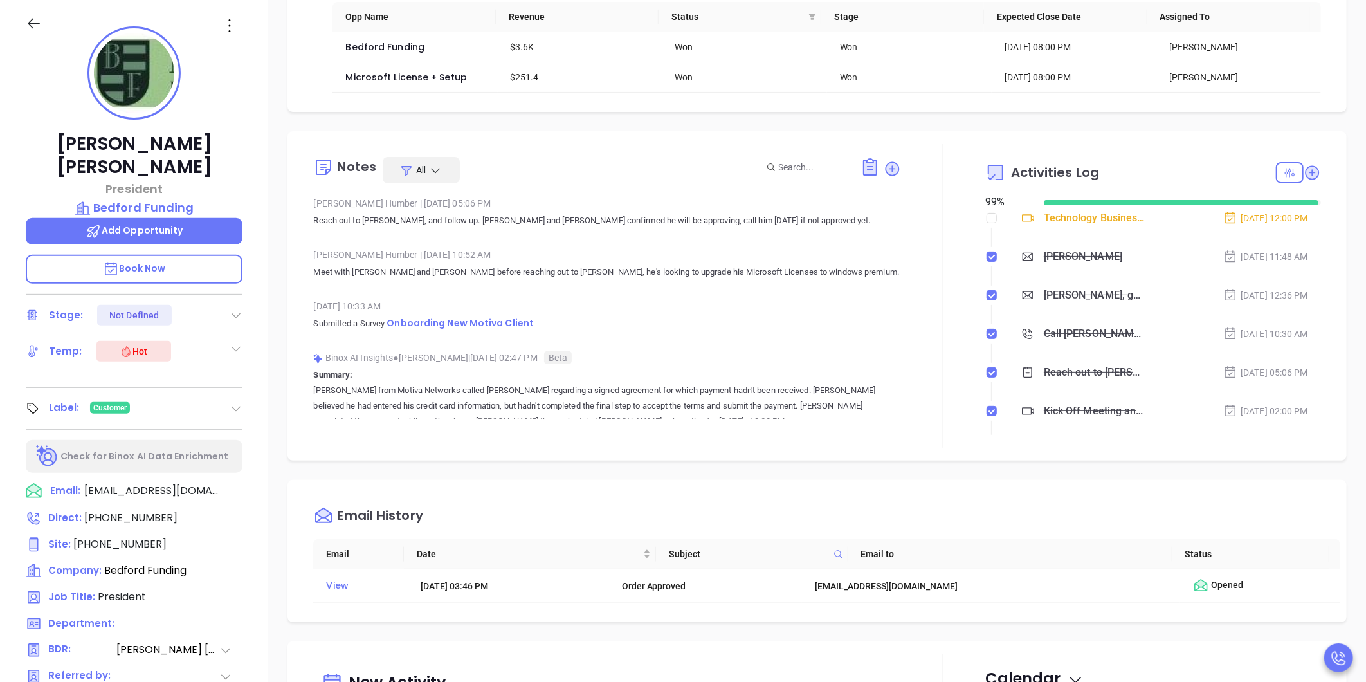
click at [277, 46] on div "Opportunities New Opportunity Opp Name Revenue Status Stage Expected Close Date…" at bounding box center [817, 450] width 1098 height 900
click at [277, 177] on div "Opportunities New Opportunity Opp Name Revenue Status Stage Expected Close Date…" at bounding box center [817, 450] width 1098 height 900
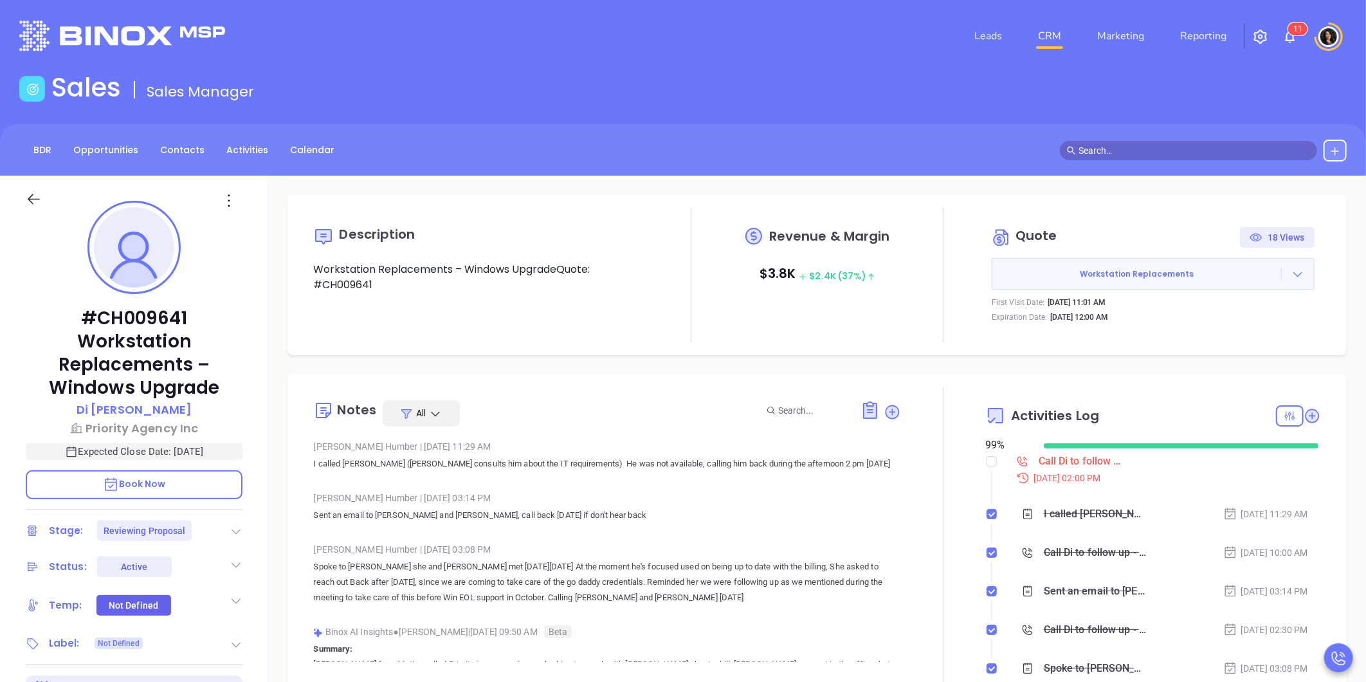
type input "[PERSON_NAME]"
click at [1054, 463] on div "Call Di to follow up - Di Cao" at bounding box center [1082, 461] width 87 height 19
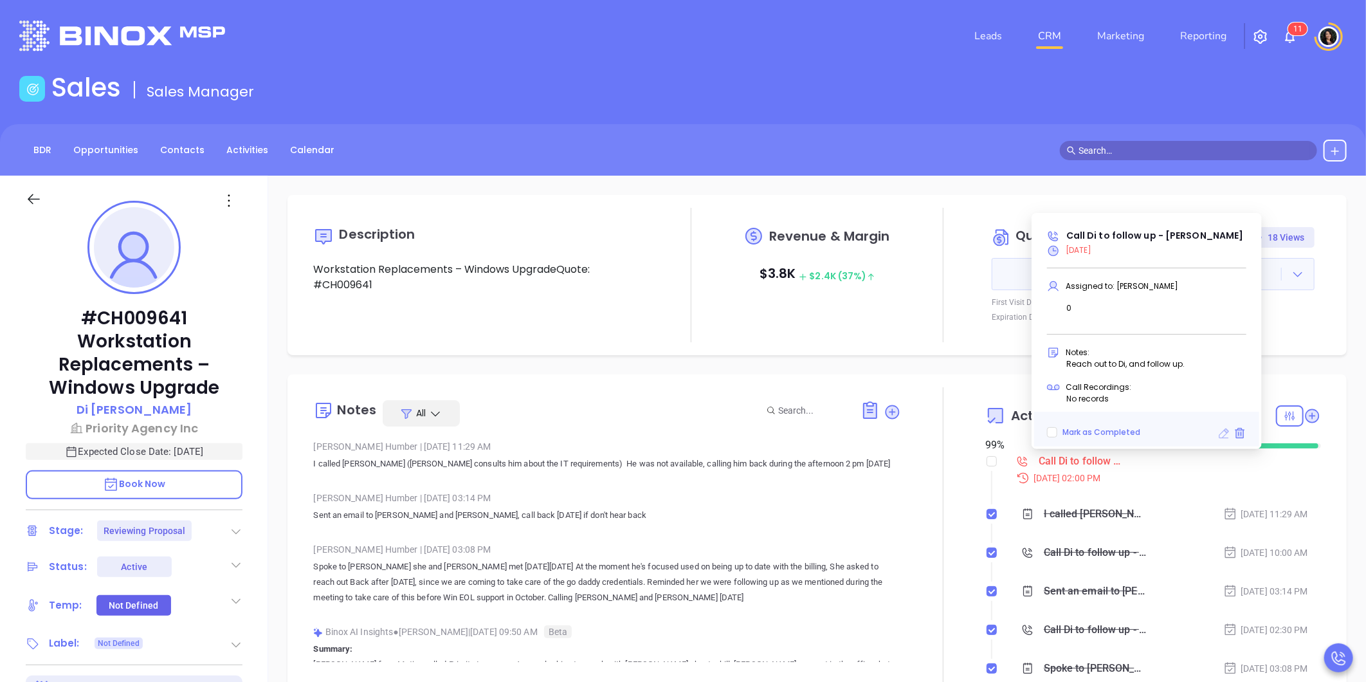
click at [1220, 435] on icon at bounding box center [1225, 433] width 10 height 10
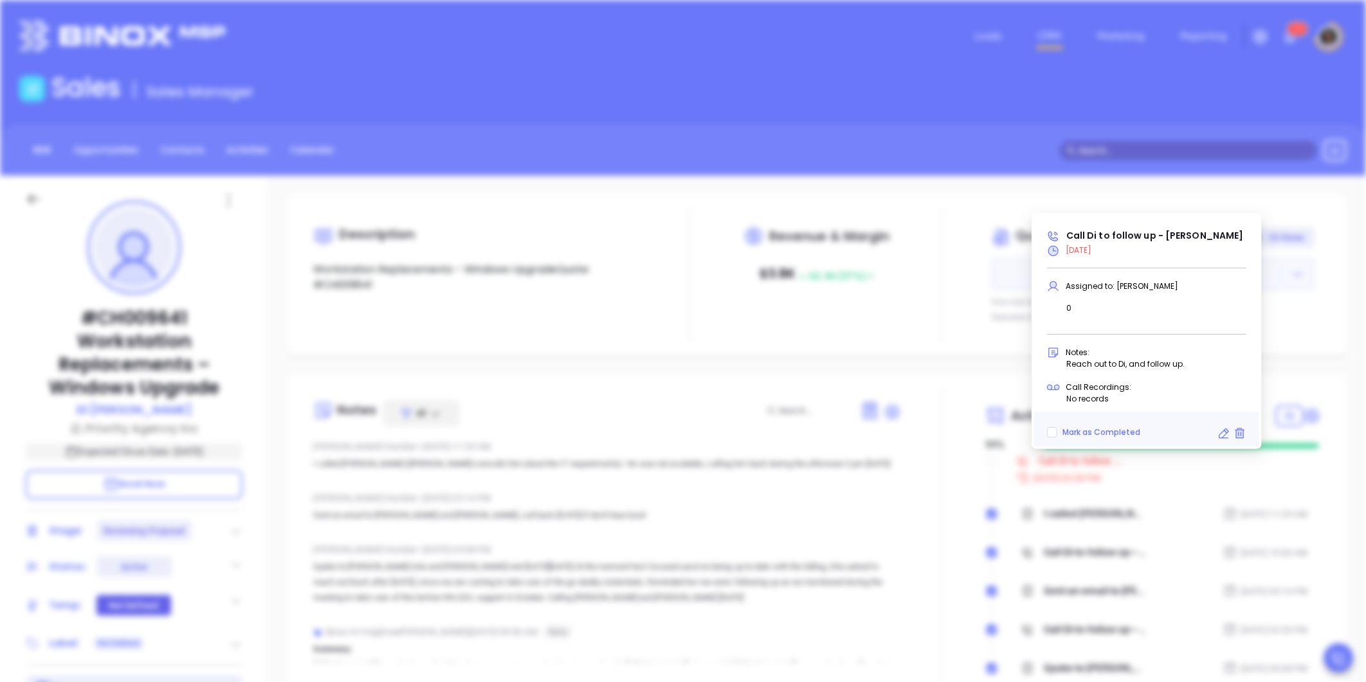
type input "2:00 pm"
type input "undefined undefined"
type input "10/03/2025"
type input "Call Di to follow up - Di Cao"
type input "Call"
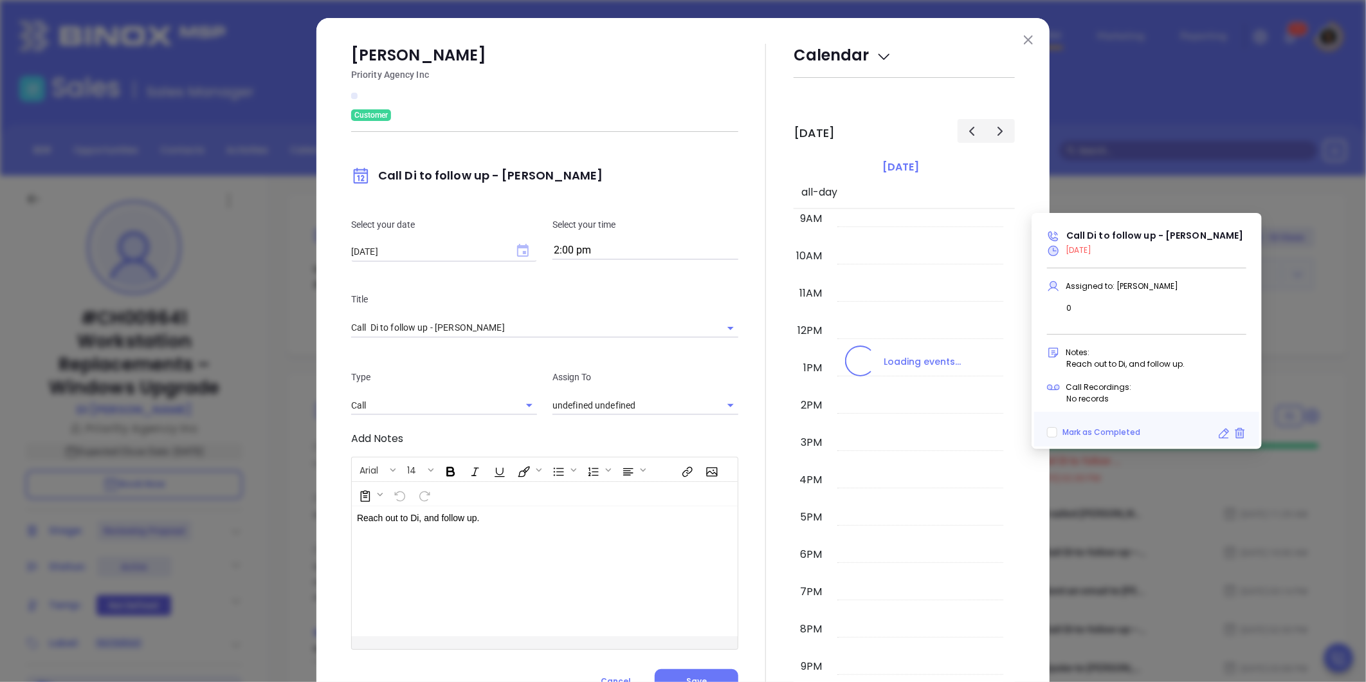
click at [517, 246] on icon "Choose date, selected date is Oct 3, 2025" at bounding box center [523, 250] width 12 height 13
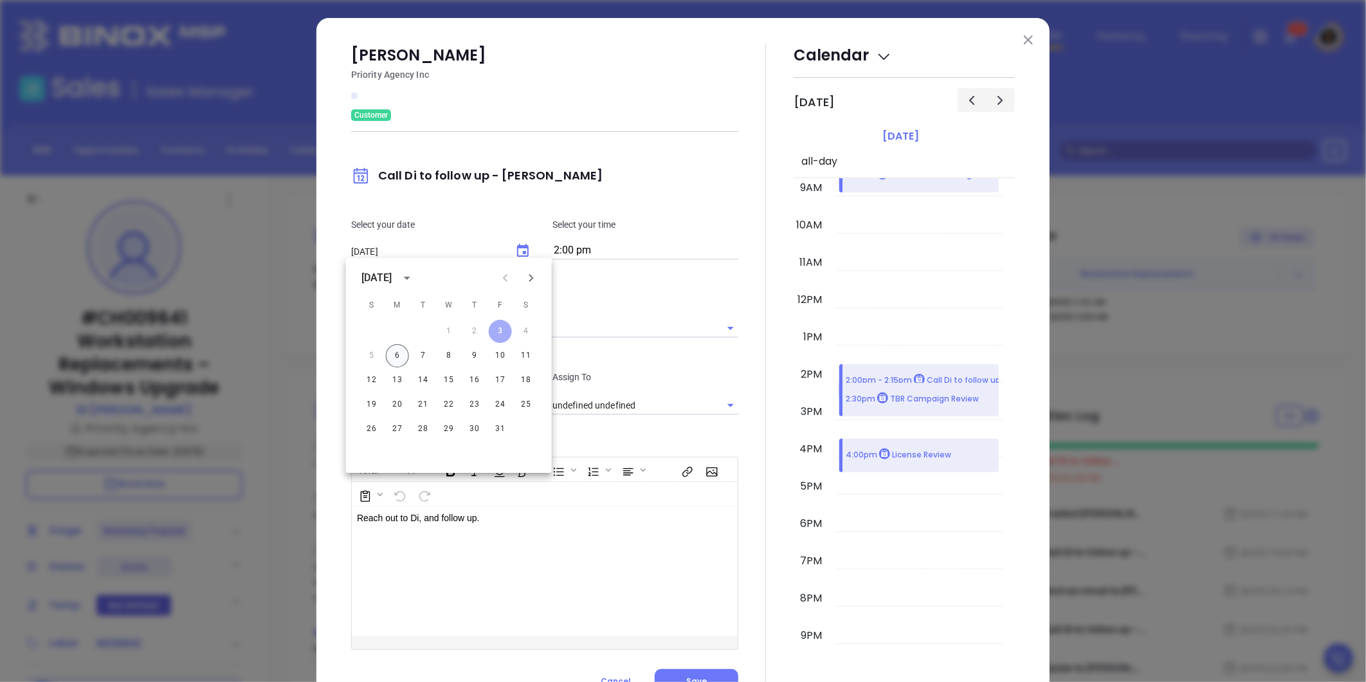
click at [399, 356] on button "6" at bounding box center [397, 355] width 23 height 23
type input "[DATE]"
click at [706, 676] on button "Save" at bounding box center [697, 681] width 84 height 24
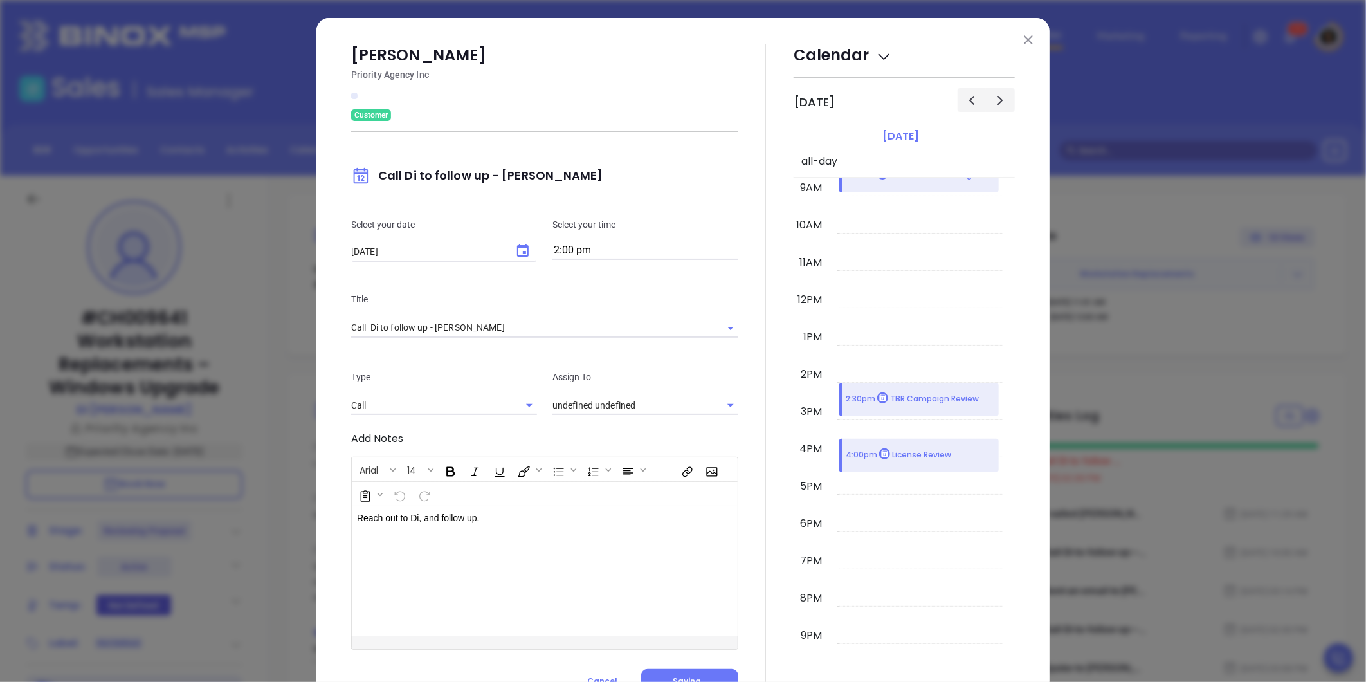
type input "[PERSON_NAME]"
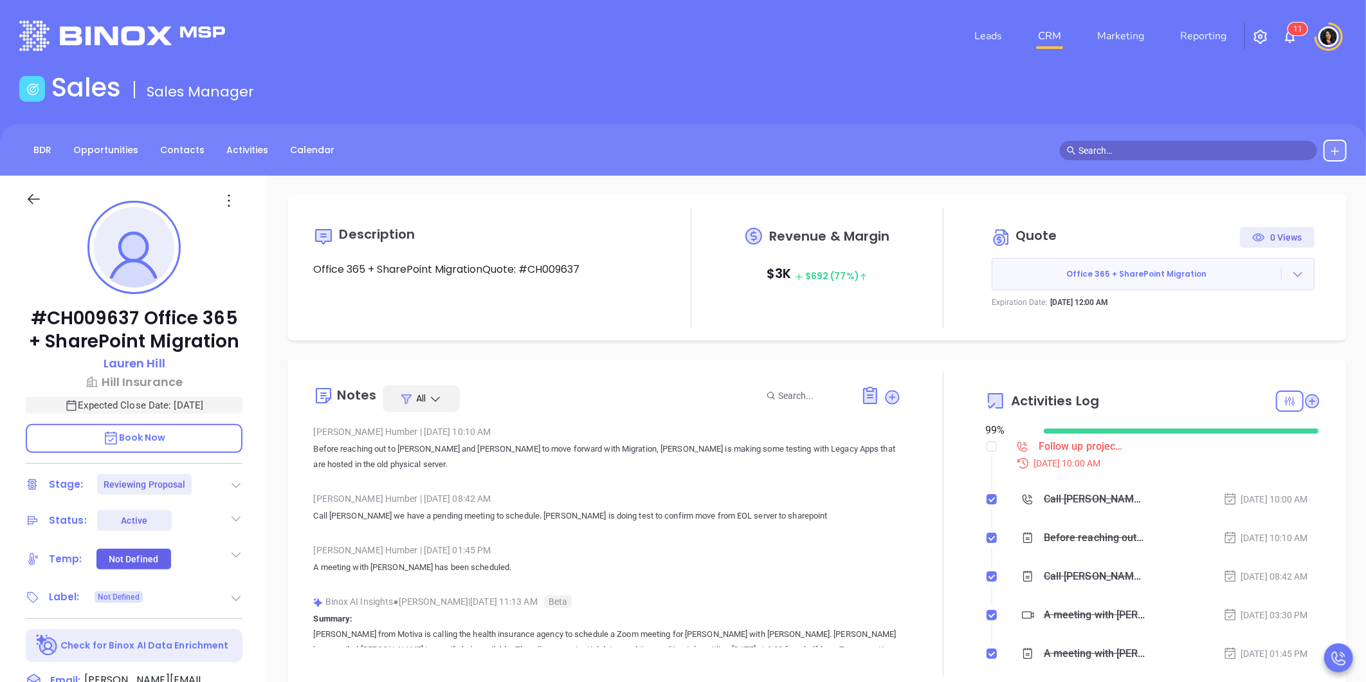
type input "[PERSON_NAME]"
click at [1082, 446] on div "Follow up project team - Share point test results - [PERSON_NAME]" at bounding box center [1082, 446] width 87 height 19
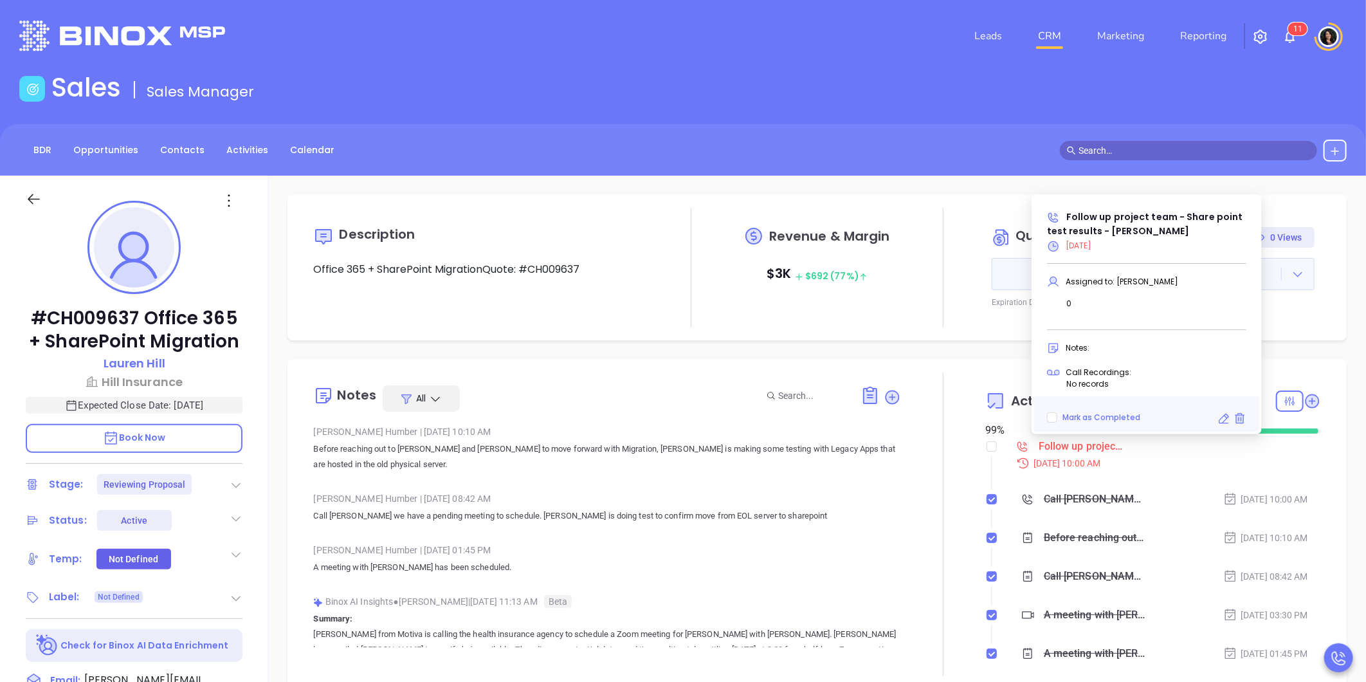
click at [1222, 419] on icon at bounding box center [1224, 418] width 13 height 13
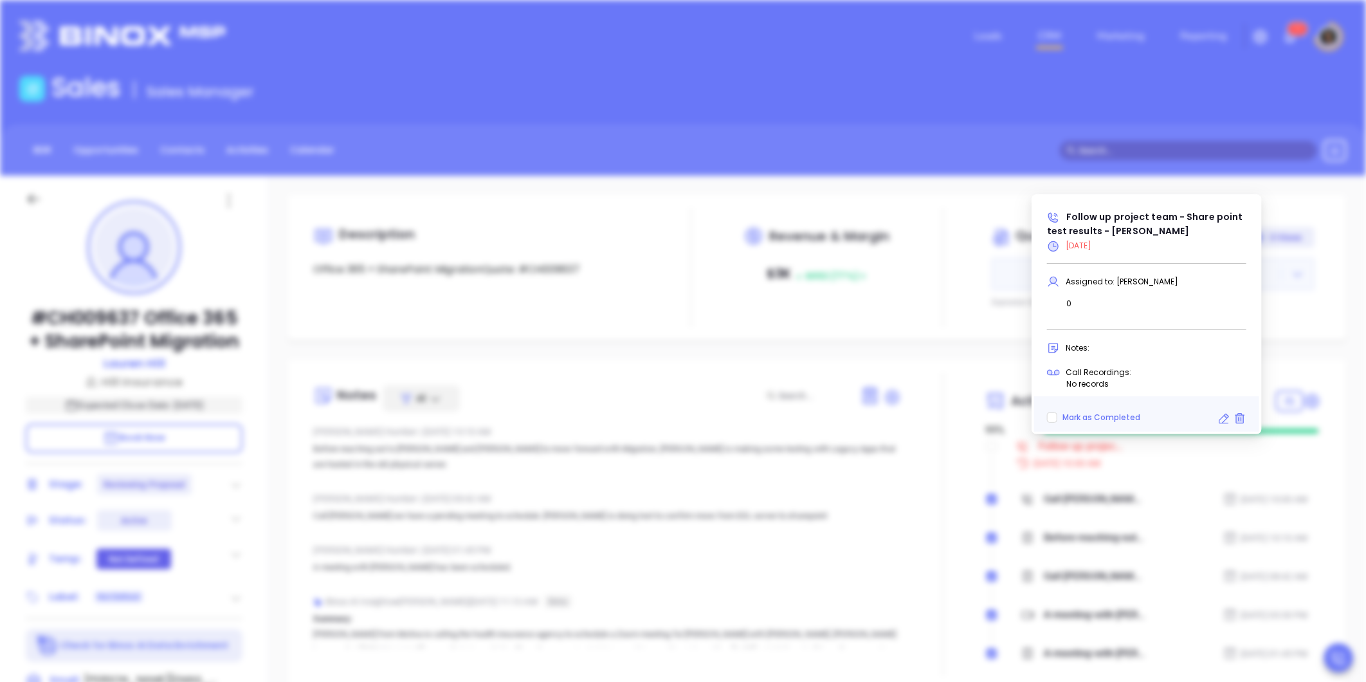
type input "[DATE]"
type input "Follow up project team - Share point test results - [PERSON_NAME]"
type input "Call"
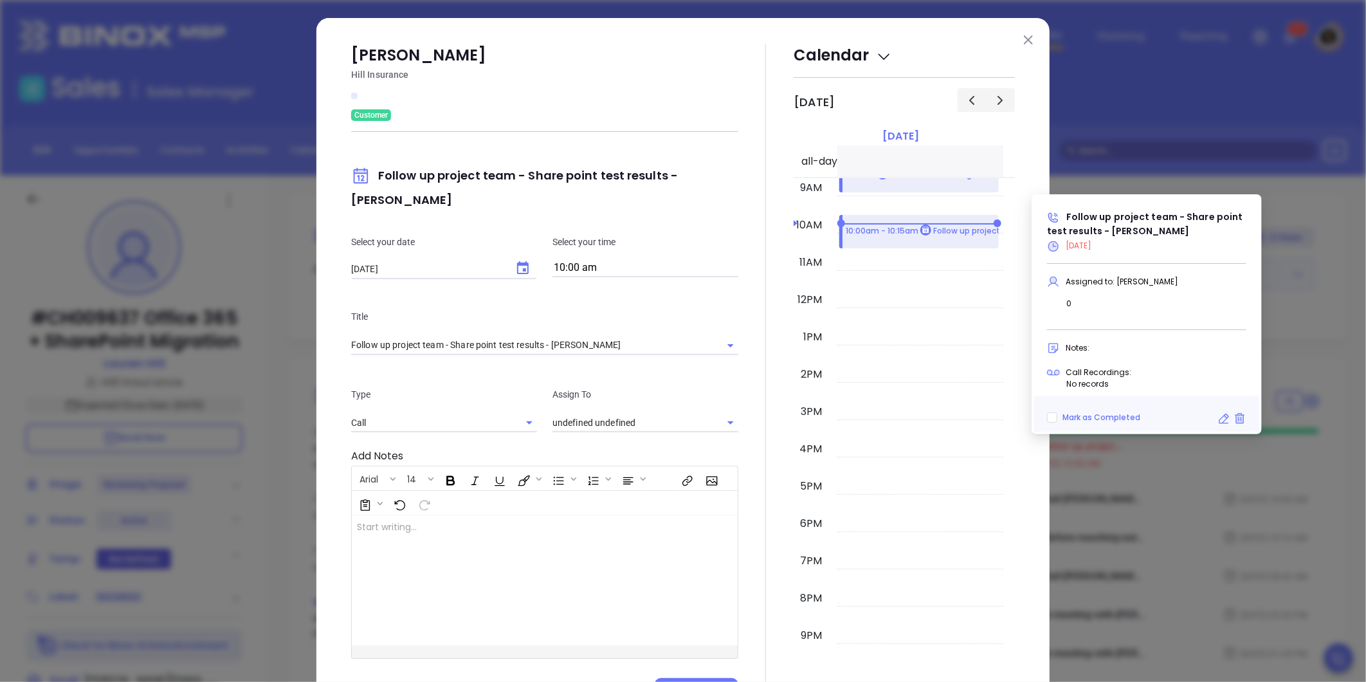
type input "[PERSON_NAME]"
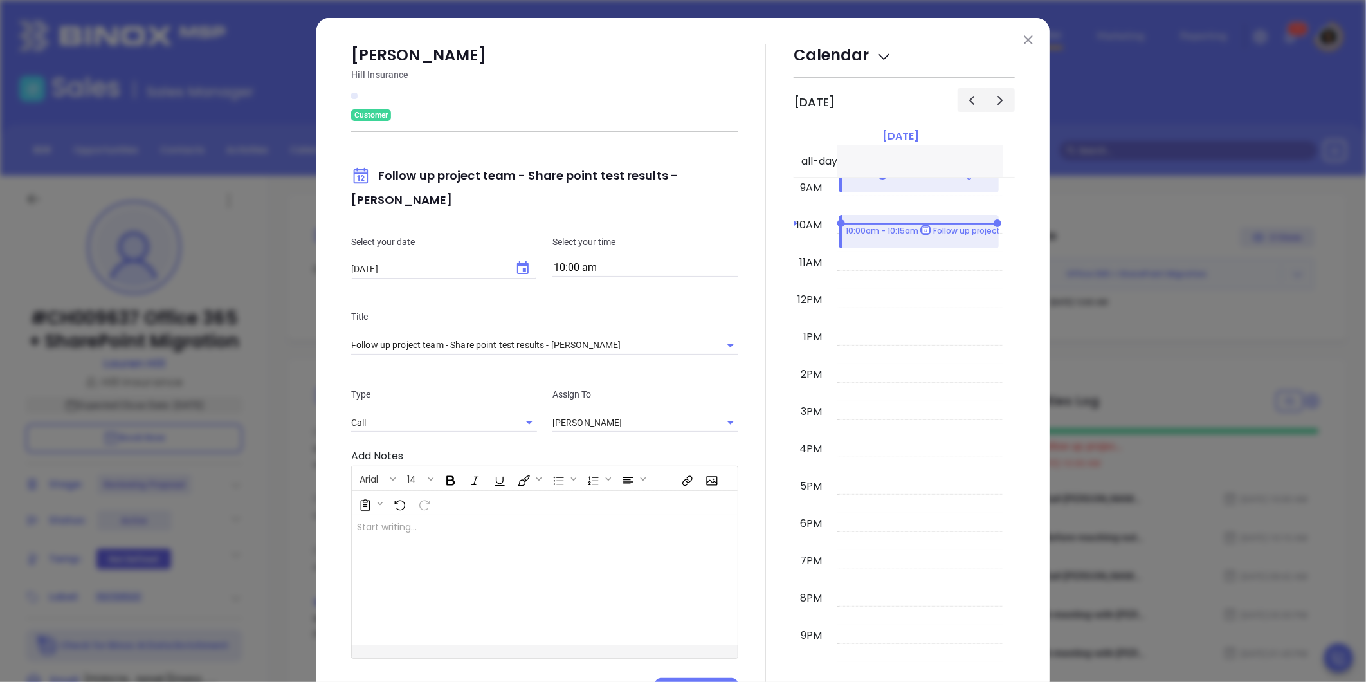
click at [1024, 37] on img at bounding box center [1028, 39] width 9 height 9
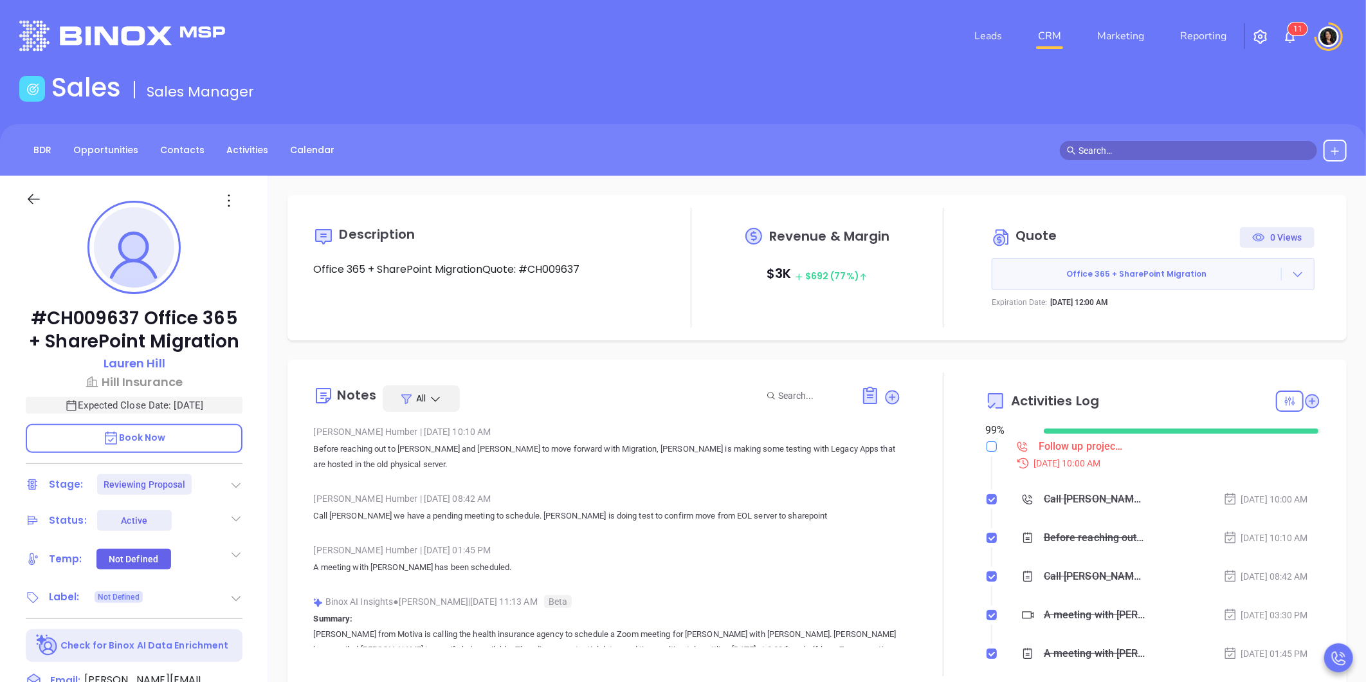
click at [987, 448] on input "checkbox" at bounding box center [992, 446] width 10 height 10
checkbox input "true"
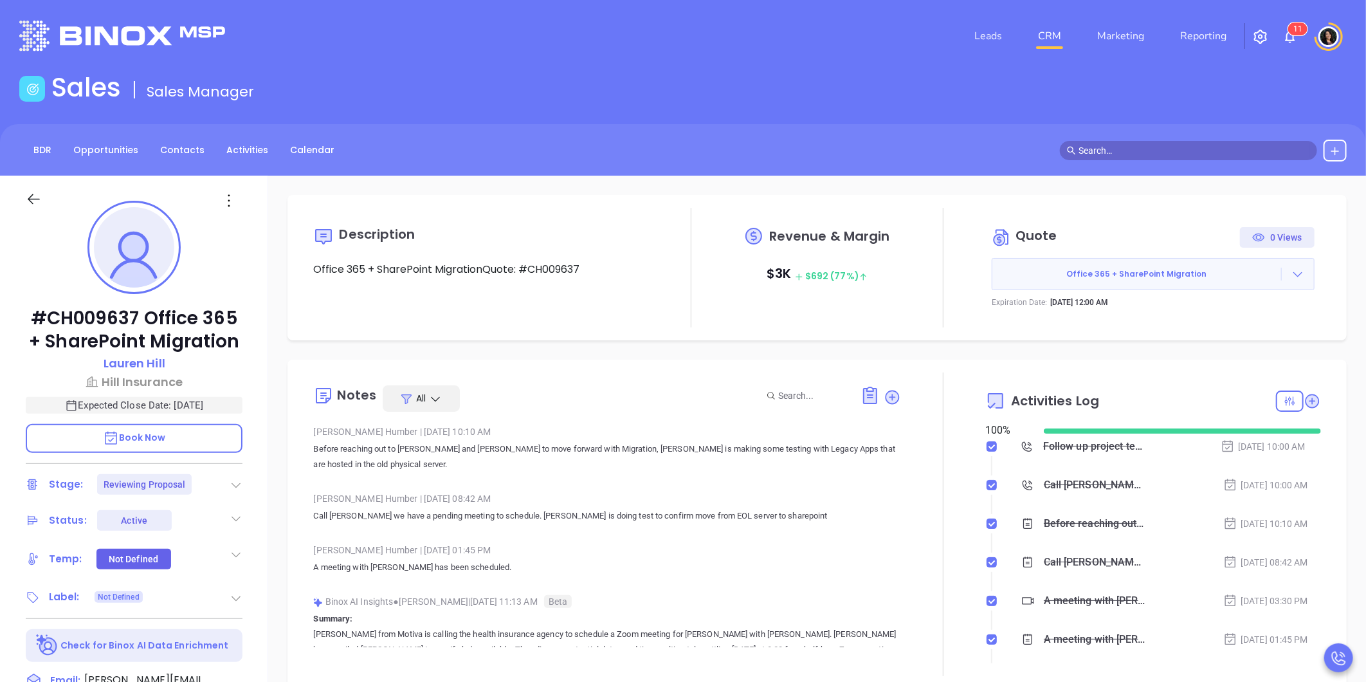
click at [230, 486] on icon at bounding box center [236, 485] width 13 height 13
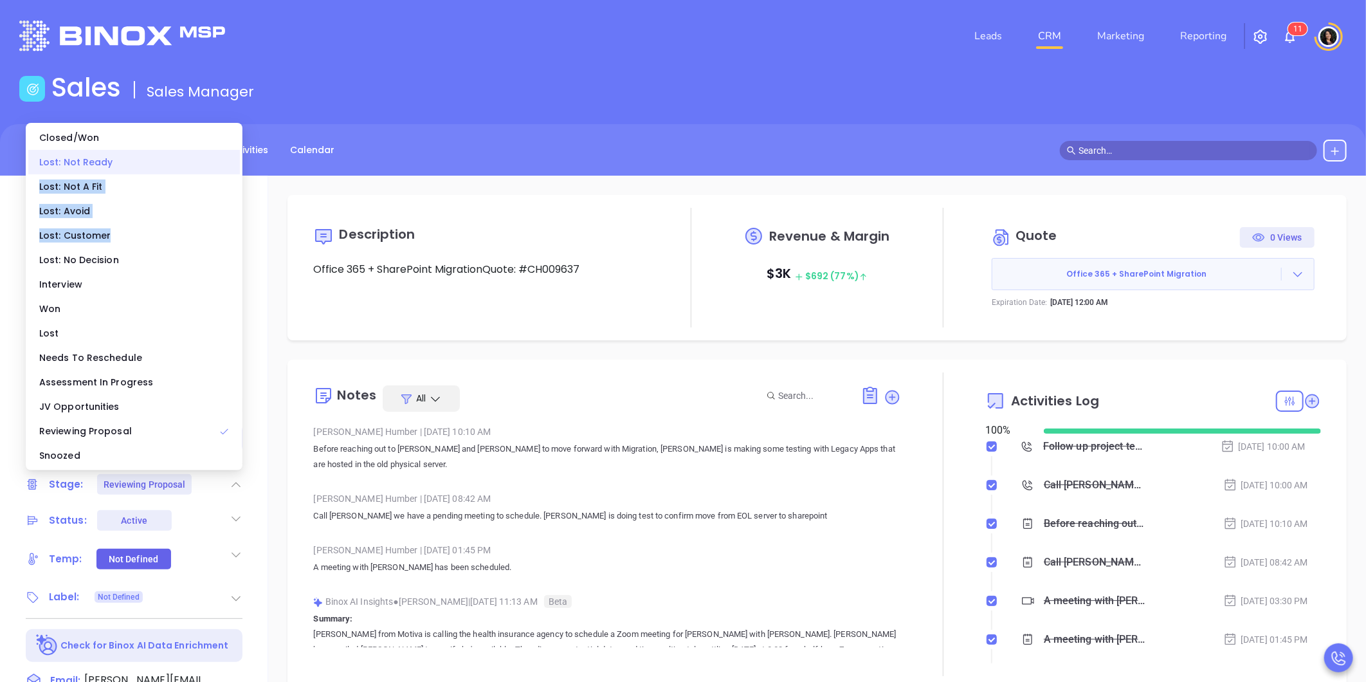
drag, startPoint x: 114, startPoint y: 239, endPoint x: 118, endPoint y: 161, distance: 77.9
click at [118, 161] on ul "Closed/Won Lost: Not Ready Lost: Not A Fit Lost: Avoid Lost: Customer Lost: No …" at bounding box center [134, 296] width 217 height 347
click at [118, 161] on div "Lost: Not Ready" at bounding box center [134, 162] width 212 height 24
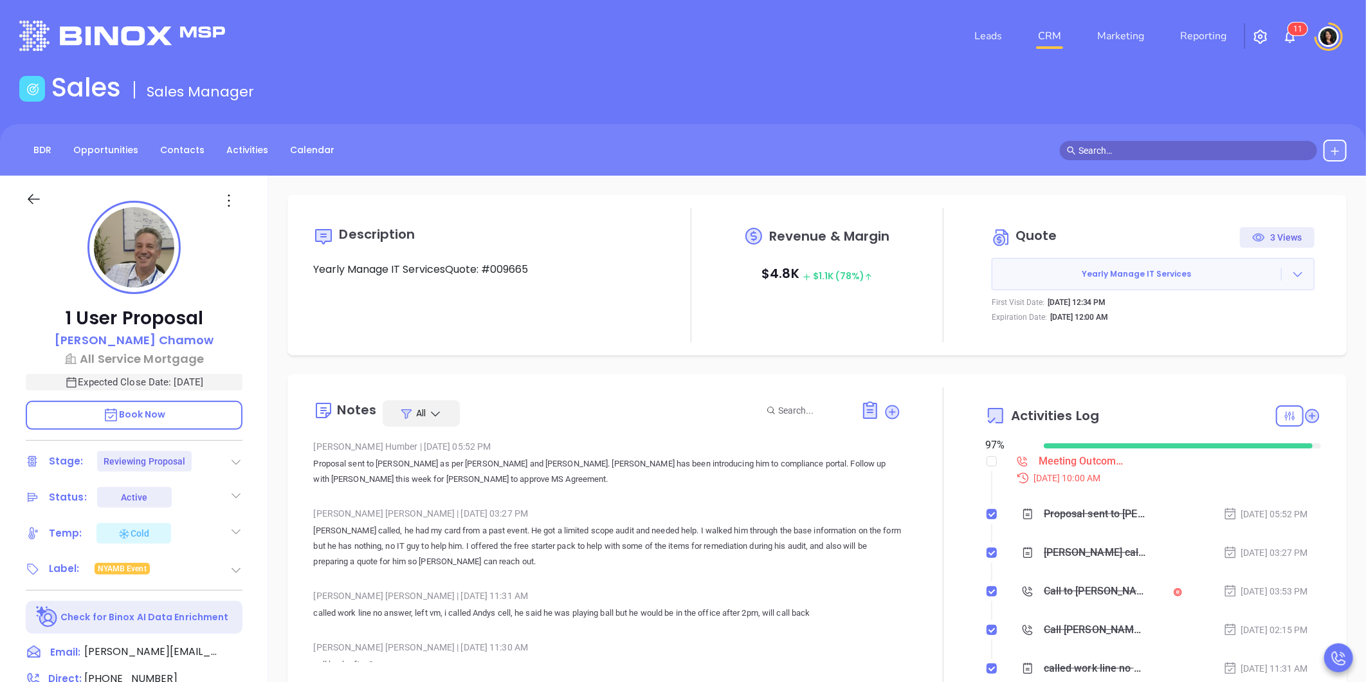
type input "[PERSON_NAME]"
click at [1059, 468] on div "Meeting Outcome - [PERSON_NAME]" at bounding box center [1082, 461] width 87 height 19
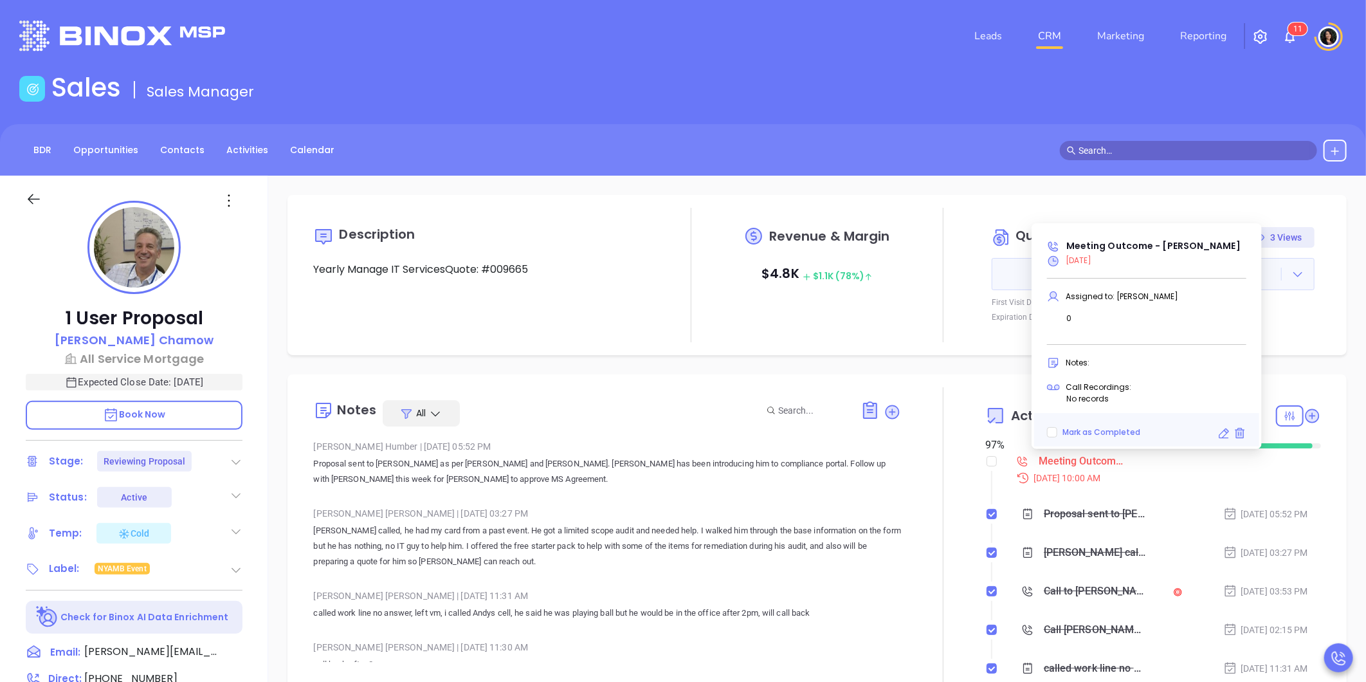
click at [1222, 439] on icon at bounding box center [1224, 433] width 13 height 13
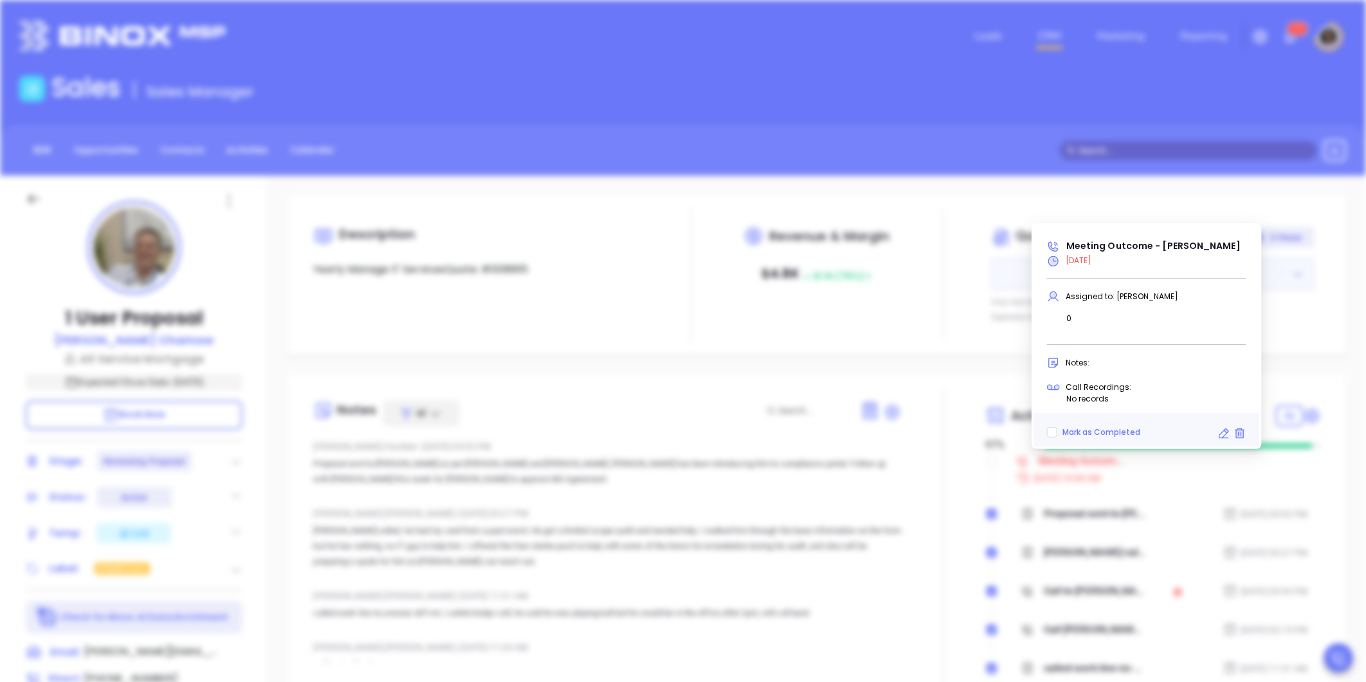
type input "[DATE]"
type input "Meeting Outcome - [PERSON_NAME]"
type input "Call"
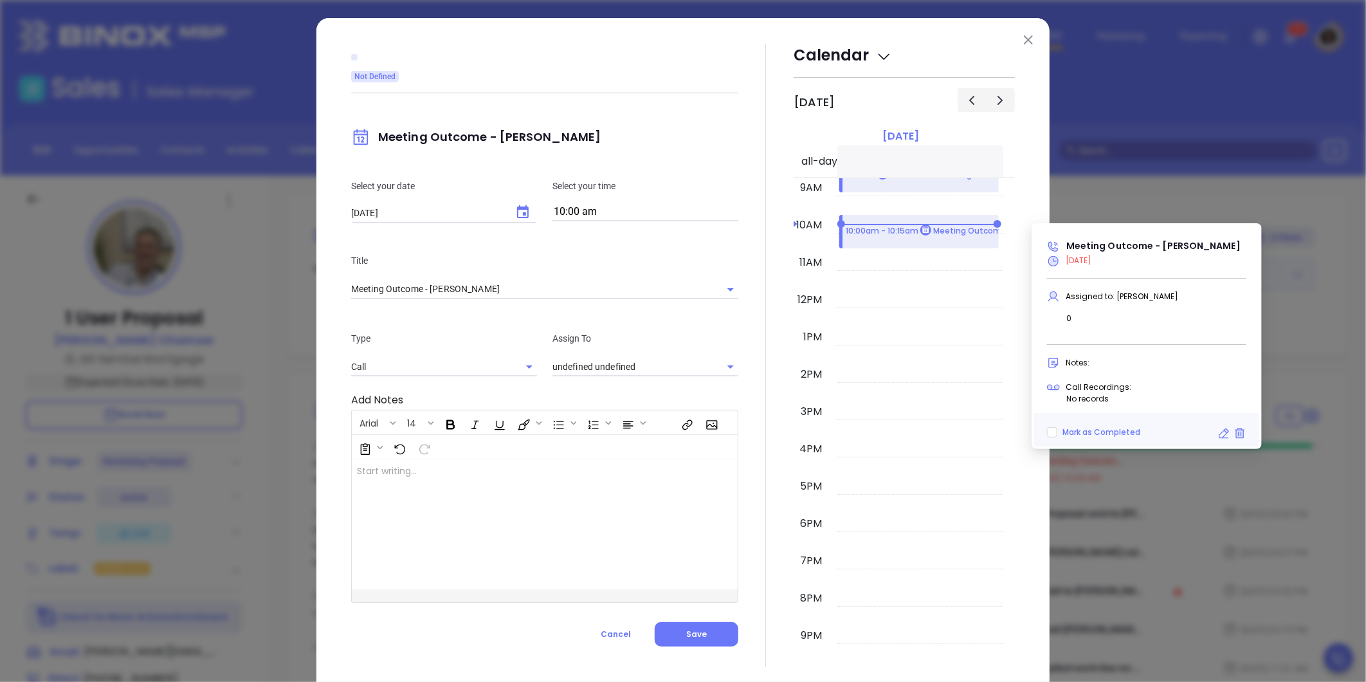
type input "[PERSON_NAME]"
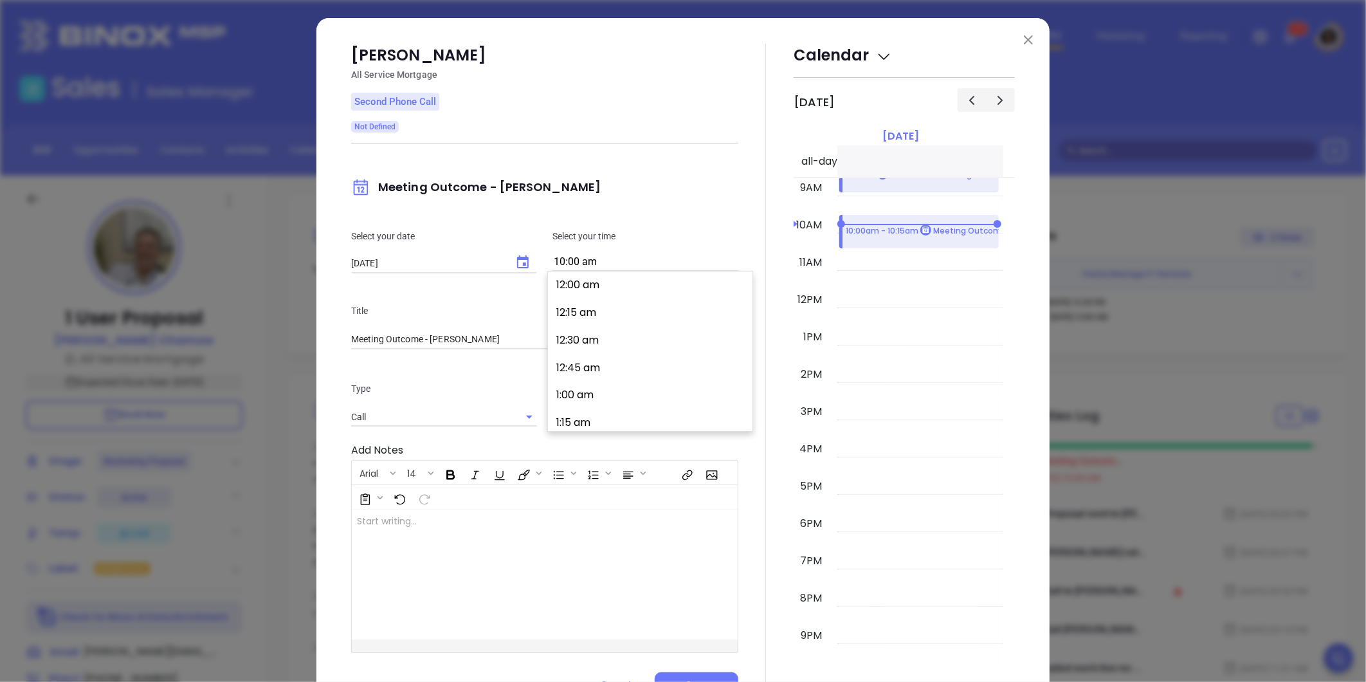
click at [581, 264] on input "10:00 am" at bounding box center [646, 262] width 186 height 18
click at [573, 394] on button "2:00 pm" at bounding box center [652, 393] width 199 height 28
type input "2:00 pm"
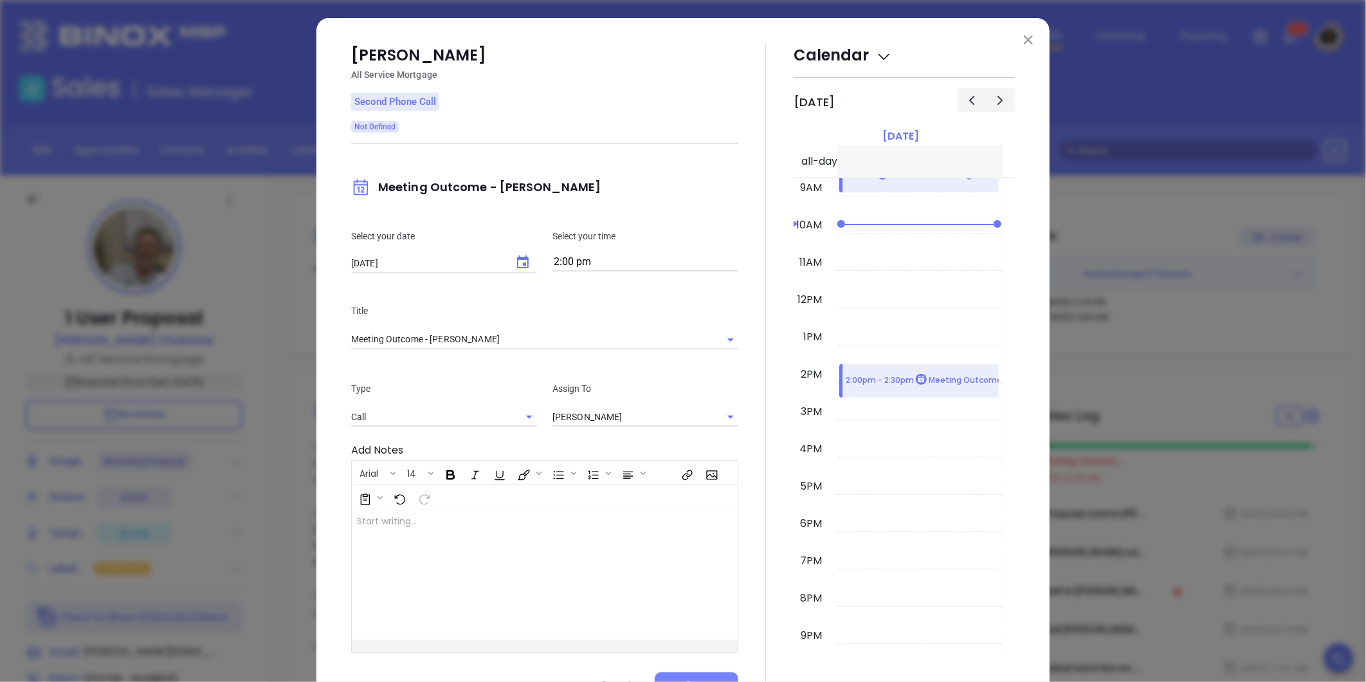
click at [673, 681] on button "Save" at bounding box center [697, 684] width 84 height 24
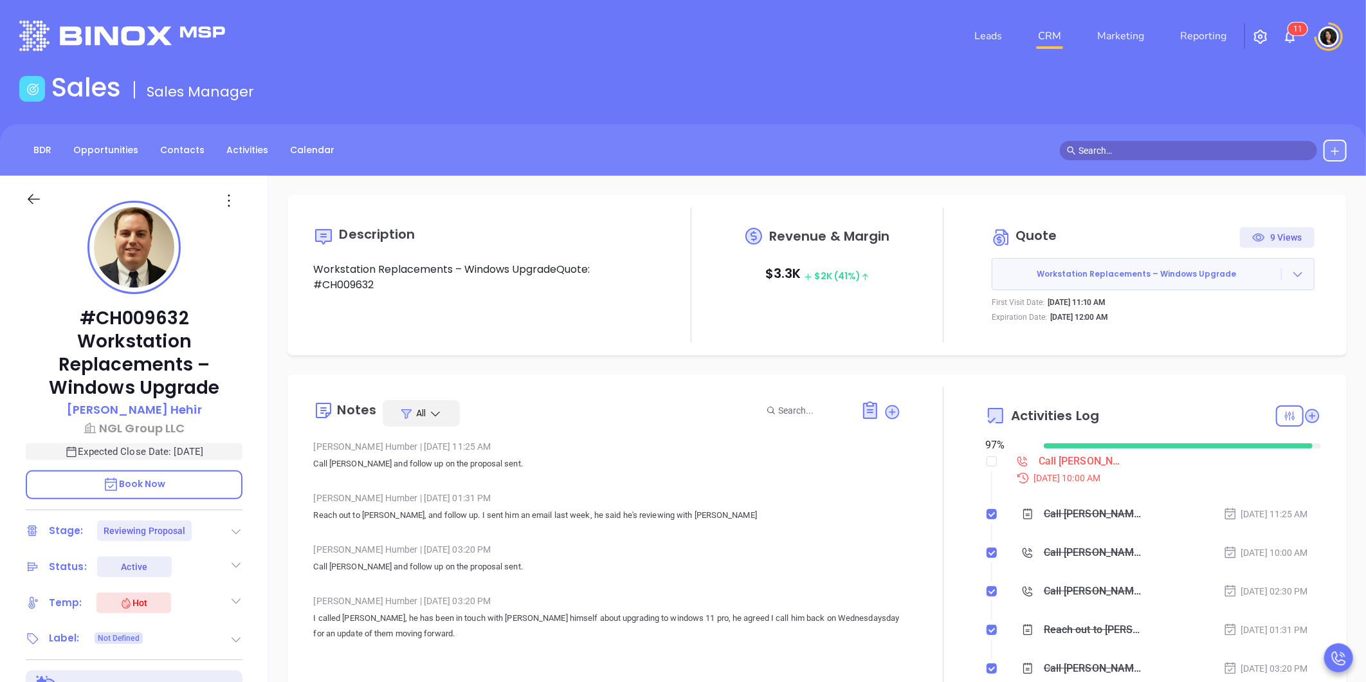
type input "[PERSON_NAME]"
click at [1056, 471] on div "[DATE] 10:00 AM" at bounding box center [1165, 478] width 313 height 14
click at [1048, 468] on div "Call [PERSON_NAME] proposal review - [PERSON_NAME]" at bounding box center [1082, 461] width 87 height 19
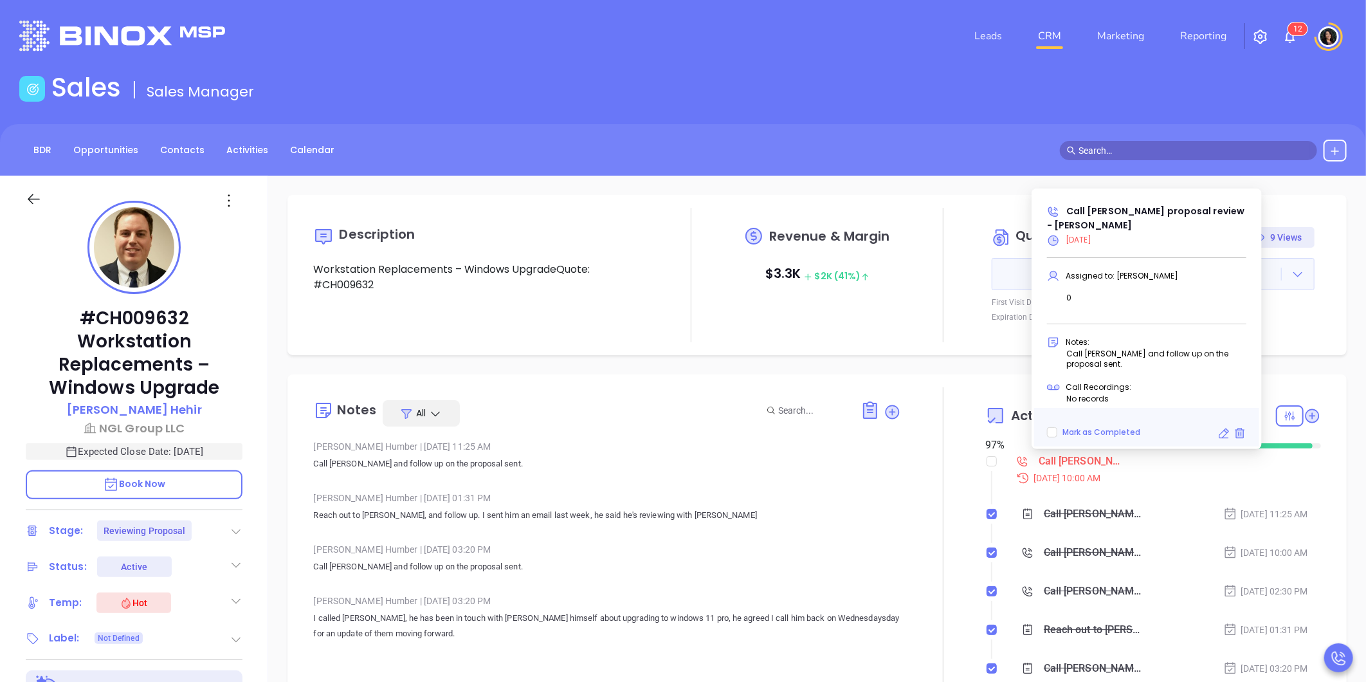
click at [1223, 432] on icon at bounding box center [1224, 433] width 13 height 13
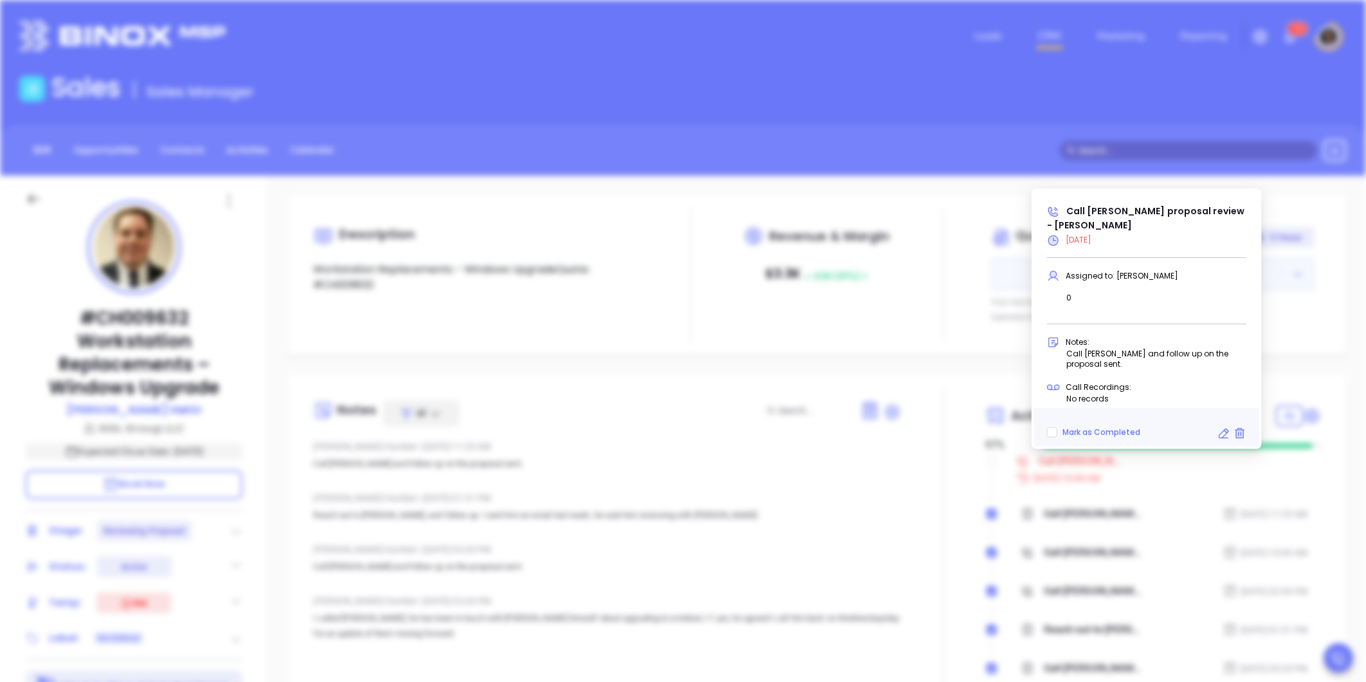
type input "10:00 am"
type input "undefined undefined"
type input "[DATE]"
type input "Call [PERSON_NAME] proposal review - [PERSON_NAME]"
type input "Call"
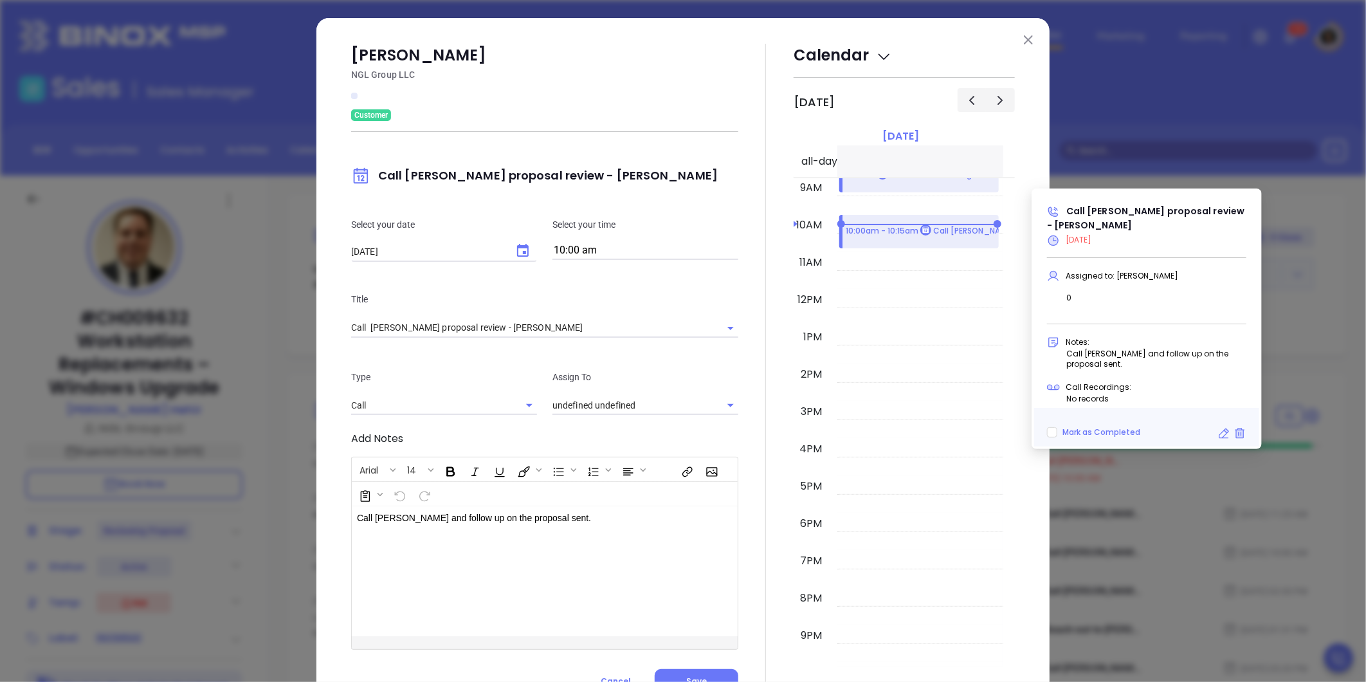
type input "[PERSON_NAME]"
click at [569, 245] on input "10:00 am" at bounding box center [646, 251] width 186 height 18
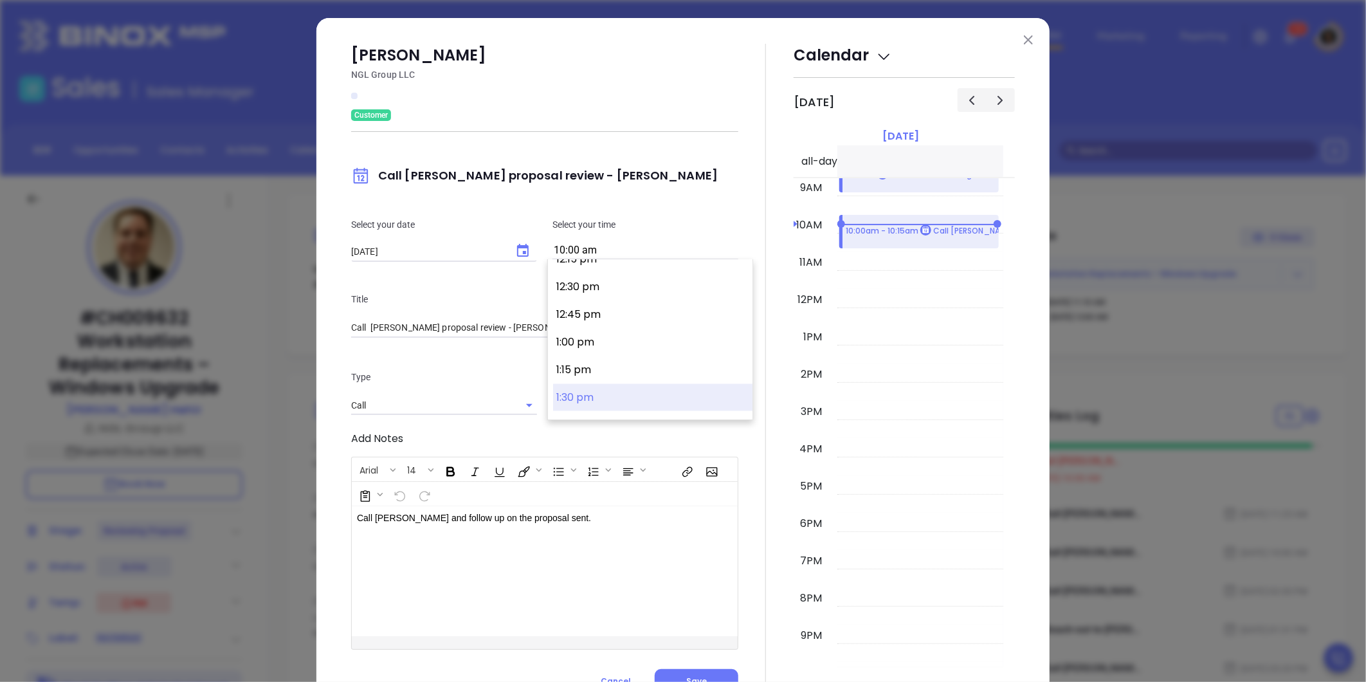
scroll to position [1436, 0]
click at [585, 403] on button "2:15 pm" at bounding box center [652, 409] width 199 height 28
type input "2:15 pm"
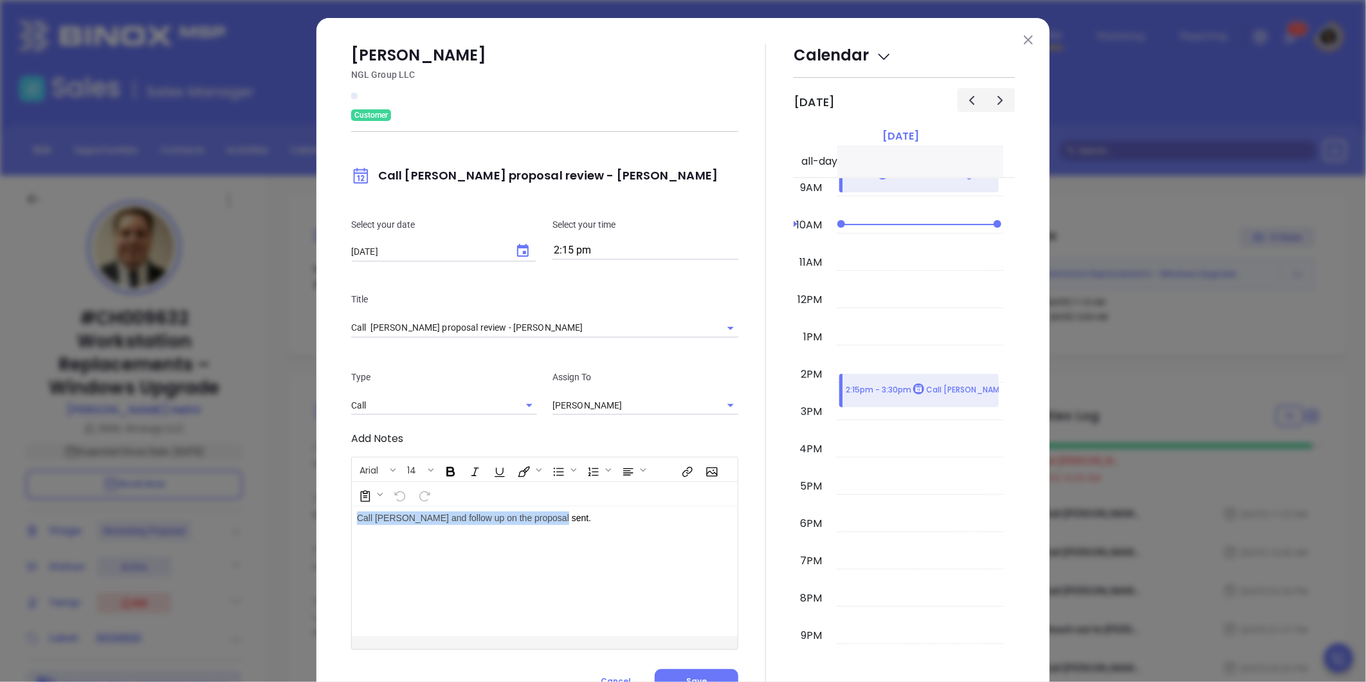
drag, startPoint x: 623, startPoint y: 536, endPoint x: 307, endPoint y: 549, distance: 315.4
click at [307, 549] on div "[PERSON_NAME] NGL Group LLC Customer Call [PERSON_NAME] proposal review - [PERS…" at bounding box center [683, 341] width 1366 height 682
click at [676, 680] on button "Save" at bounding box center [697, 681] width 84 height 24
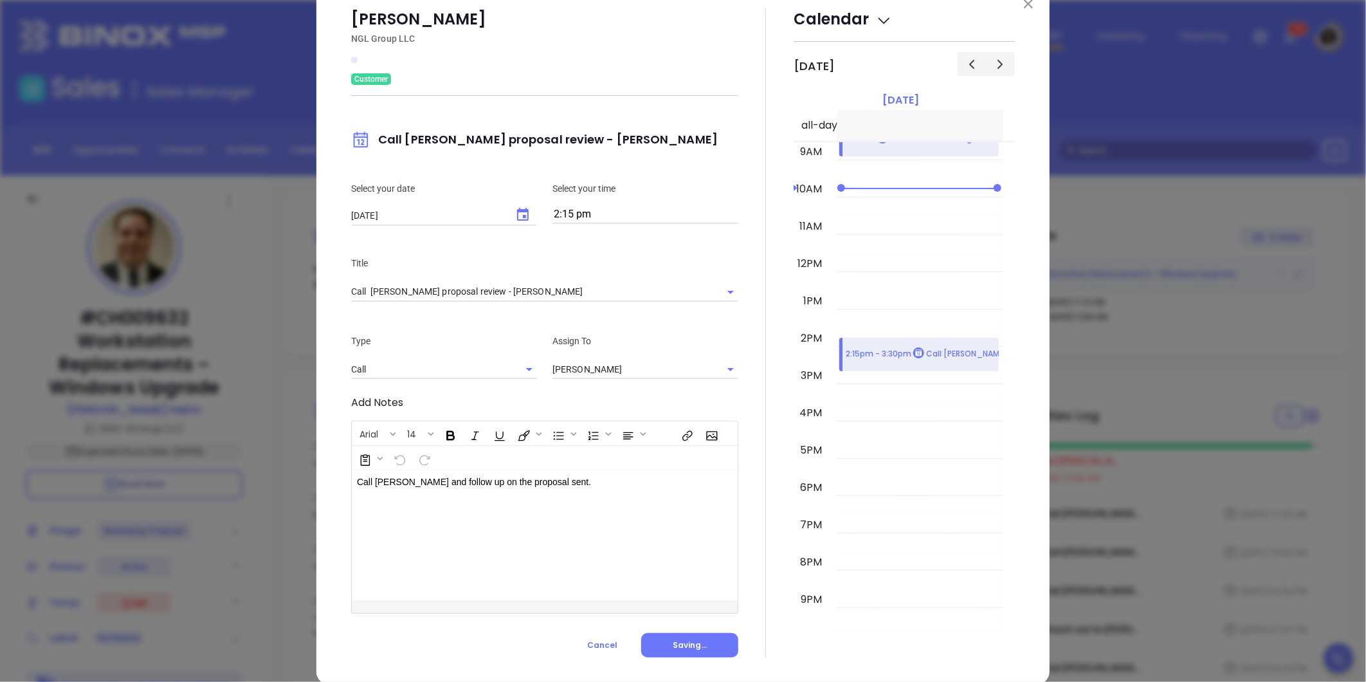
scroll to position [56, 0]
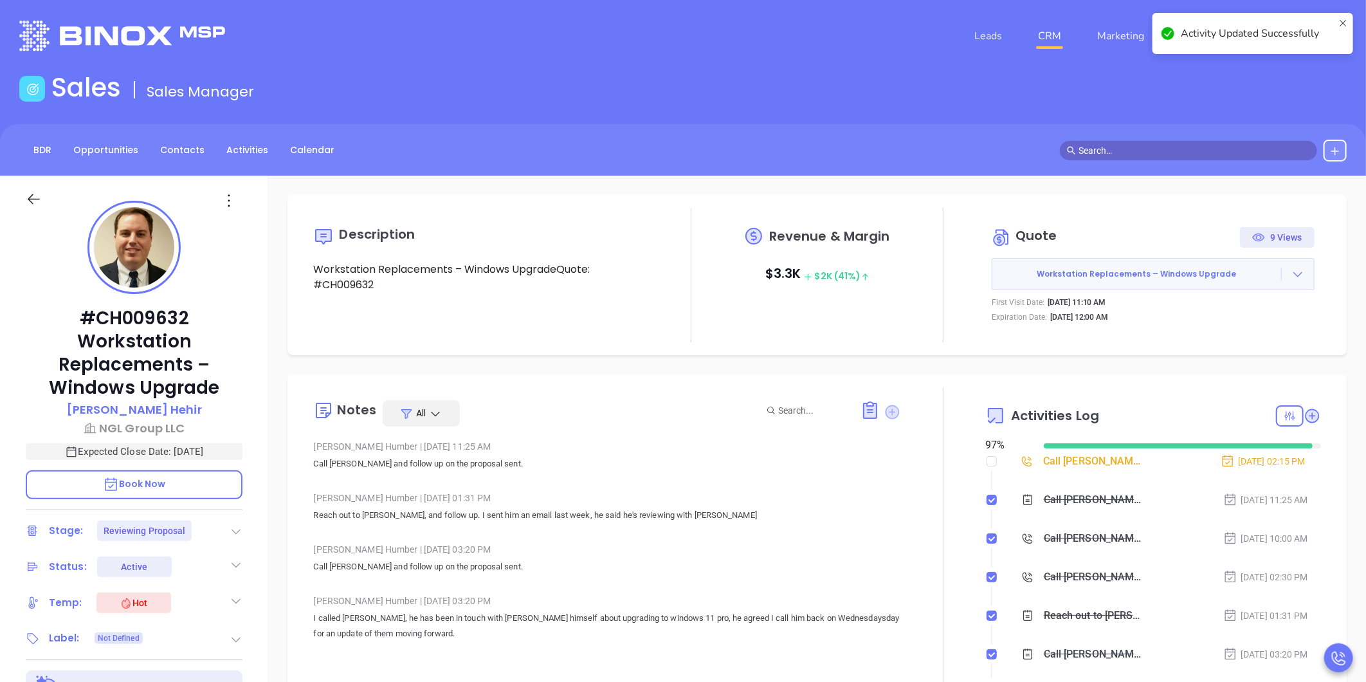
click at [889, 410] on icon at bounding box center [893, 412] width 14 height 14
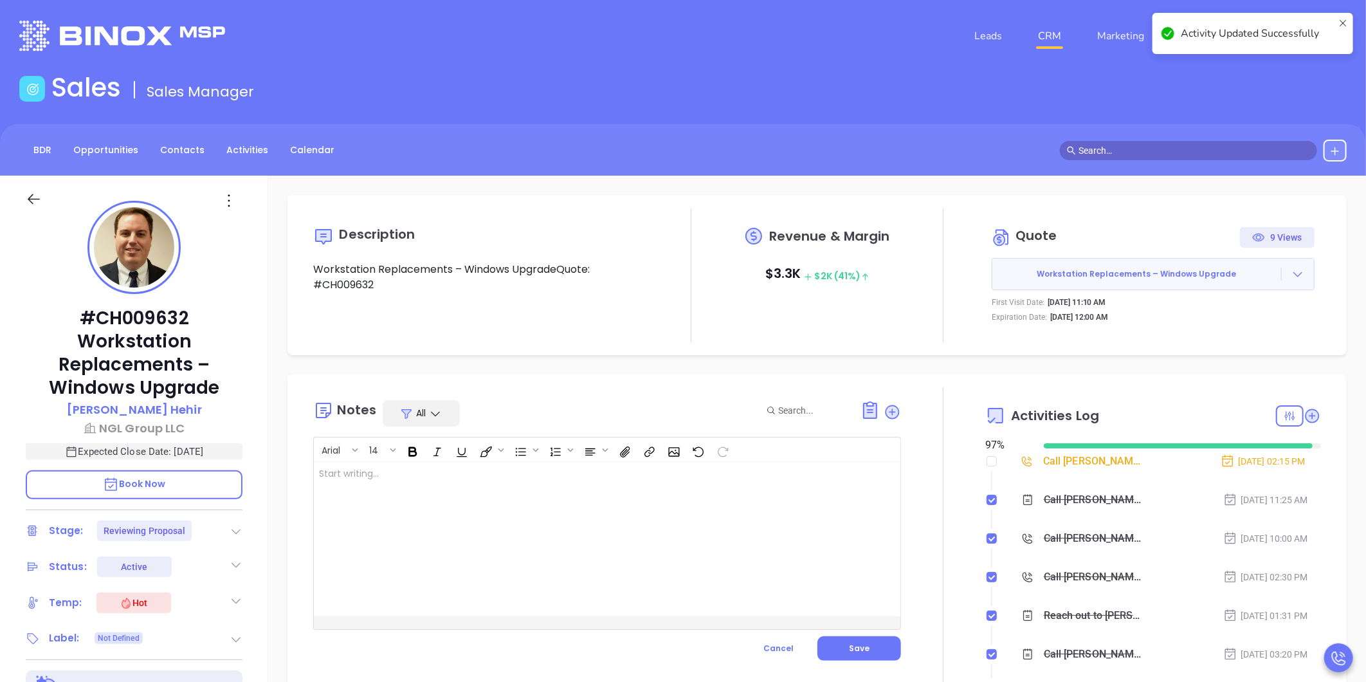
click at [678, 516] on div at bounding box center [586, 539] width 545 height 154
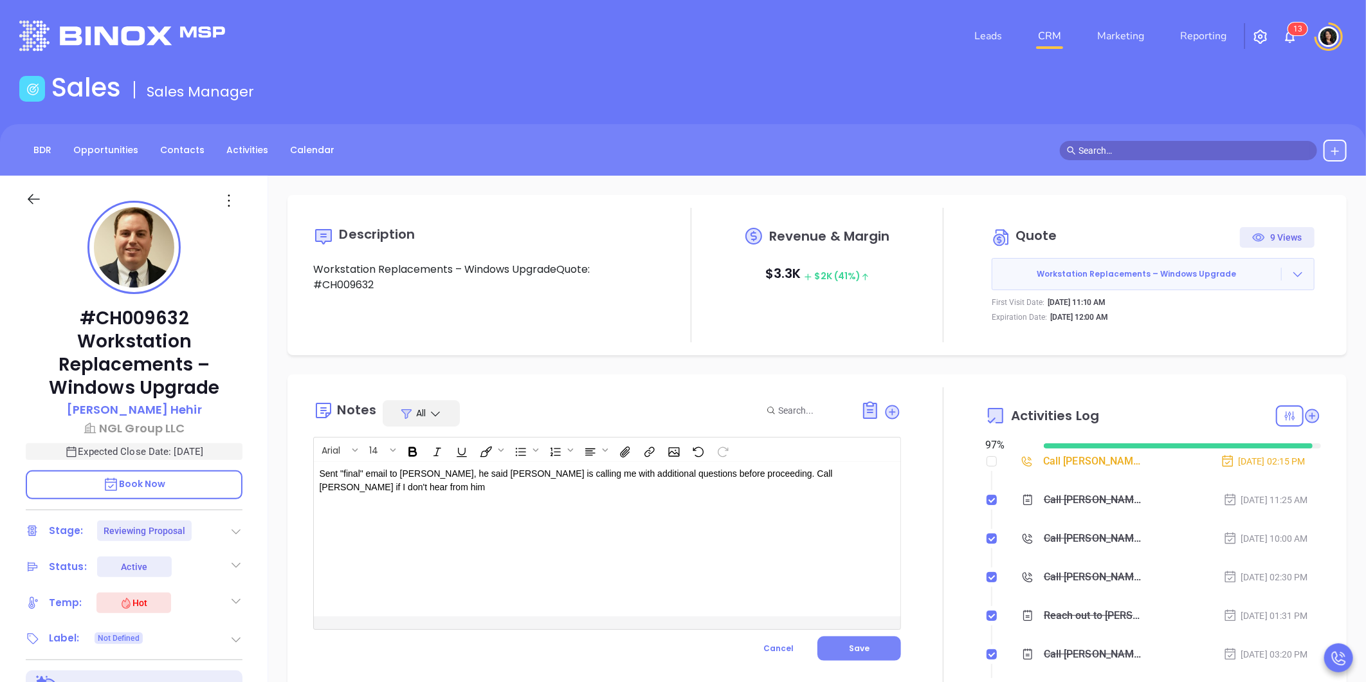
click at [840, 644] on button "Save" at bounding box center [860, 648] width 84 height 24
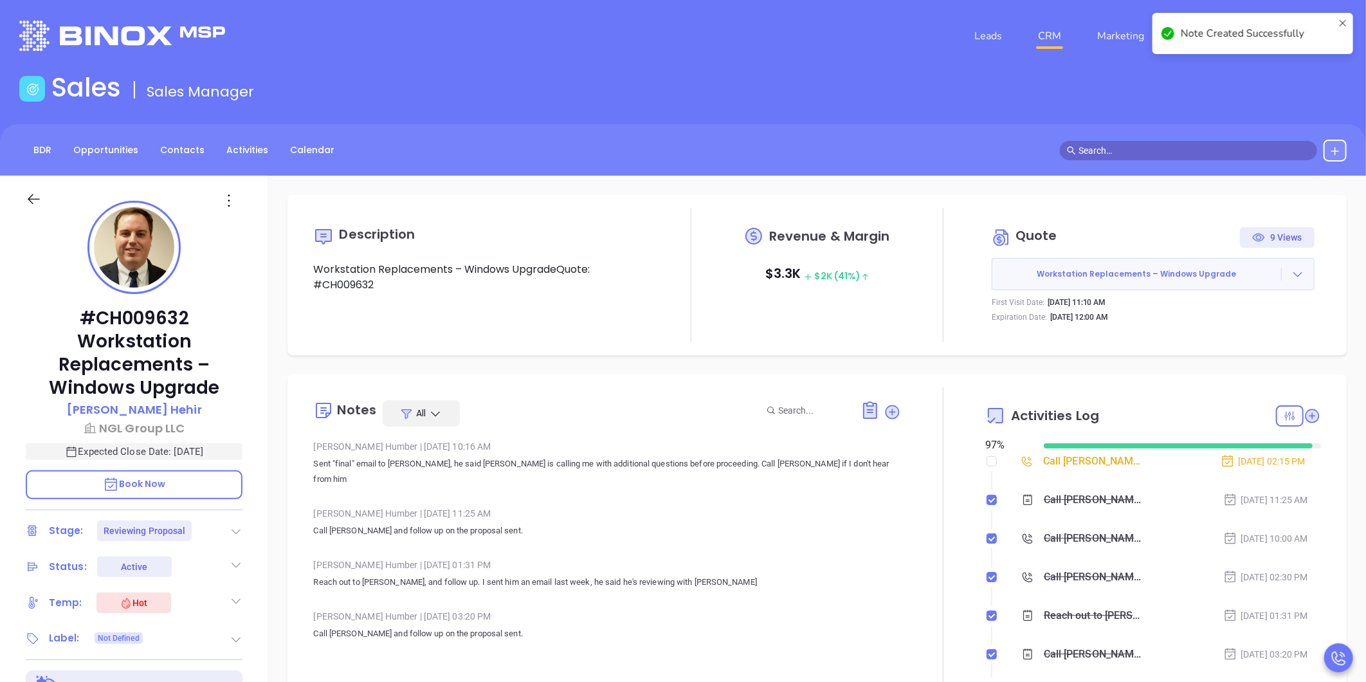
click at [1056, 459] on div "Call [PERSON_NAME] proposal review - [PERSON_NAME]" at bounding box center [1094, 461] width 102 height 19
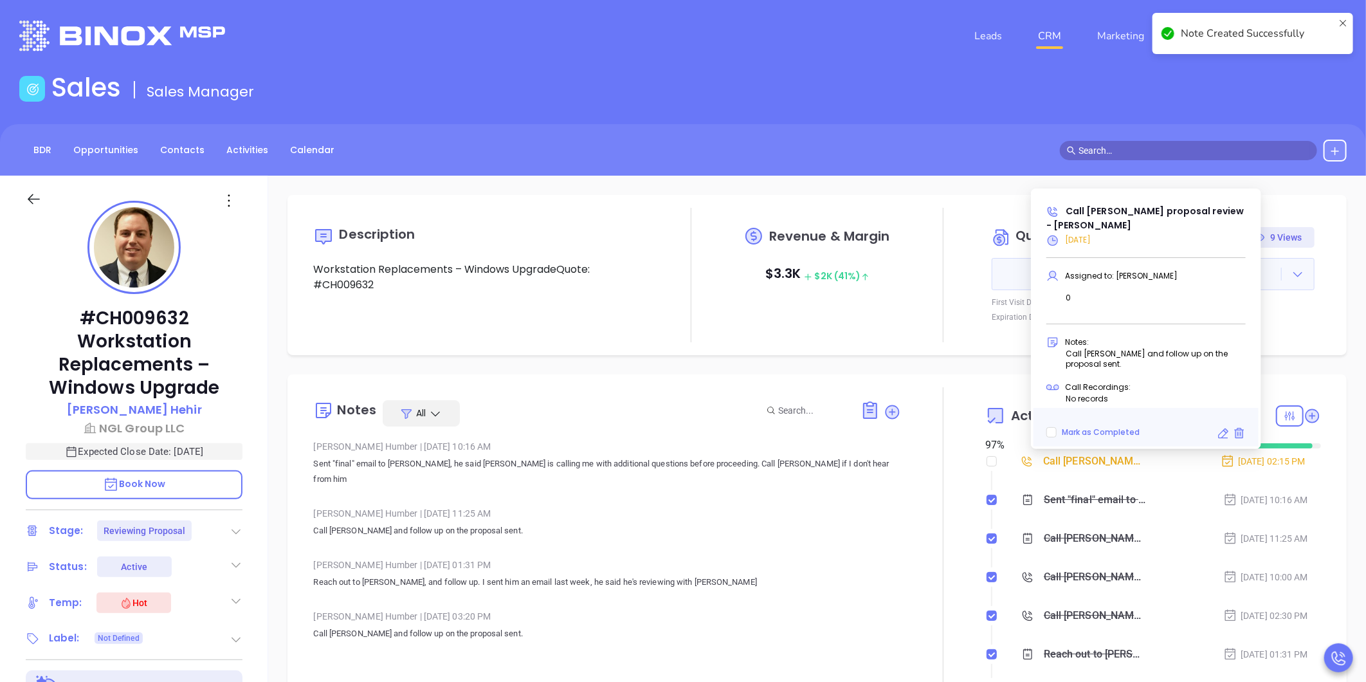
click at [1072, 464] on div "Call [PERSON_NAME] proposal review - [PERSON_NAME]" at bounding box center [1094, 461] width 102 height 19
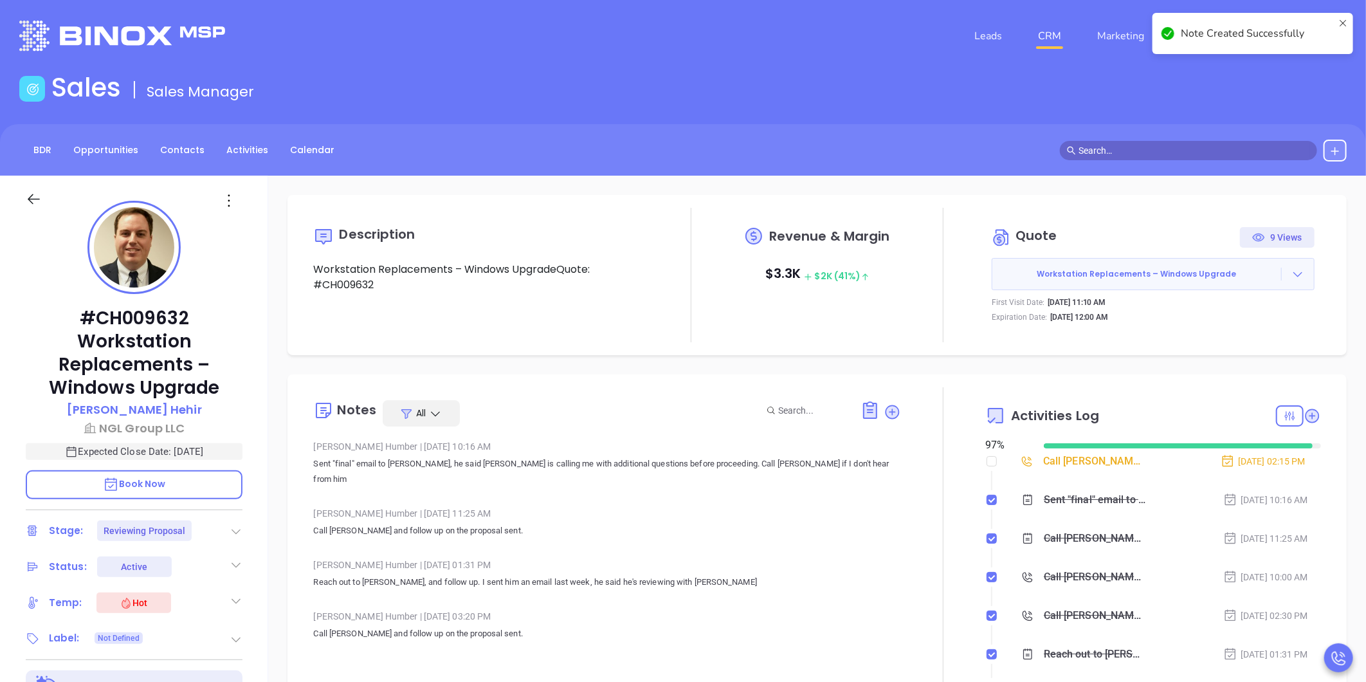
click at [1059, 453] on div "Call [PERSON_NAME] proposal review - [PERSON_NAME]" at bounding box center [1094, 461] width 102 height 19
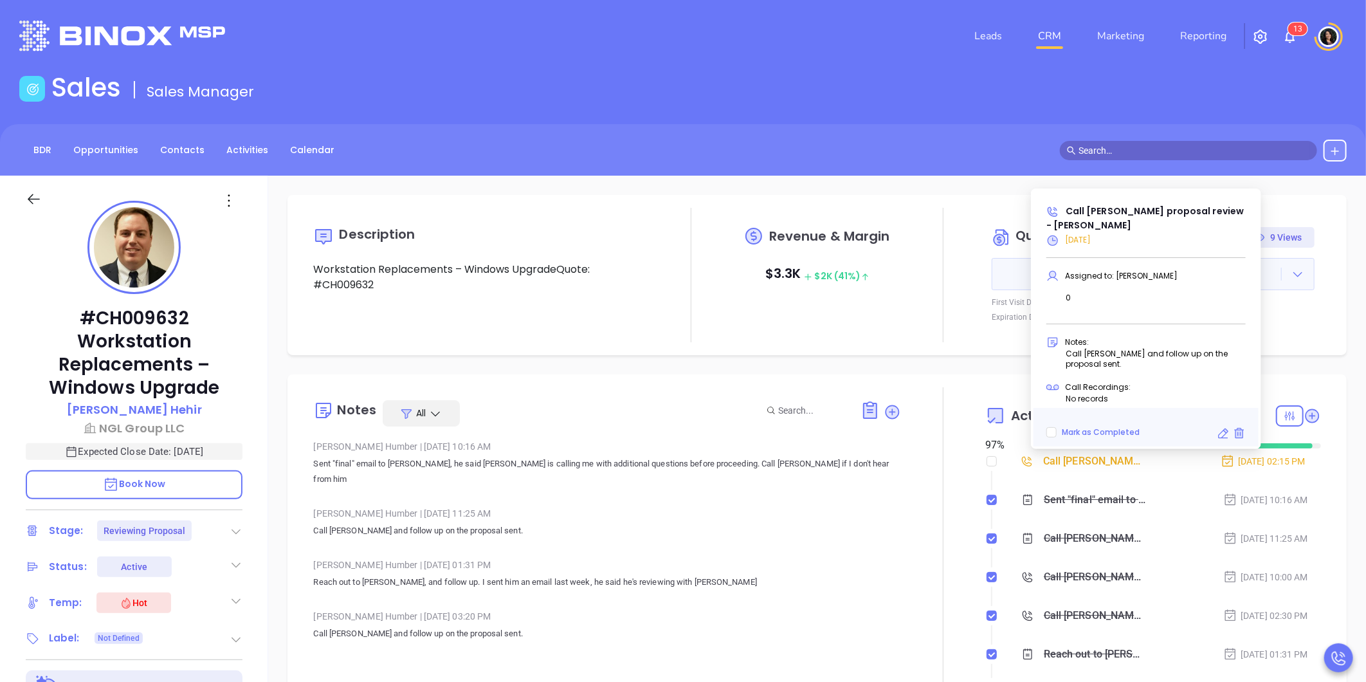
click at [1222, 434] on icon at bounding box center [1223, 433] width 13 height 13
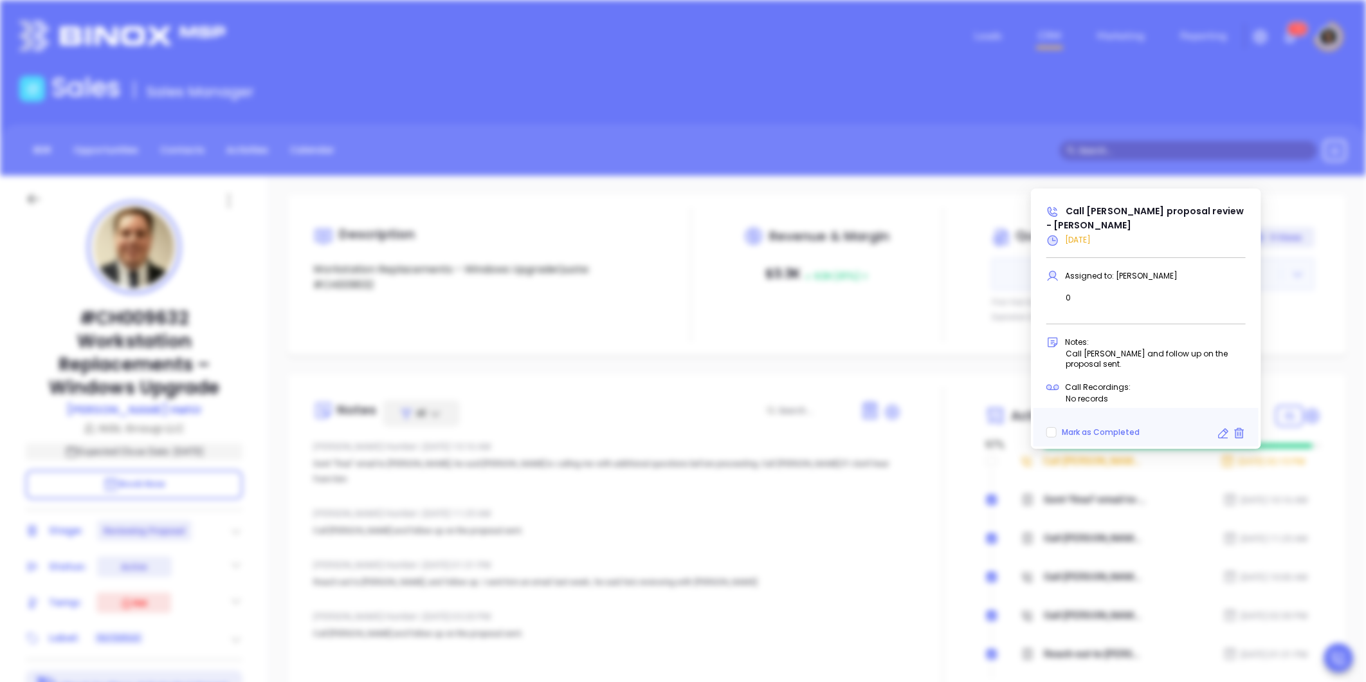
type input "[DATE]"
type input "Call [PERSON_NAME] proposal review - [PERSON_NAME]"
type input "Call"
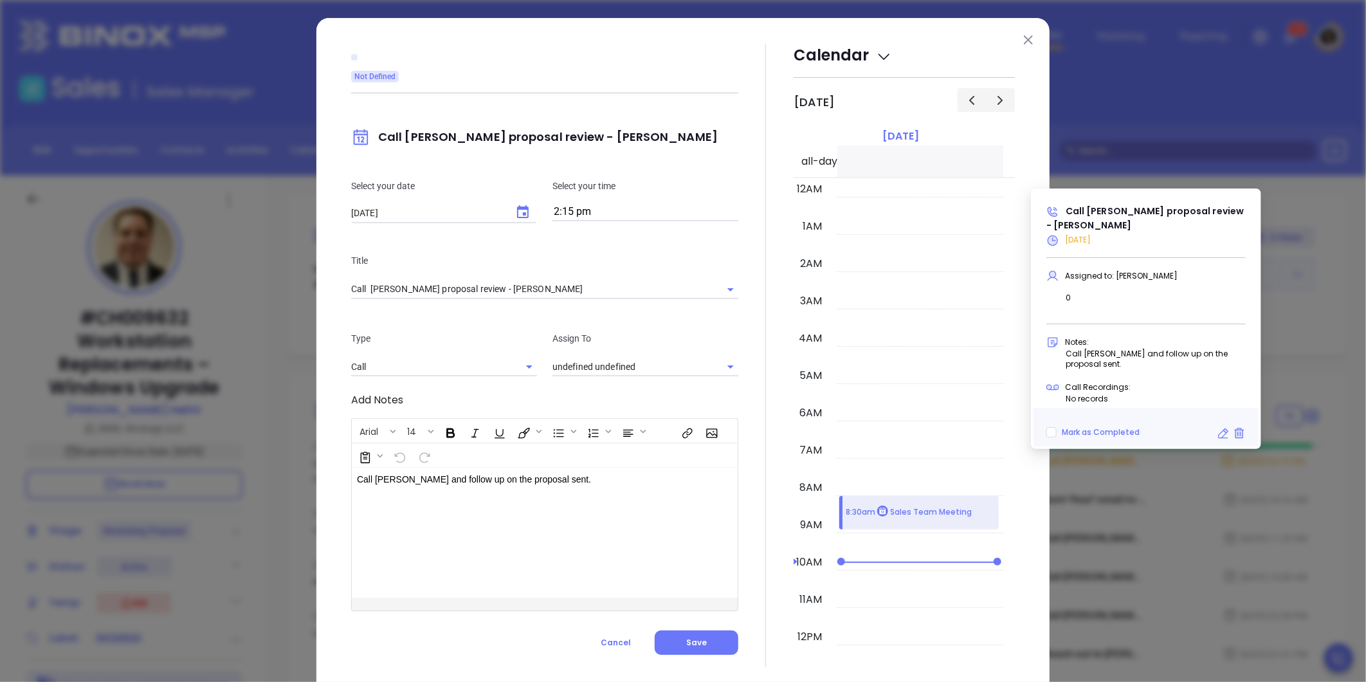
scroll to position [337, 0]
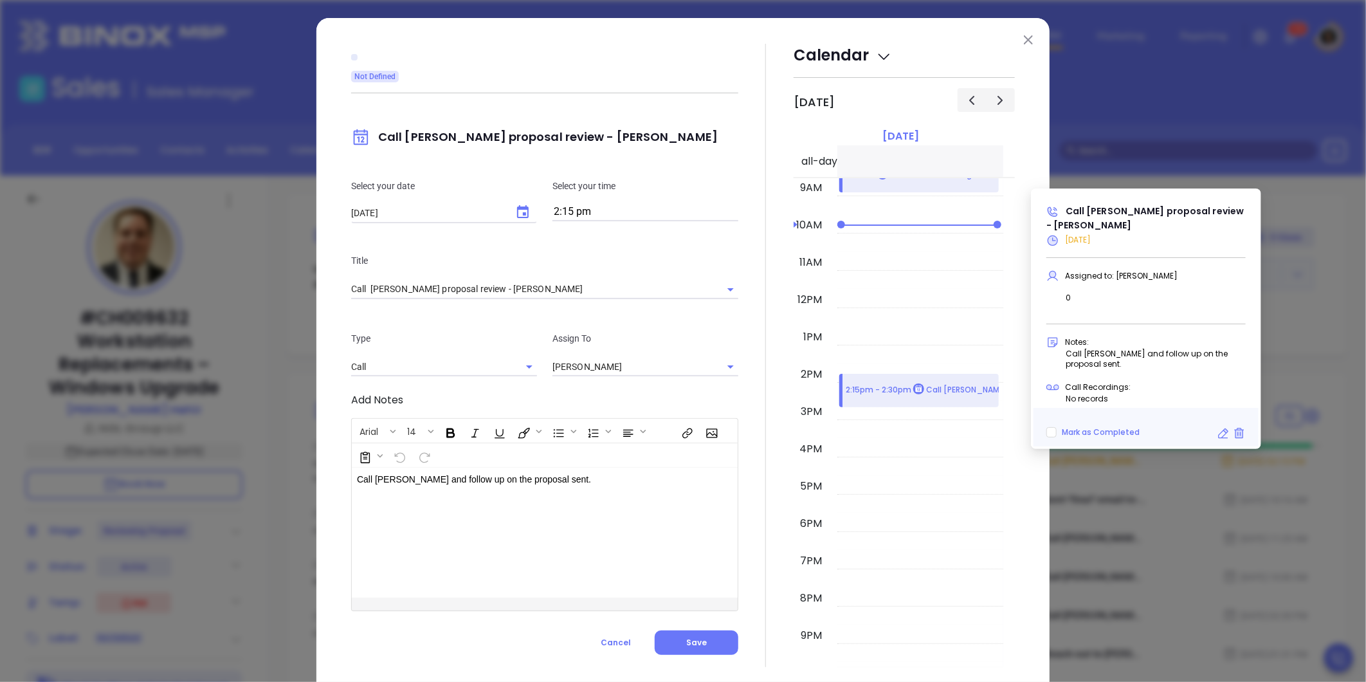
type input "[PERSON_NAME]"
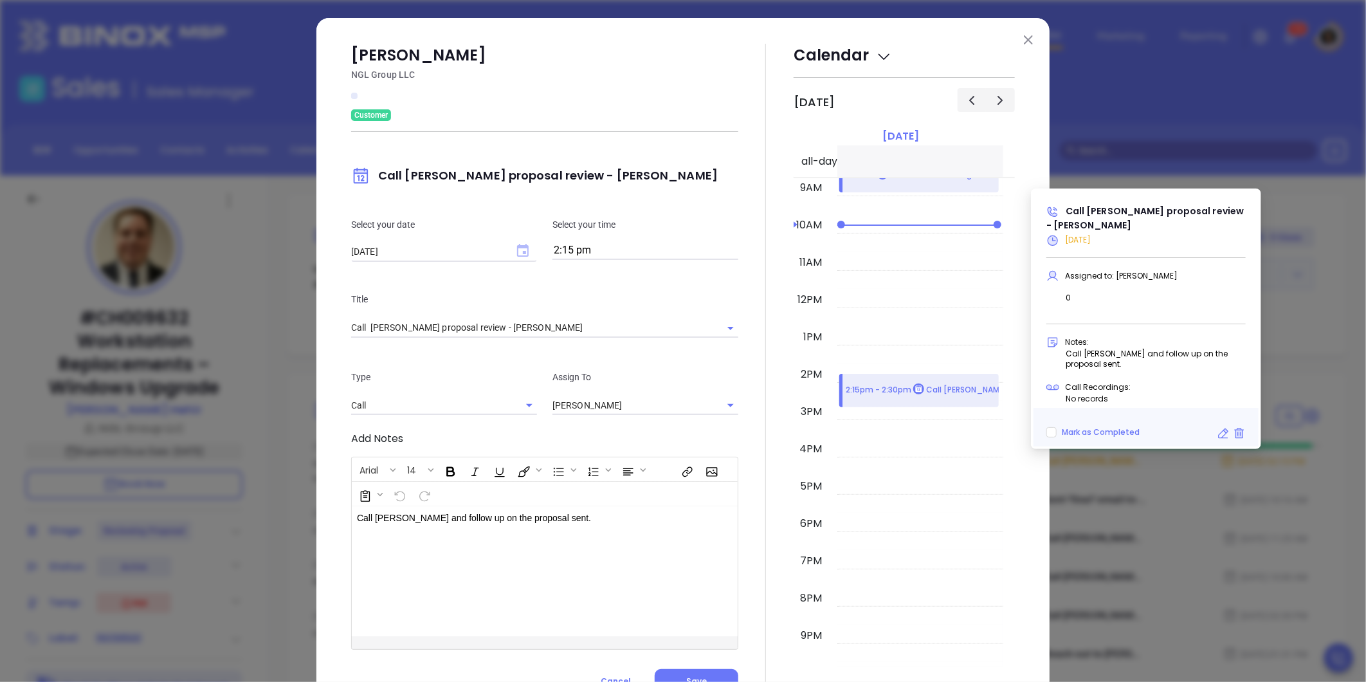
click at [517, 248] on icon "Choose date, selected date is Oct 6, 2025" at bounding box center [523, 250] width 12 height 13
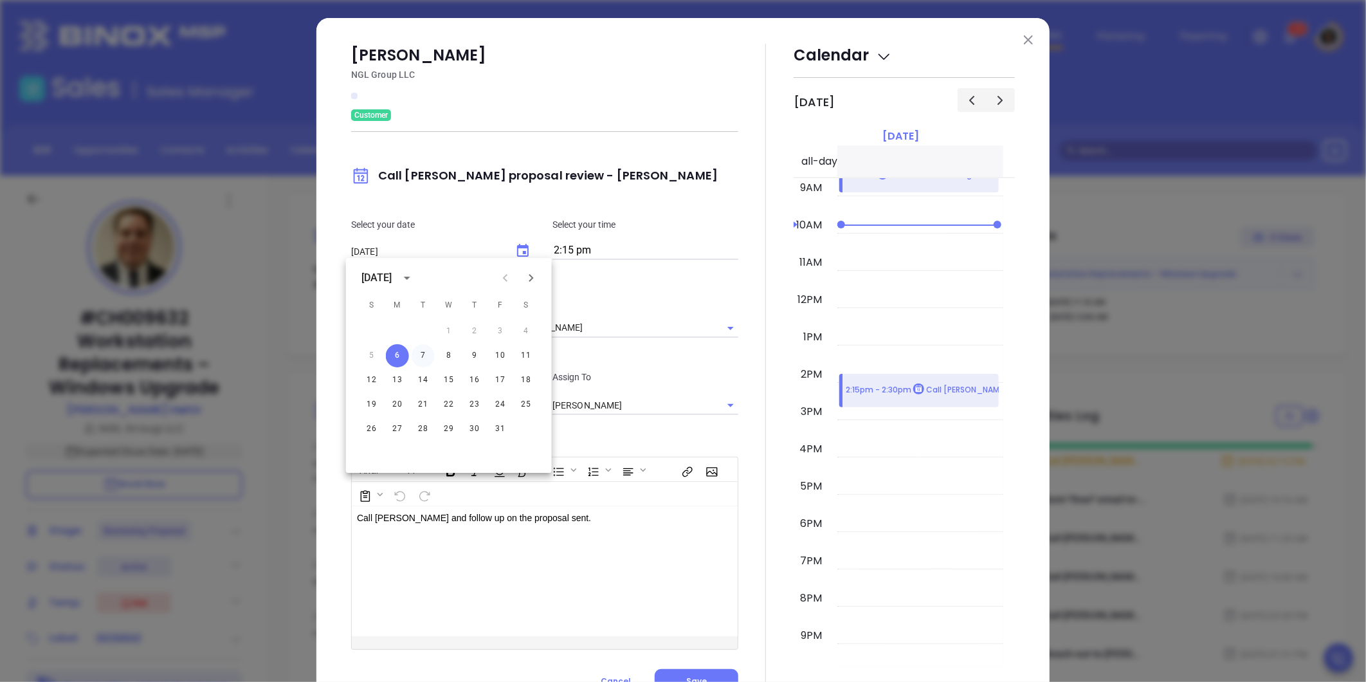
click at [425, 349] on button "7" at bounding box center [423, 355] width 23 height 23
type input "[DATE]"
click at [632, 250] on input "2:15 pm" at bounding box center [646, 251] width 186 height 18
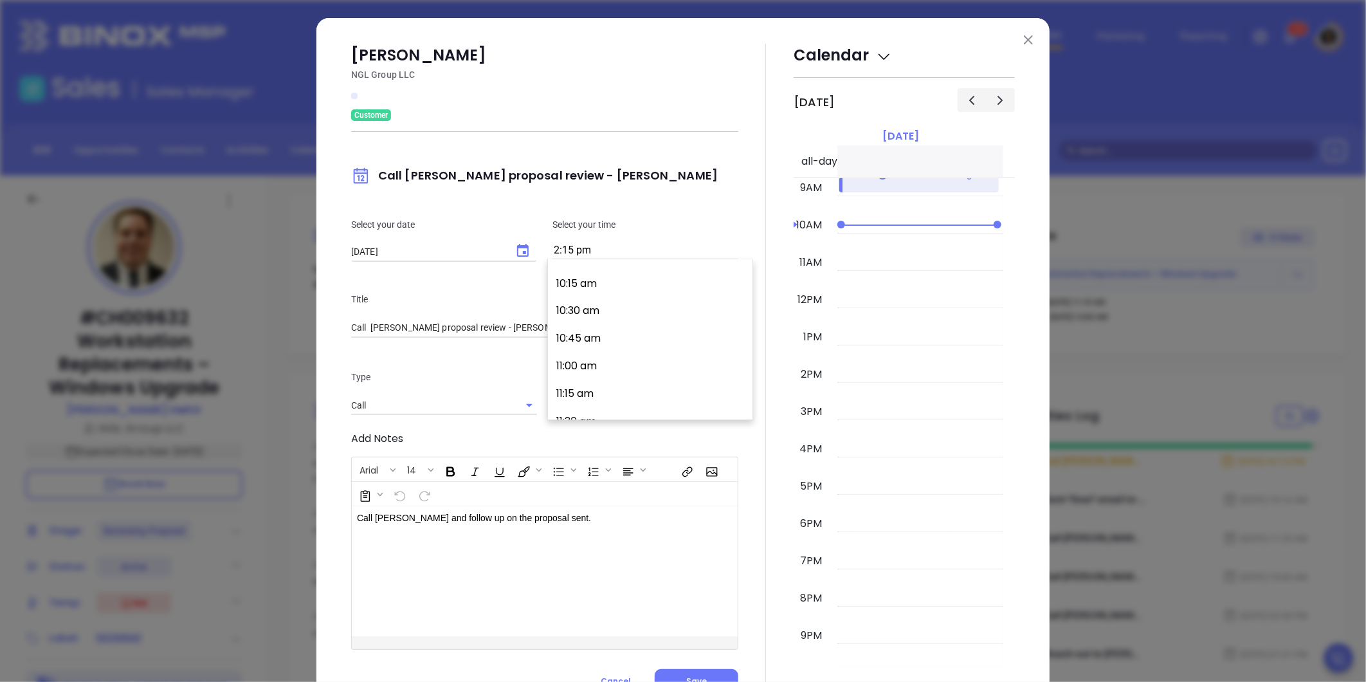
scroll to position [1048, 0]
click at [626, 329] on button "10:00 am" at bounding box center [652, 328] width 199 height 28
click at [632, 244] on input "10:00 am" at bounding box center [646, 251] width 186 height 18
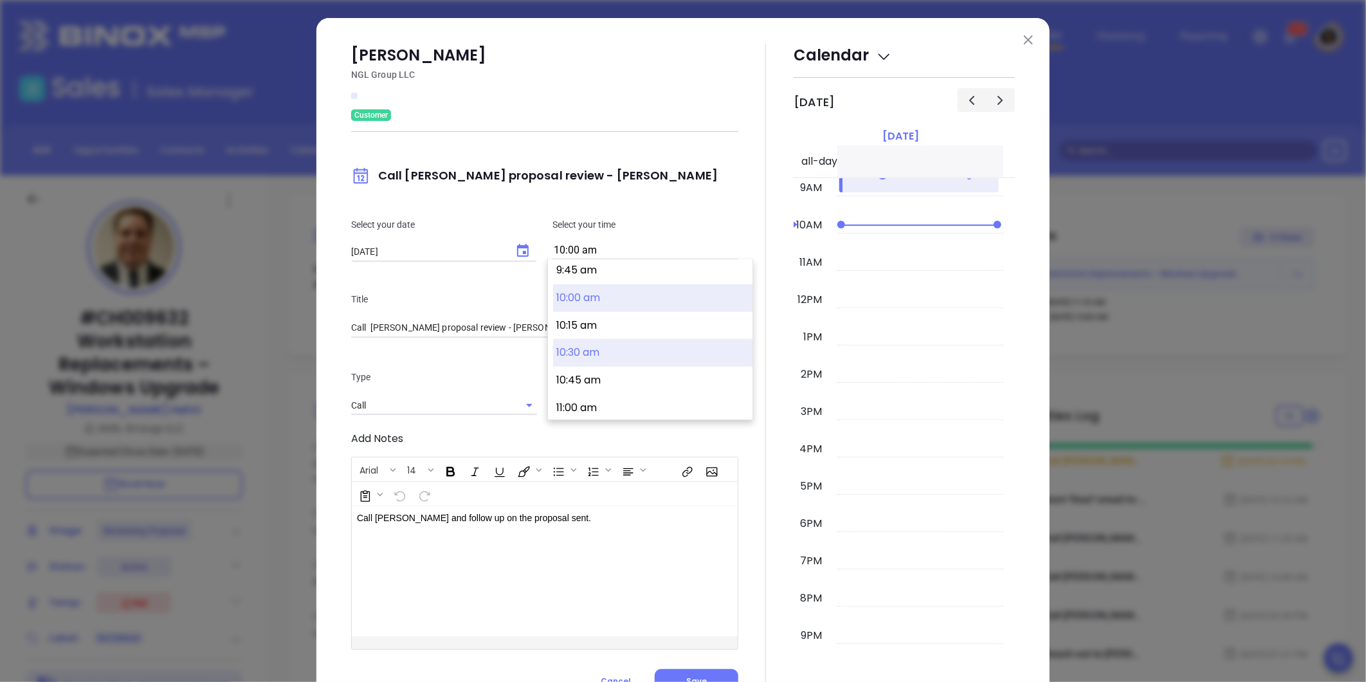
click at [603, 358] on button "10:30 am" at bounding box center [652, 353] width 199 height 28
type input "10:30 am"
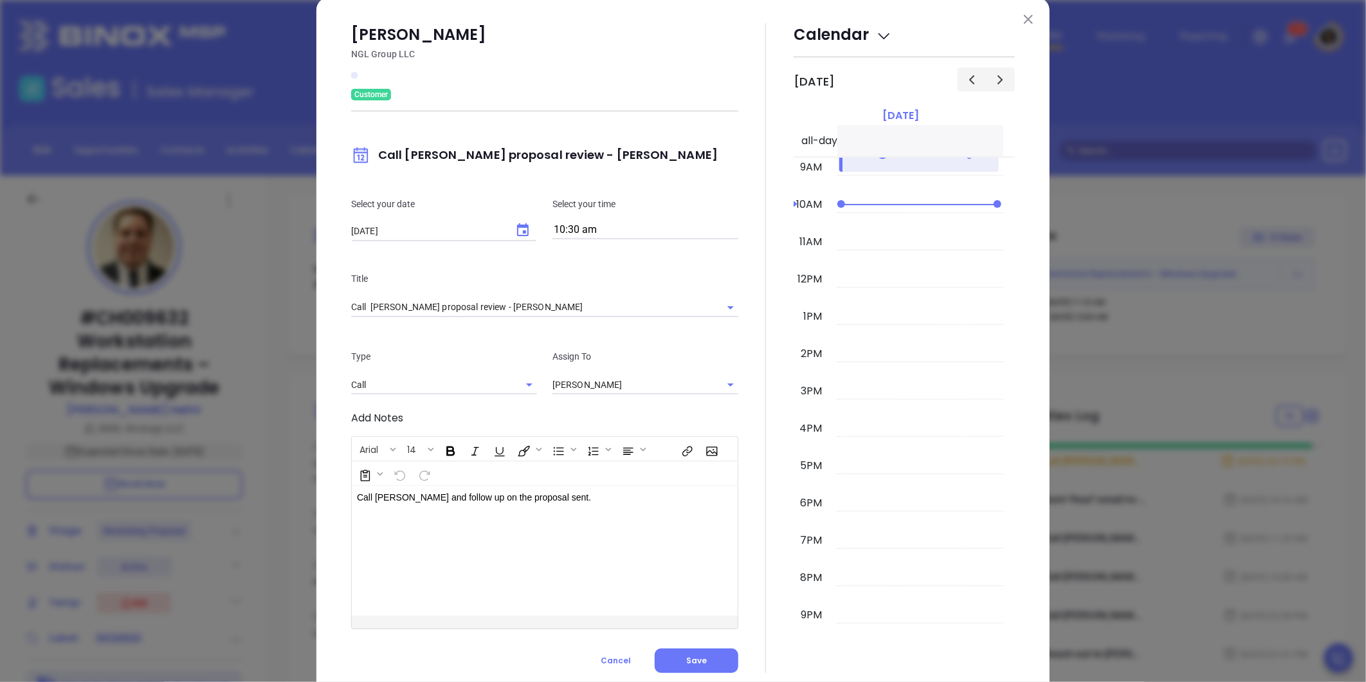
scroll to position [56, 0]
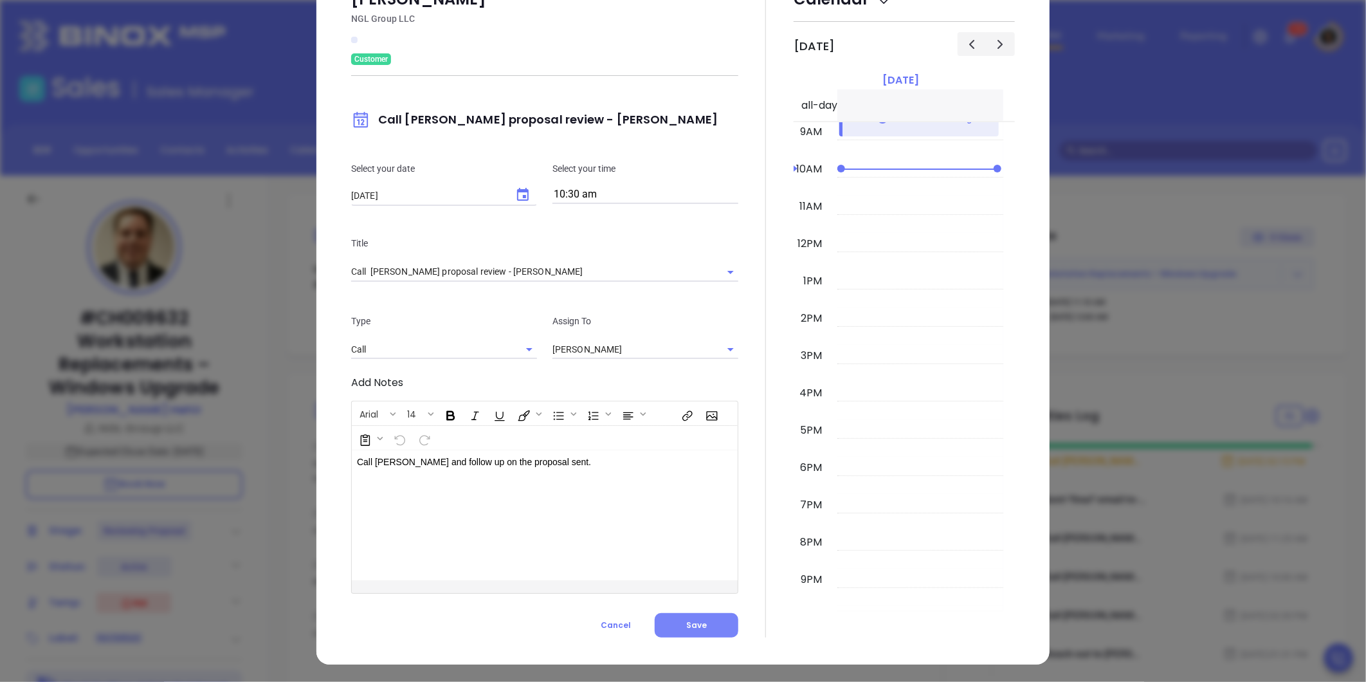
click at [690, 619] on span "Save" at bounding box center [696, 624] width 21 height 11
